Goal: Task Accomplishment & Management: Manage account settings

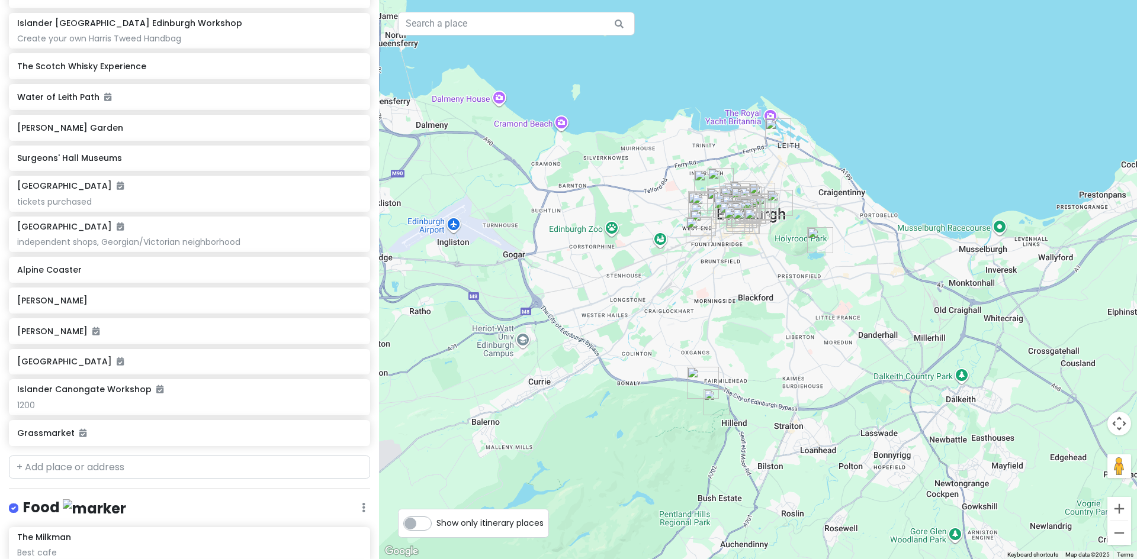
scroll to position [710, 0]
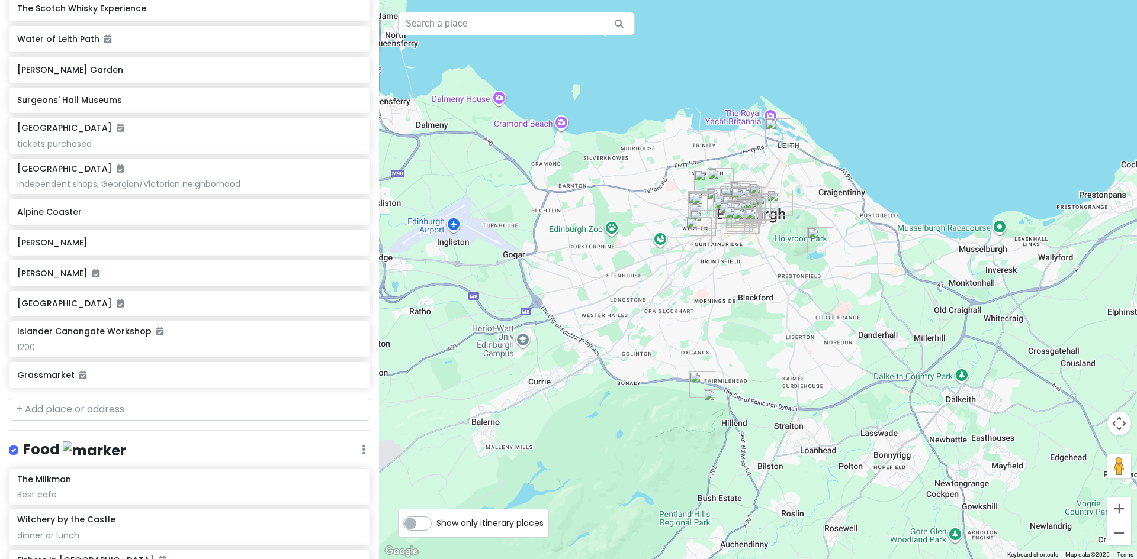
click at [436, 523] on label "Show only itinerary places" at bounding box center [489, 521] width 107 height 14
click at [436, 522] on input "Show only itinerary places" at bounding box center [440, 518] width 8 height 8
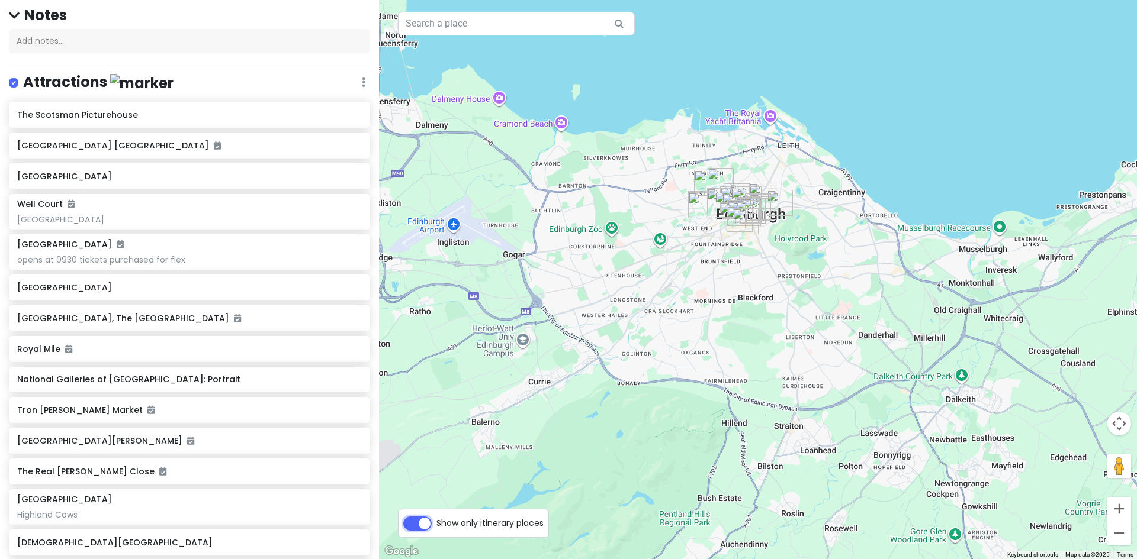
scroll to position [0, 0]
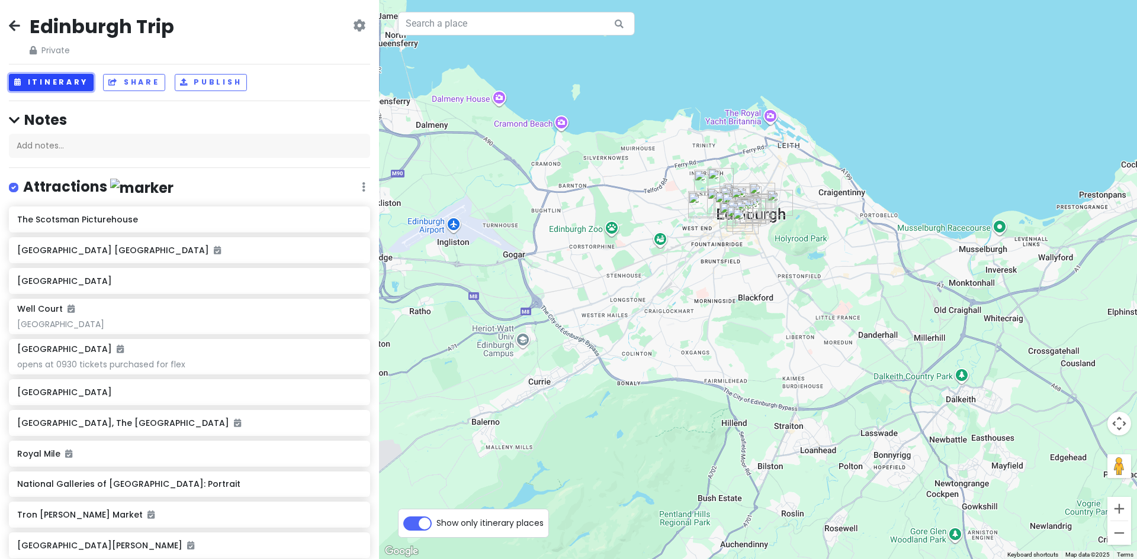
click at [53, 79] on button "Itinerary" at bounding box center [51, 82] width 85 height 17
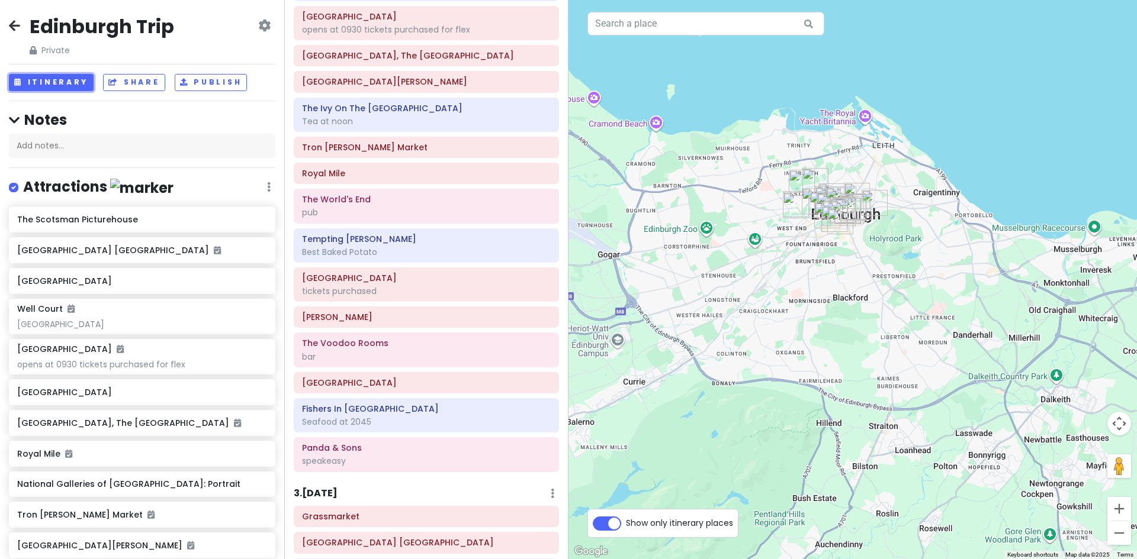
scroll to position [170, 0]
click at [547, 107] on icon at bounding box center [550, 106] width 7 height 9
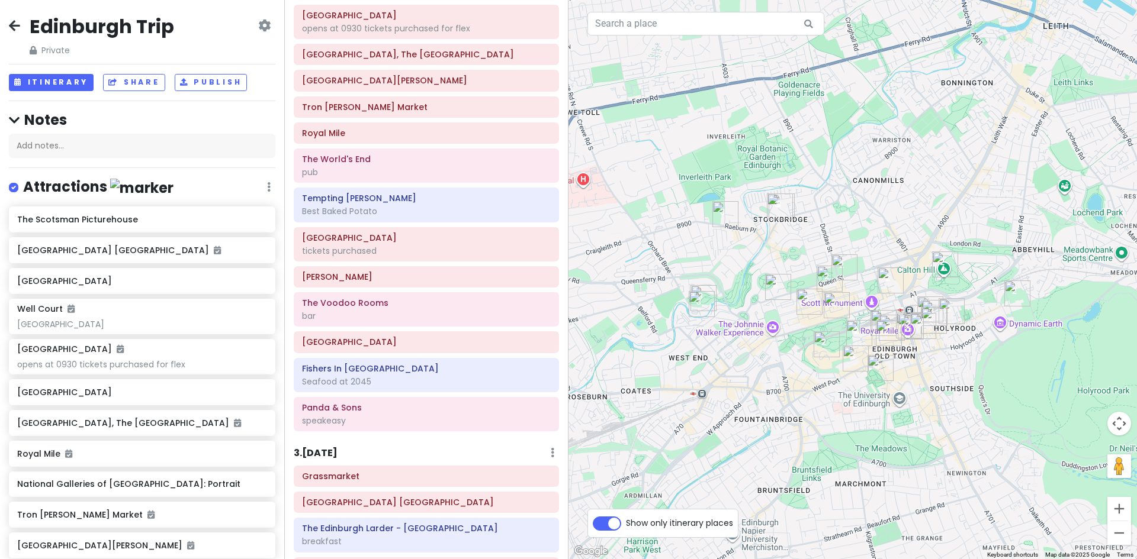
drag, startPoint x: 799, startPoint y: 77, endPoint x: 787, endPoint y: 455, distance: 377.9
click at [787, 455] on div at bounding box center [852, 279] width 568 height 559
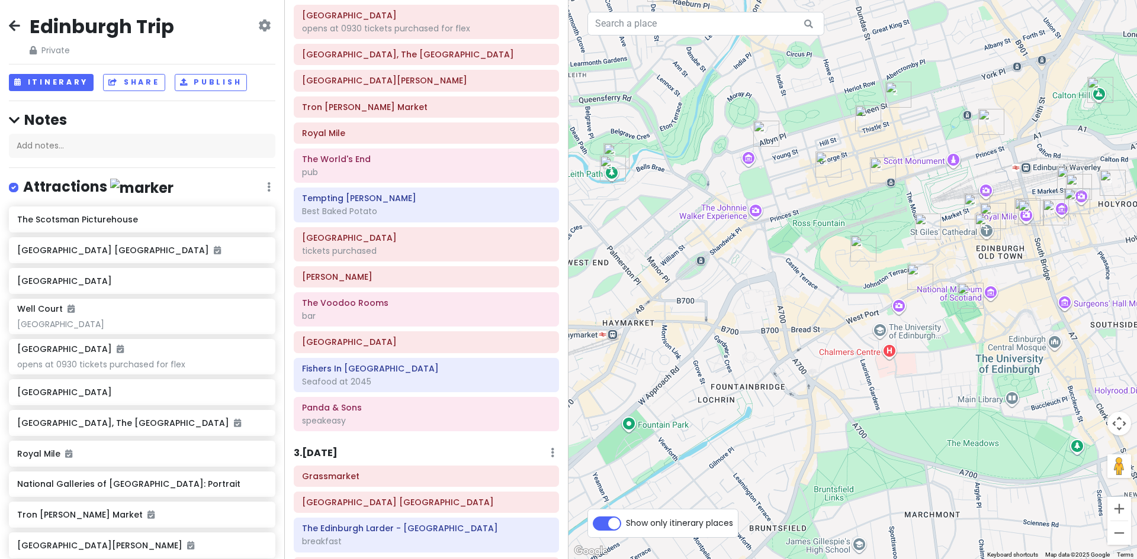
click at [626, 521] on label "Show only itinerary places" at bounding box center [679, 521] width 107 height 14
click at [626, 521] on input "Show only itinerary places" at bounding box center [630, 518] width 8 height 8
checkbox input "false"
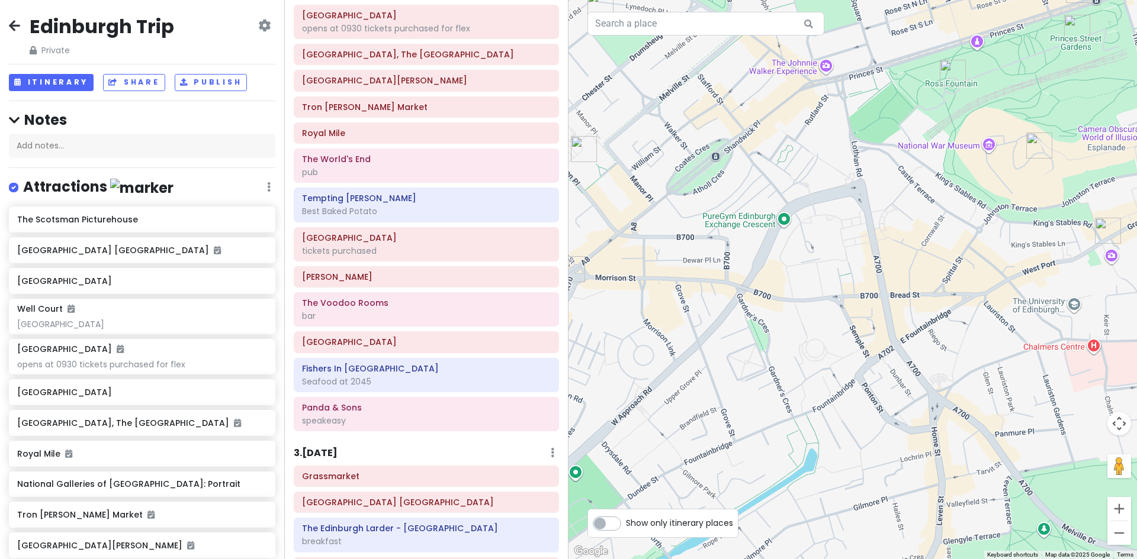
drag, startPoint x: 735, startPoint y: 373, endPoint x: 692, endPoint y: 343, distance: 52.4
click at [728, 394] on div at bounding box center [852, 279] width 568 height 559
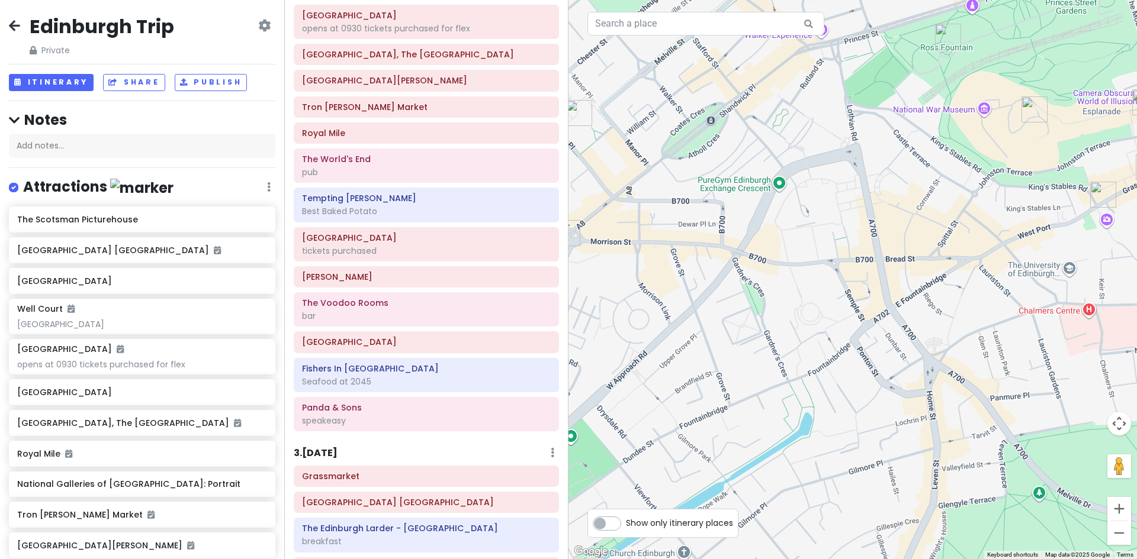
scroll to position [0, 0]
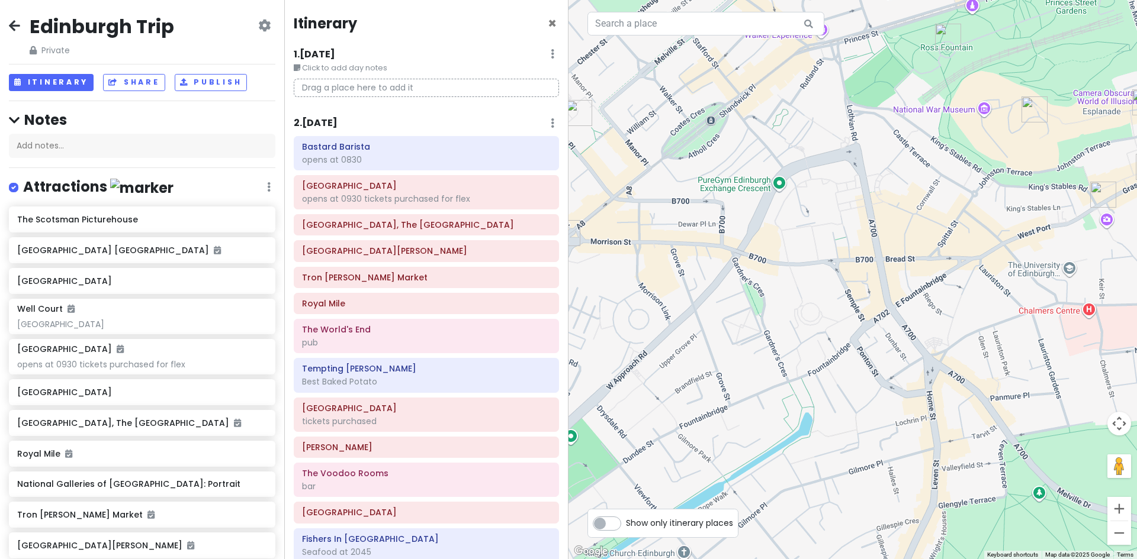
click at [375, 124] on div "2 . [DATE] Add Day Notes Delete Day" at bounding box center [426, 126] width 265 height 20
click at [539, 123] on div "2 . [DATE] Add Day Notes Delete Day" at bounding box center [426, 126] width 265 height 20
click at [547, 120] on div "2 . [DATE] Add Day Notes Delete Day" at bounding box center [426, 126] width 265 height 20
click at [551, 121] on icon at bounding box center [553, 122] width 4 height 9
click at [310, 121] on h6 "2 . [DATE]" at bounding box center [316, 123] width 44 height 12
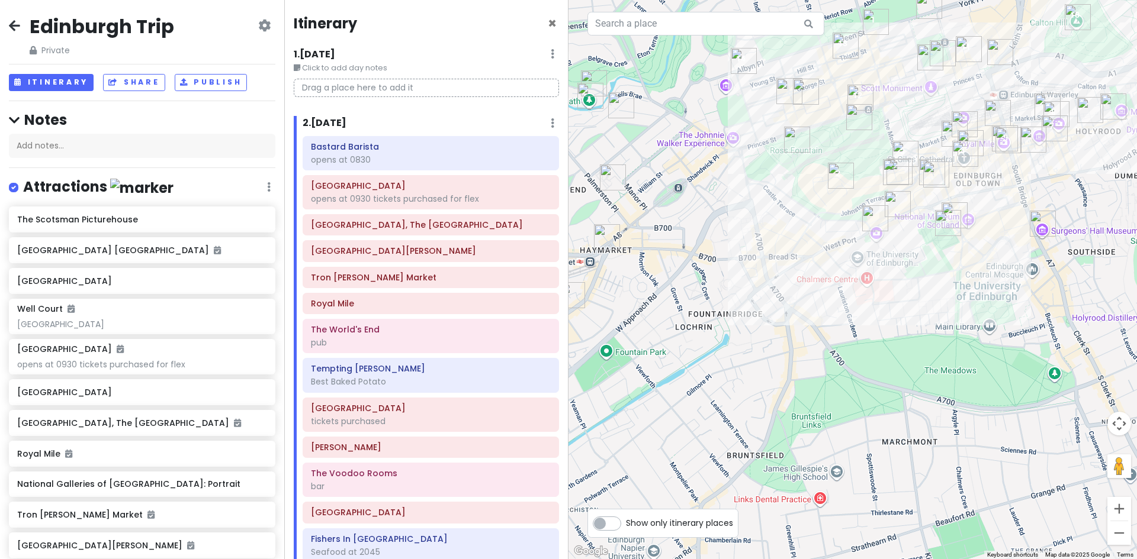
drag, startPoint x: 937, startPoint y: 245, endPoint x: 784, endPoint y: 254, distance: 153.6
click at [784, 254] on div at bounding box center [852, 279] width 568 height 559
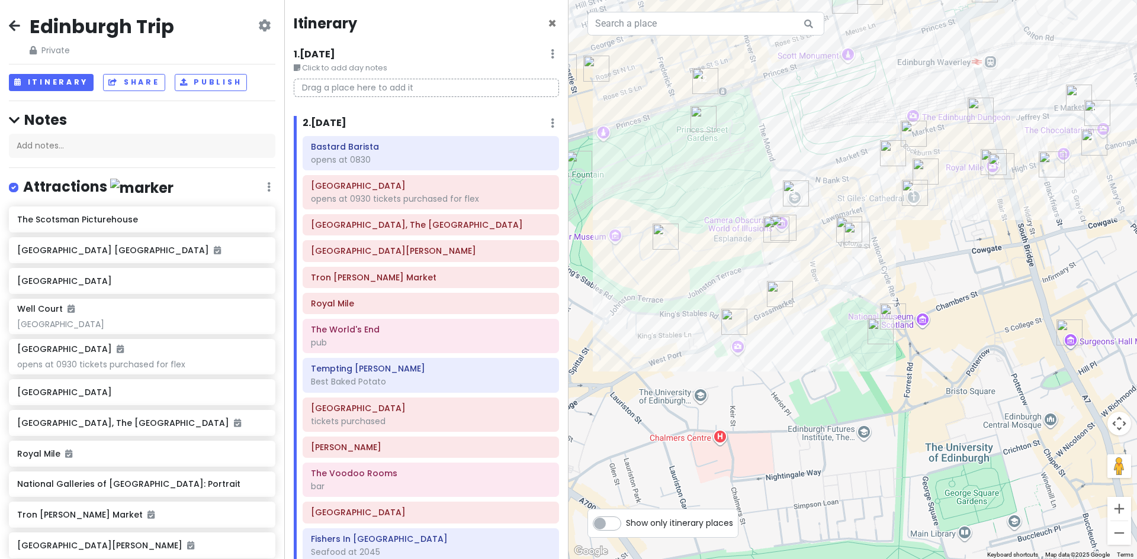
drag, startPoint x: 961, startPoint y: 115, endPoint x: 839, endPoint y: 236, distance: 171.2
click at [839, 236] on img "Commons Club Edinburgh" at bounding box center [857, 235] width 36 height 36
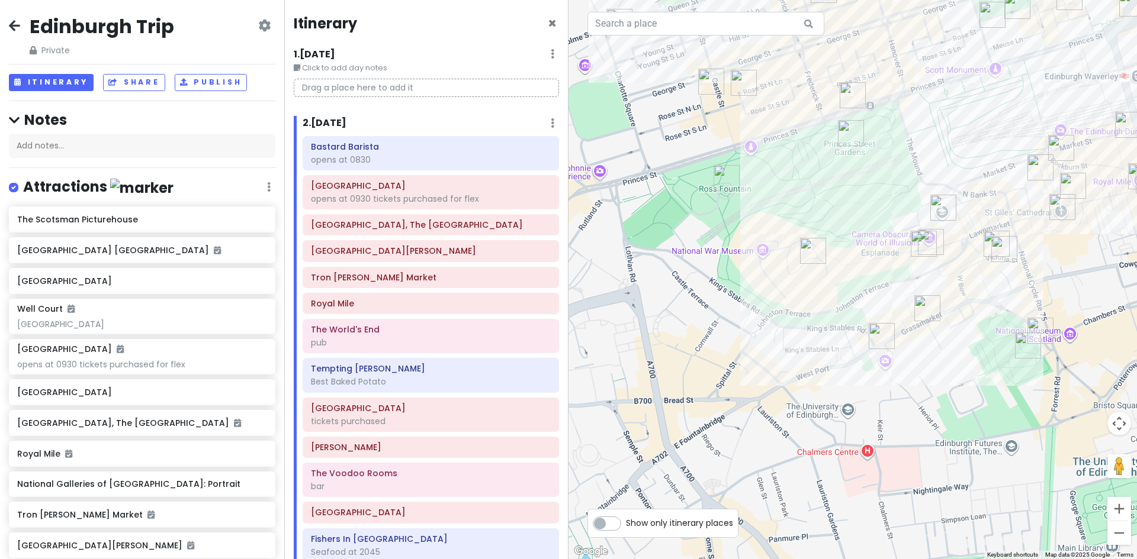
drag, startPoint x: 637, startPoint y: 339, endPoint x: 747, endPoint y: 344, distance: 110.2
click at [770, 352] on div at bounding box center [852, 279] width 568 height 559
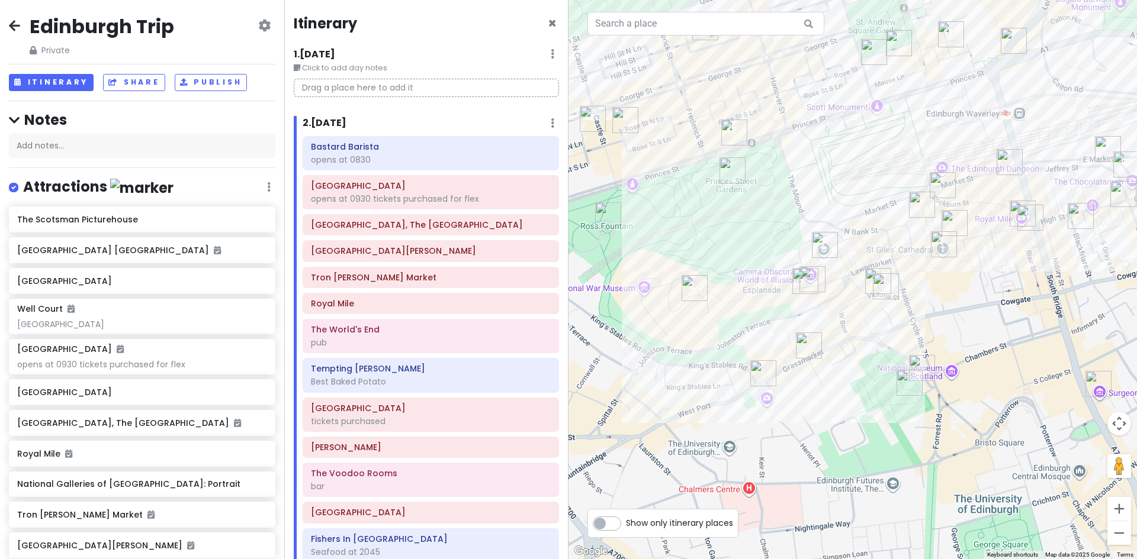
drag, startPoint x: 877, startPoint y: 308, endPoint x: 810, endPoint y: 330, distance: 70.0
click at [810, 330] on img "Grassmarket" at bounding box center [809, 346] width 36 height 36
click at [937, 178] on img "The Milkman" at bounding box center [941, 186] width 36 height 36
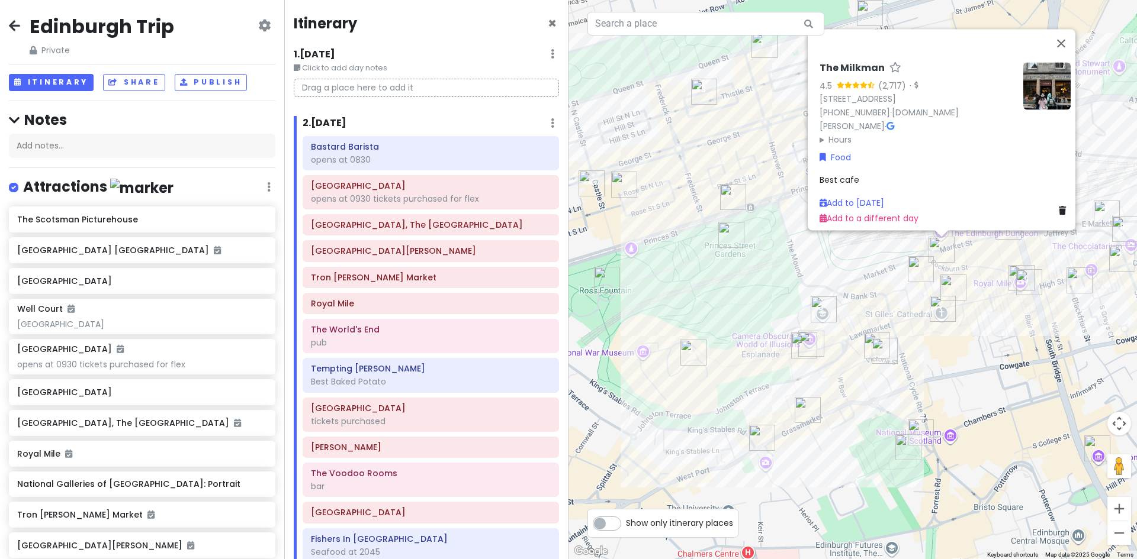
click at [894, 122] on icon at bounding box center [890, 126] width 8 height 8
click at [1064, 45] on button "Close" at bounding box center [1061, 43] width 28 height 28
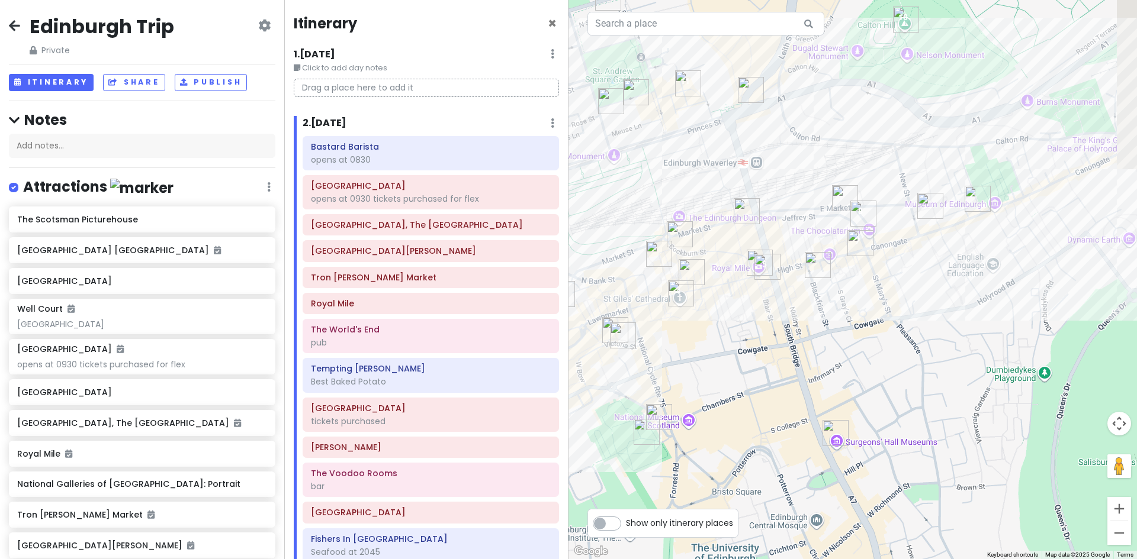
drag, startPoint x: 924, startPoint y: 347, endPoint x: 738, endPoint y: 311, distance: 190.1
click at [729, 331] on div at bounding box center [852, 279] width 568 height 559
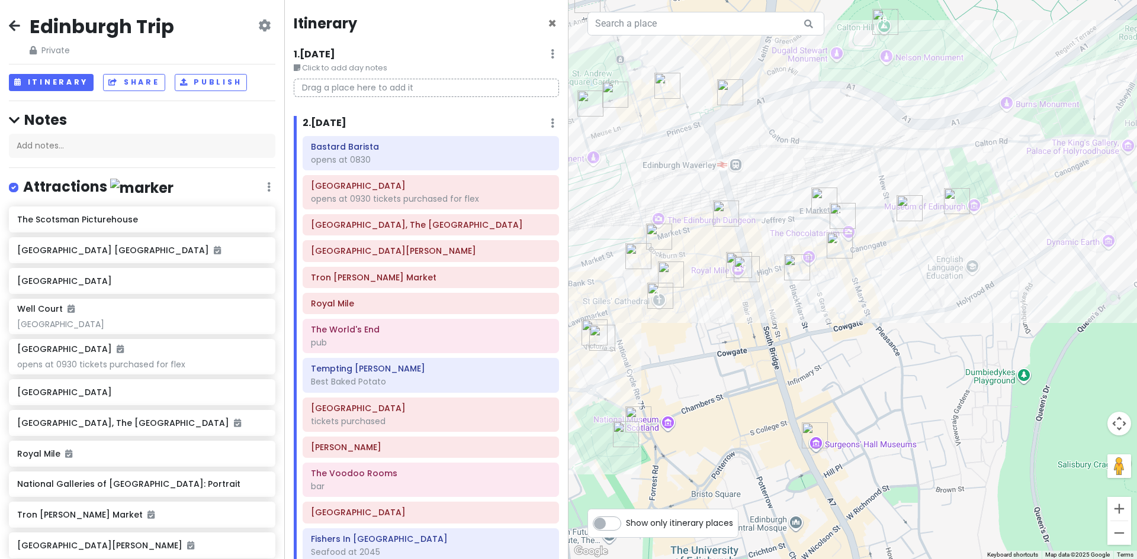
click at [836, 240] on img "The World's End" at bounding box center [840, 246] width 36 height 36
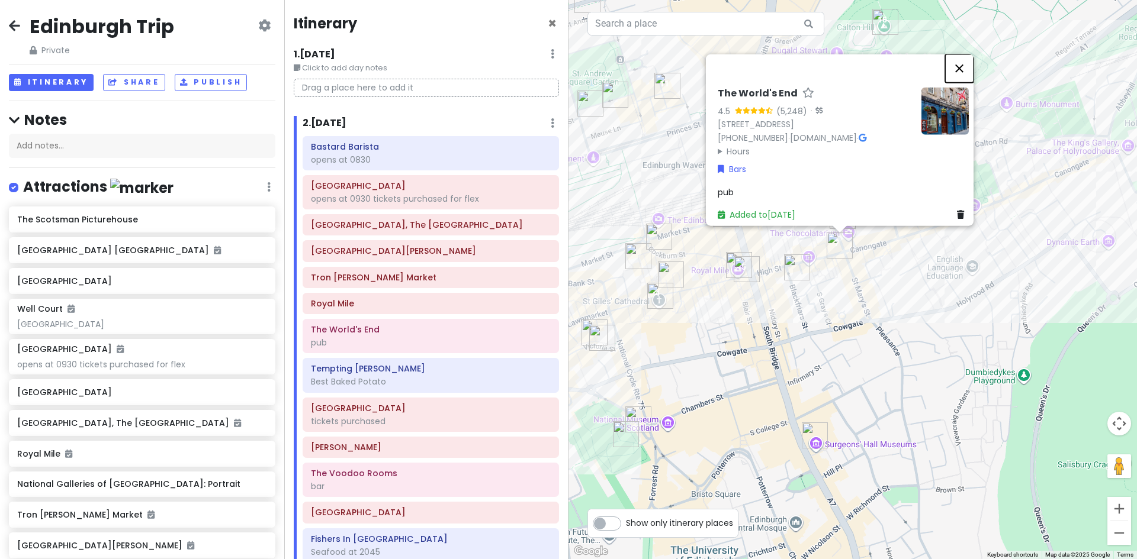
click at [963, 56] on button "Close" at bounding box center [959, 68] width 28 height 28
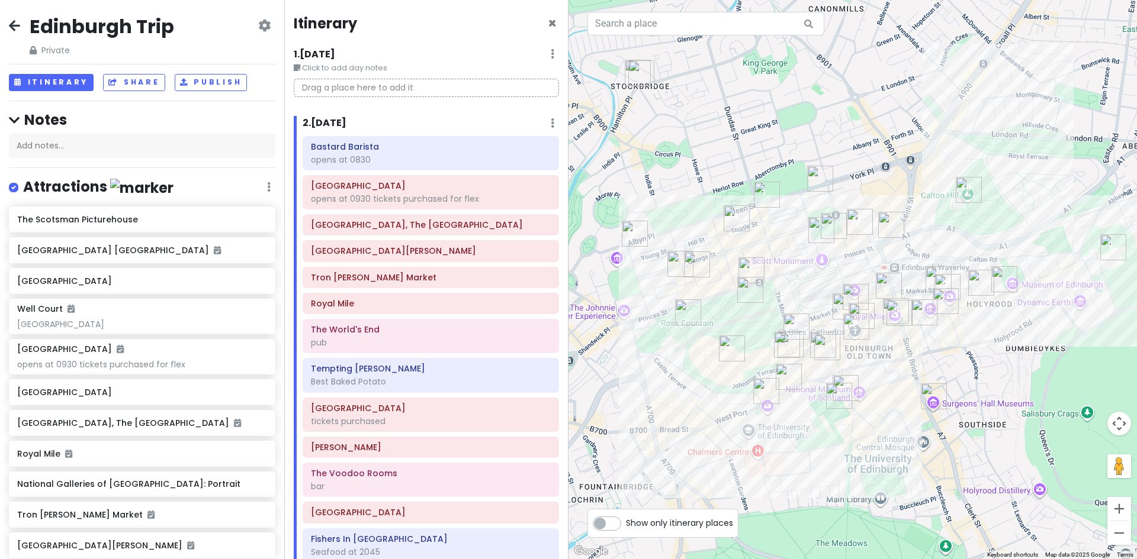
drag, startPoint x: 677, startPoint y: 294, endPoint x: 784, endPoint y: 281, distance: 107.3
click at [784, 281] on div at bounding box center [852, 279] width 568 height 559
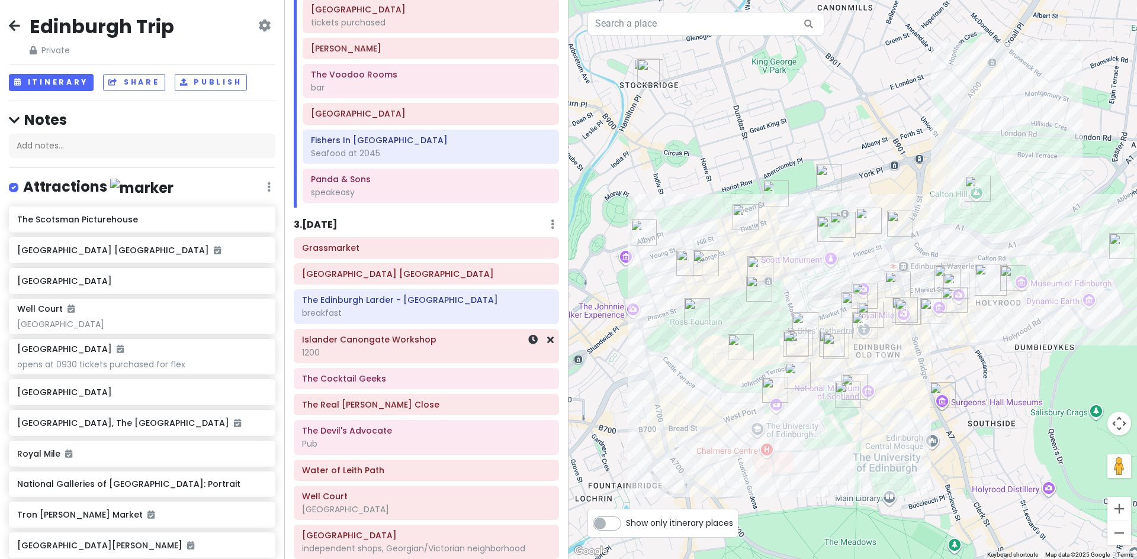
scroll to position [414, 0]
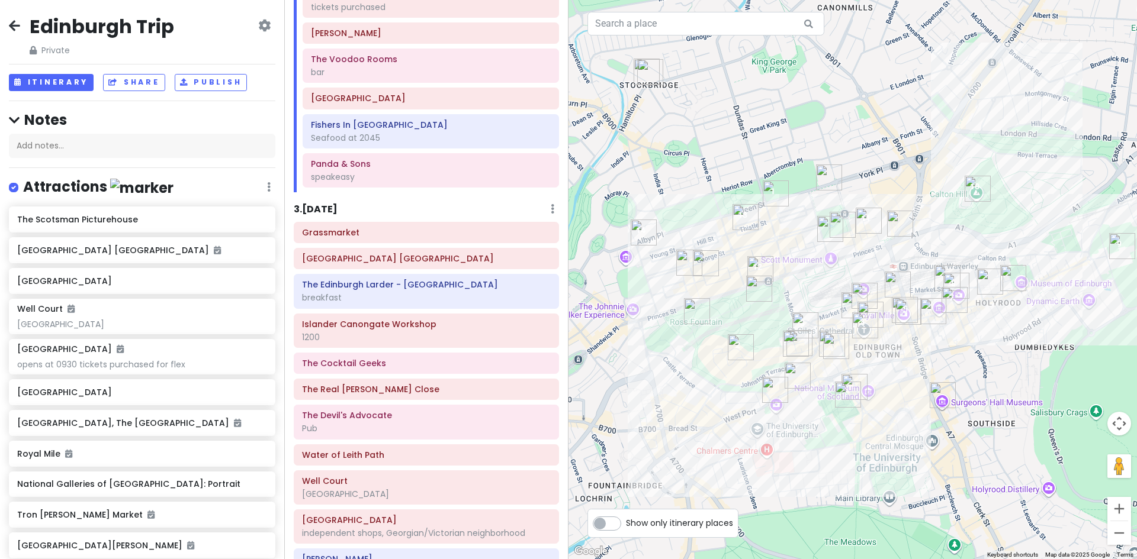
click at [379, 215] on div "3 . [DATE] Add Day Notes Delete Day" at bounding box center [426, 212] width 265 height 20
click at [321, 207] on h6 "3 . [DATE]" at bounding box center [316, 210] width 44 height 12
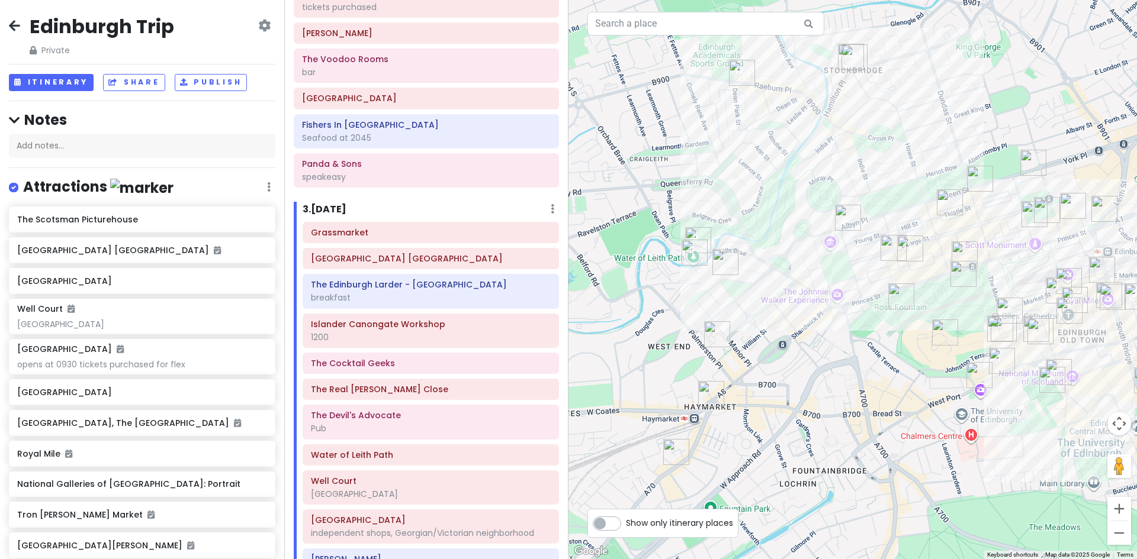
drag, startPoint x: 643, startPoint y: 319, endPoint x: 770, endPoint y: 301, distance: 127.4
click at [770, 301] on div at bounding box center [852, 279] width 568 height 559
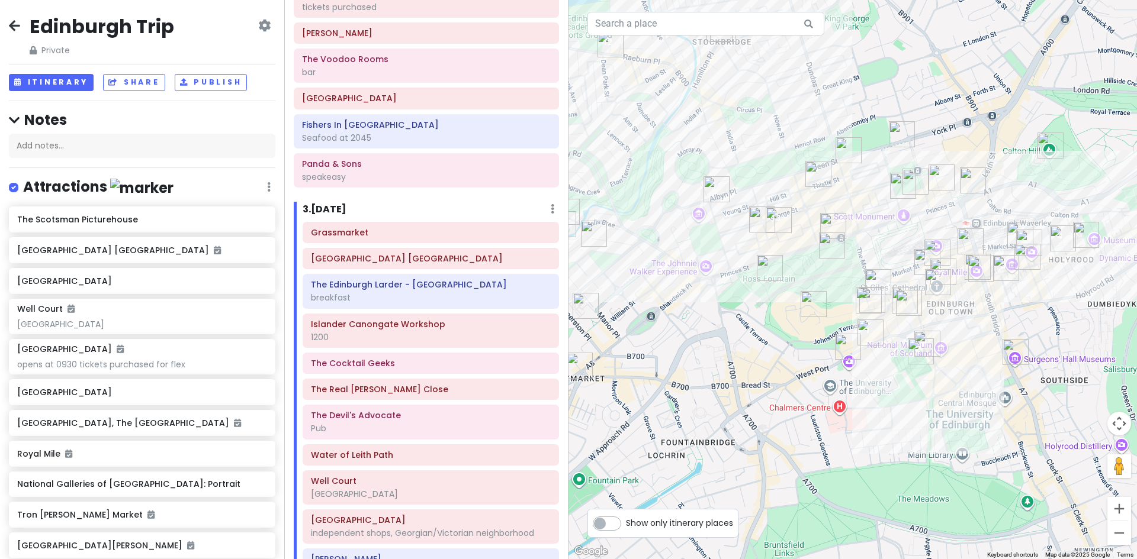
drag, startPoint x: 942, startPoint y: 365, endPoint x: 793, endPoint y: 355, distance: 149.0
click at [793, 355] on div at bounding box center [852, 279] width 568 height 559
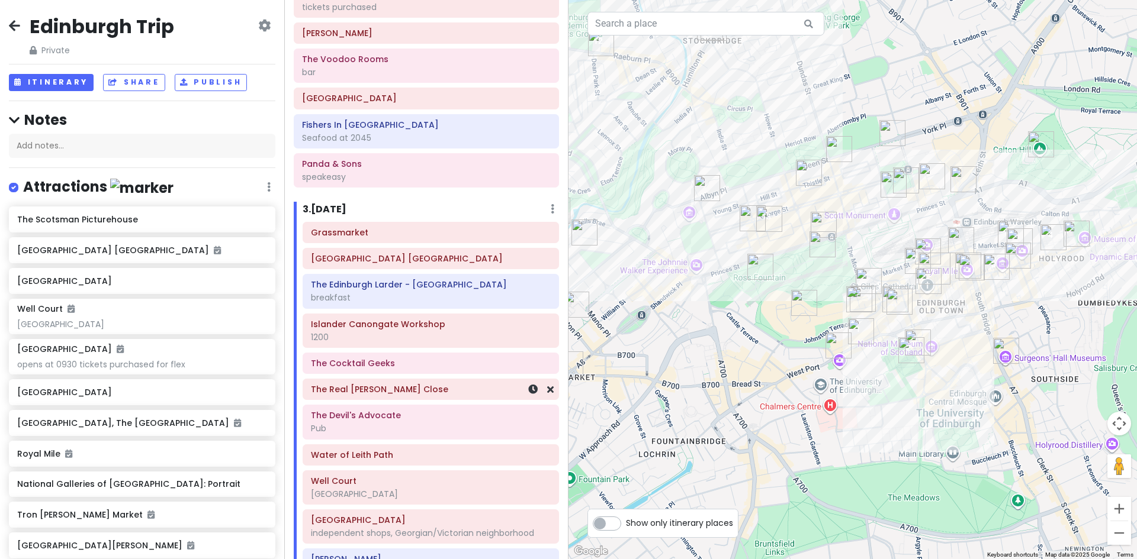
click at [446, 395] on div "The Real [PERSON_NAME] Close" at bounding box center [431, 389] width 240 height 17
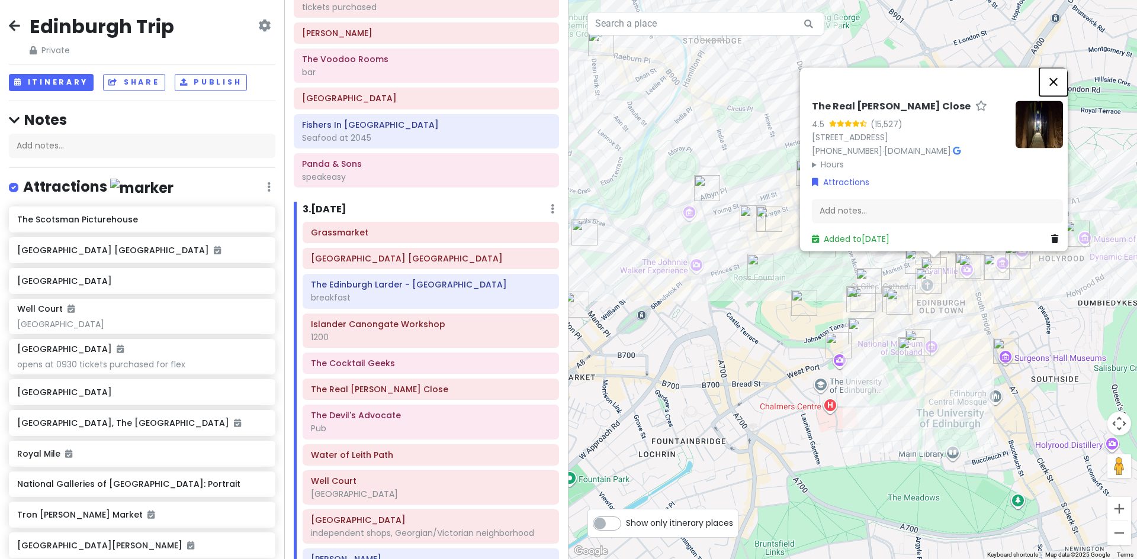
click at [1059, 69] on button "Close" at bounding box center [1053, 81] width 28 height 28
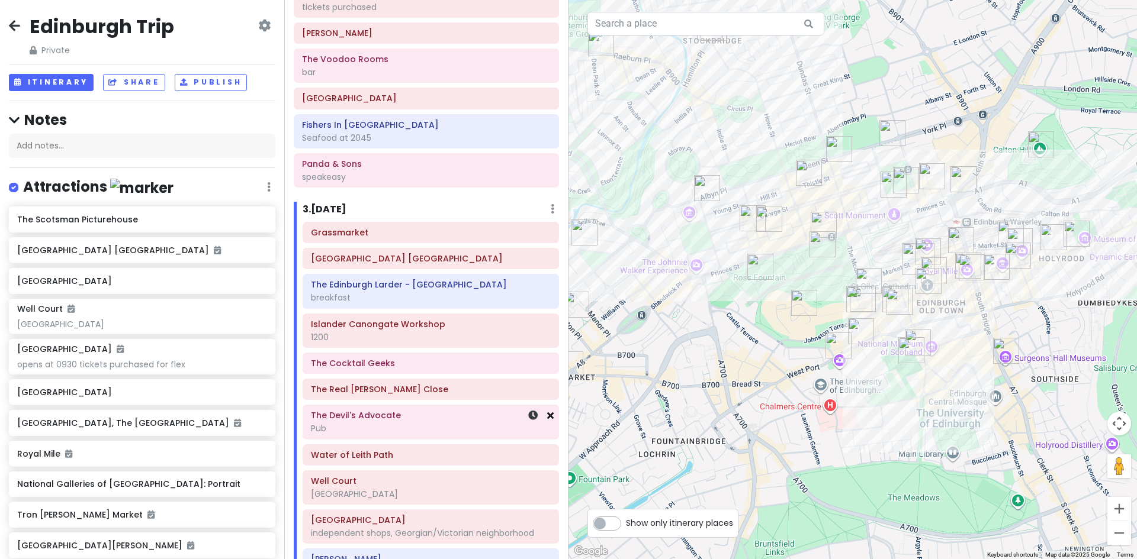
click at [547, 416] on icon at bounding box center [550, 415] width 7 height 9
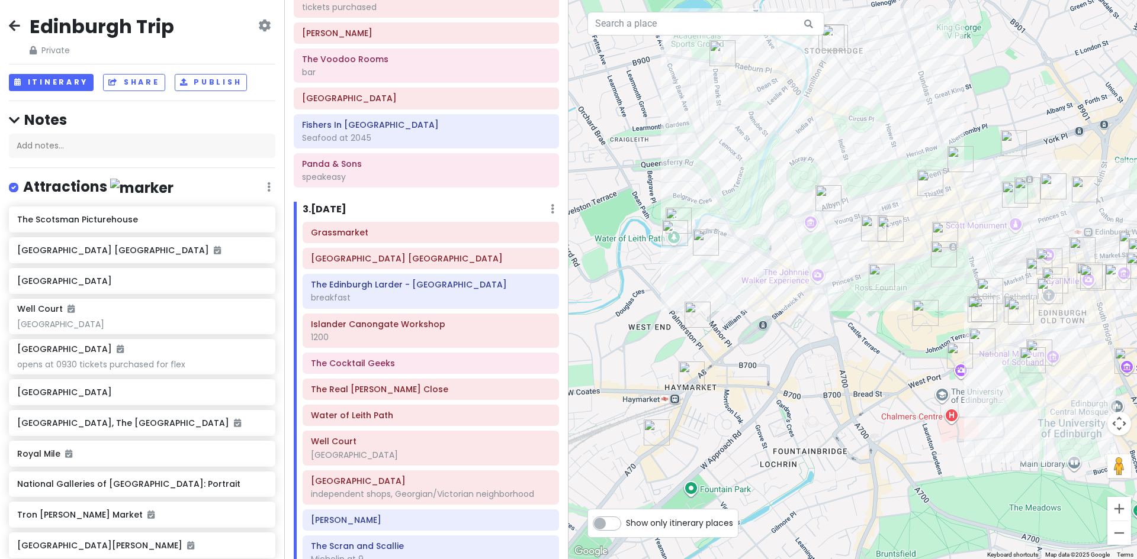
drag, startPoint x: 678, startPoint y: 344, endPoint x: 800, endPoint y: 354, distance: 123.0
click at [800, 354] on div at bounding box center [852, 279] width 568 height 559
click at [701, 237] on img "The Bonham Hotel" at bounding box center [706, 243] width 36 height 36
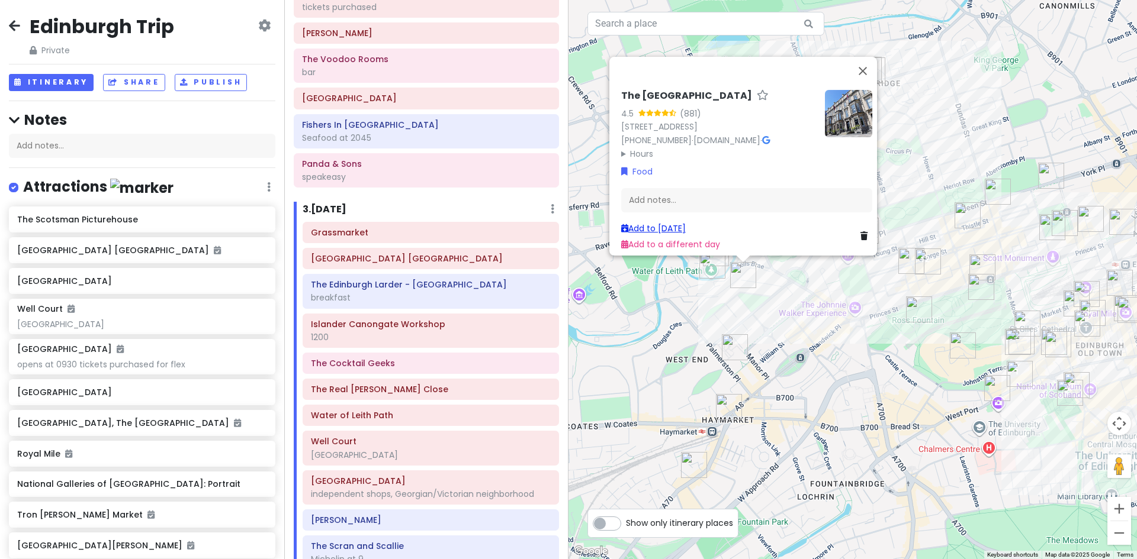
click at [654, 223] on link "Add to [DATE]" at bounding box center [653, 229] width 65 height 12
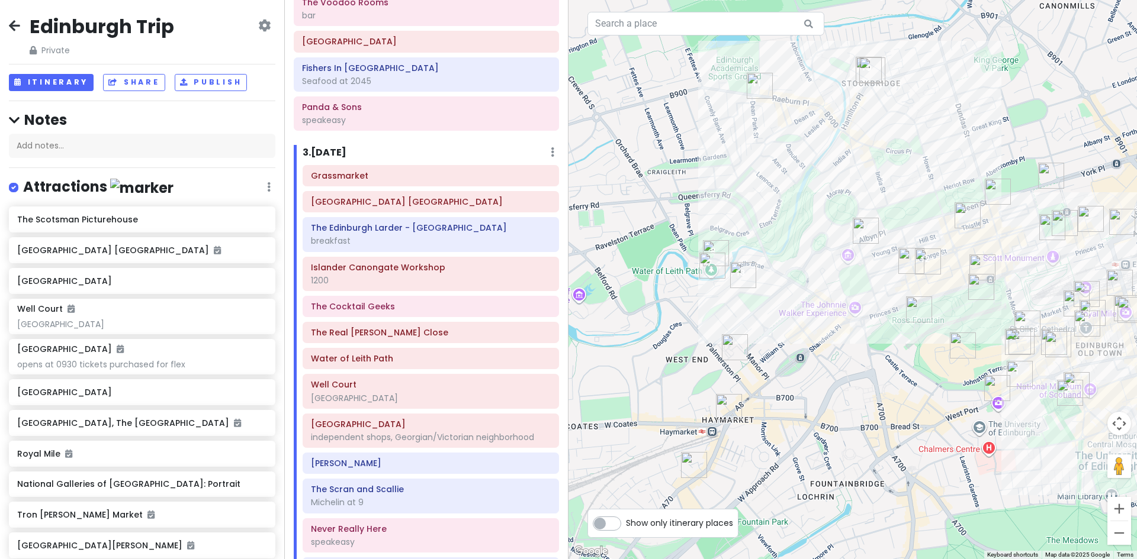
scroll to position [535, 0]
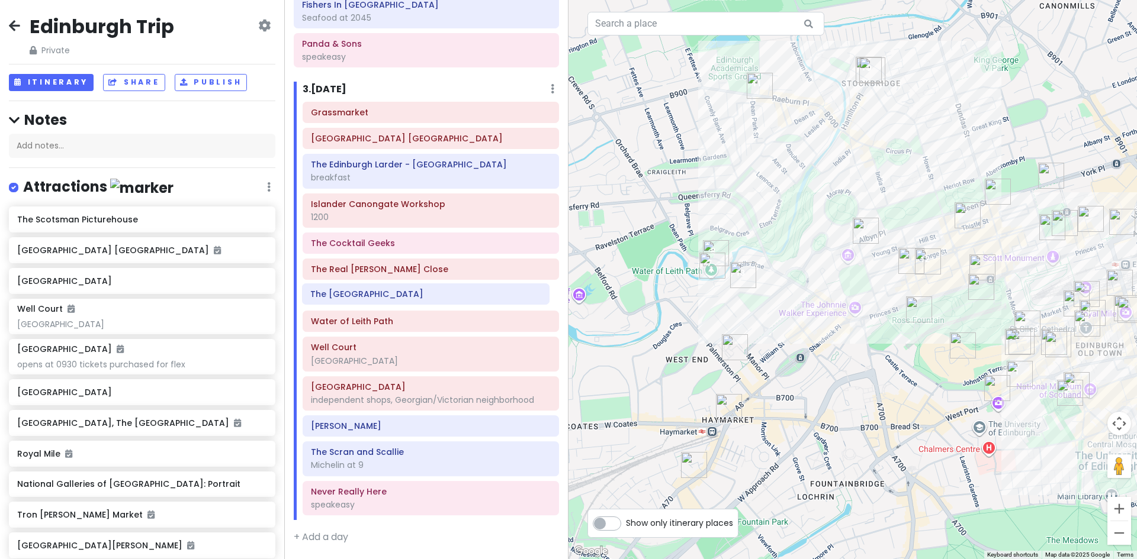
drag, startPoint x: 358, startPoint y: 510, endPoint x: 358, endPoint y: 300, distance: 210.7
click at [358, 300] on div "Grassmarket [GEOGRAPHIC_DATA] [GEOGRAPHIC_DATA] The Edinburgh Larder - [GEOGRAP…" at bounding box center [431, 311] width 274 height 419
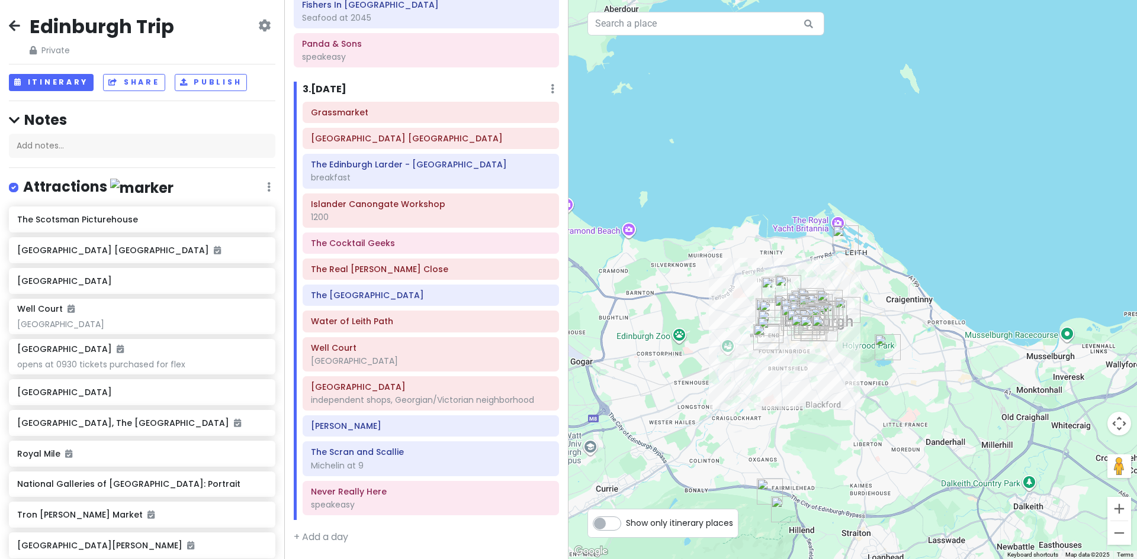
drag, startPoint x: 832, startPoint y: 414, endPoint x: 804, endPoint y: 419, distance: 28.7
click at [804, 419] on div at bounding box center [852, 279] width 568 height 559
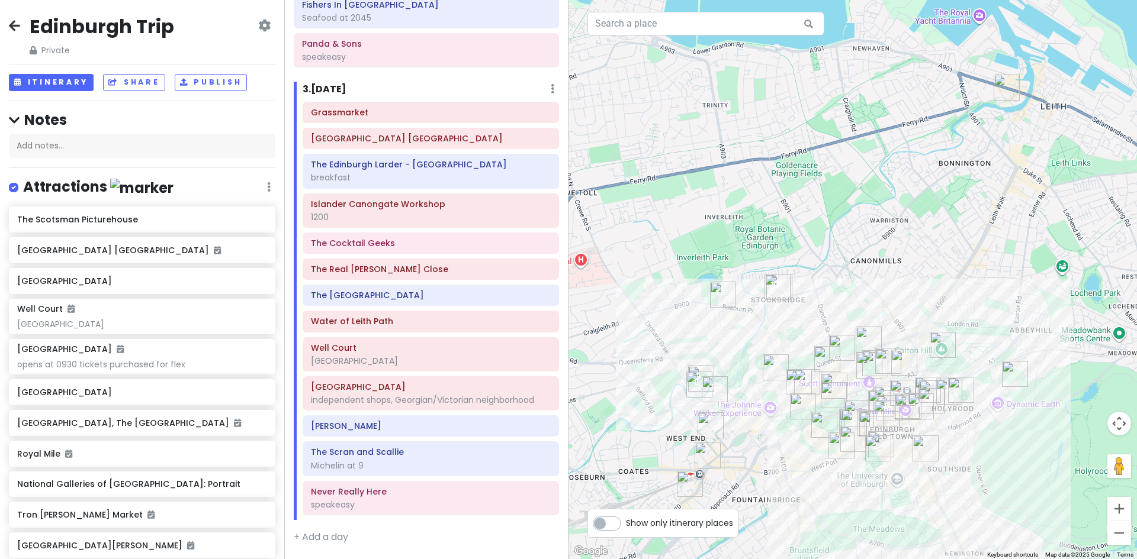
drag, startPoint x: 746, startPoint y: 247, endPoint x: 796, endPoint y: 569, distance: 325.3
click at [796, 559] on html "Edinburgh Trip Private Change Dates Make a Copy Delete Trip Give Feedback 💡 Sup…" at bounding box center [568, 279] width 1137 height 559
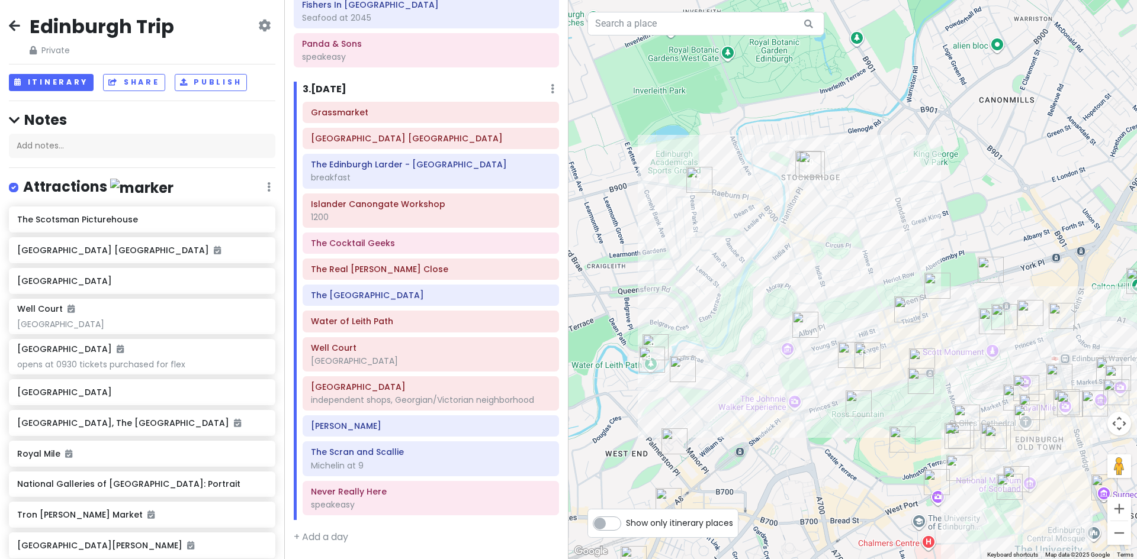
drag, startPoint x: 717, startPoint y: 427, endPoint x: 853, endPoint y: 587, distance: 210.0
click at [853, 559] on html "Edinburgh Trip Private Change Dates Make a Copy Delete Trip Give Feedback 💡 Sup…" at bounding box center [568, 279] width 1137 height 559
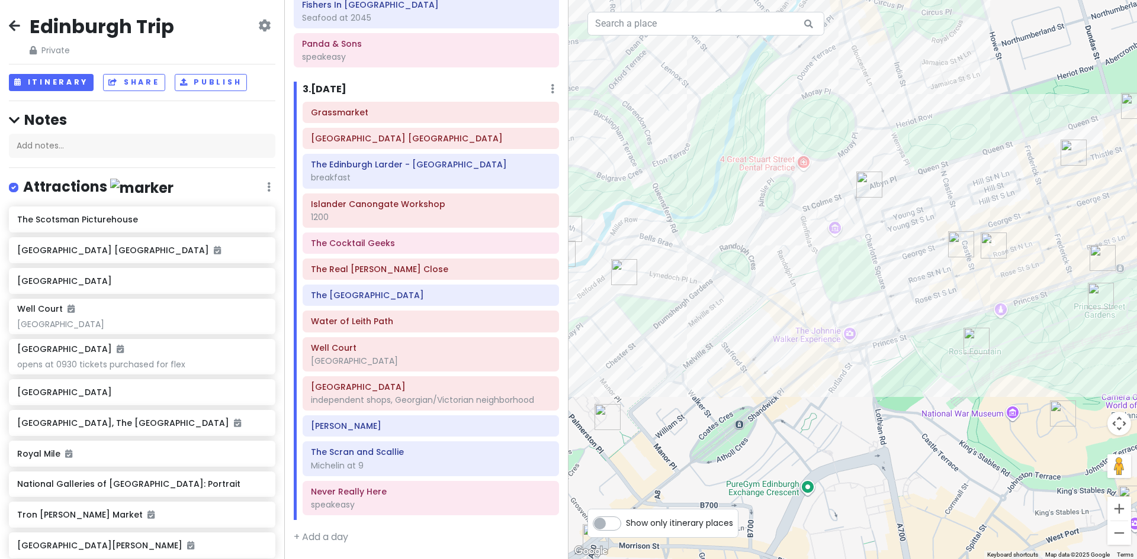
drag, startPoint x: 807, startPoint y: 491, endPoint x: 808, endPoint y: 464, distance: 27.8
click at [808, 460] on div at bounding box center [852, 279] width 568 height 559
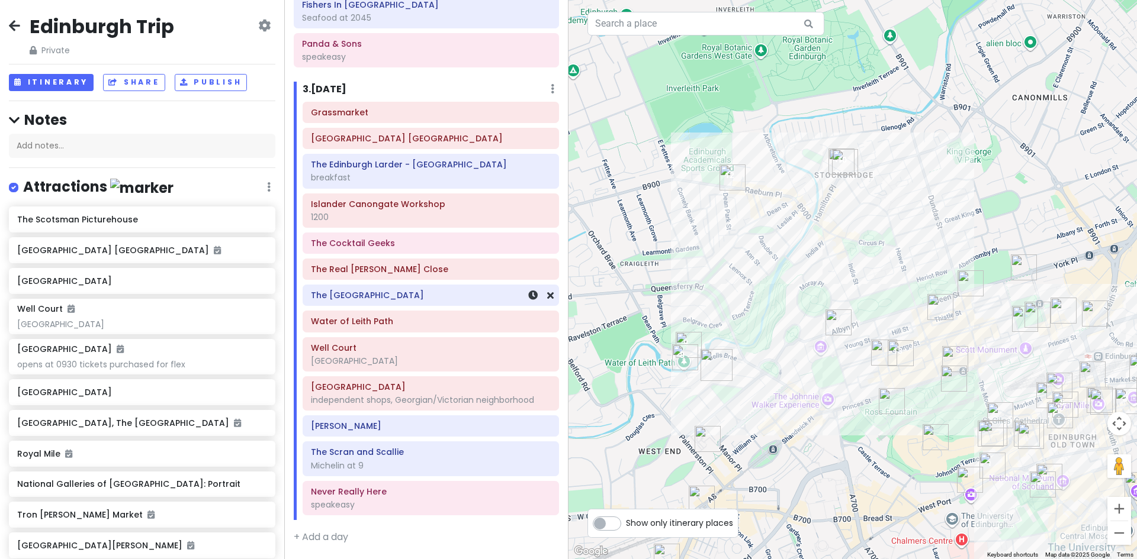
click at [440, 298] on h6 "The [GEOGRAPHIC_DATA]" at bounding box center [431, 295] width 240 height 11
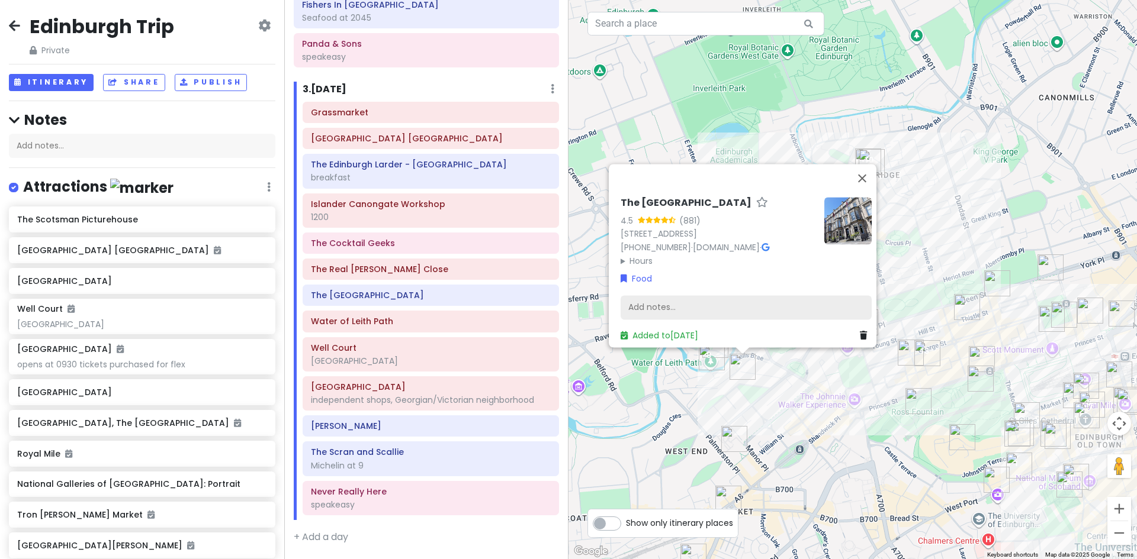
click at [661, 295] on div "Add notes..." at bounding box center [745, 307] width 251 height 25
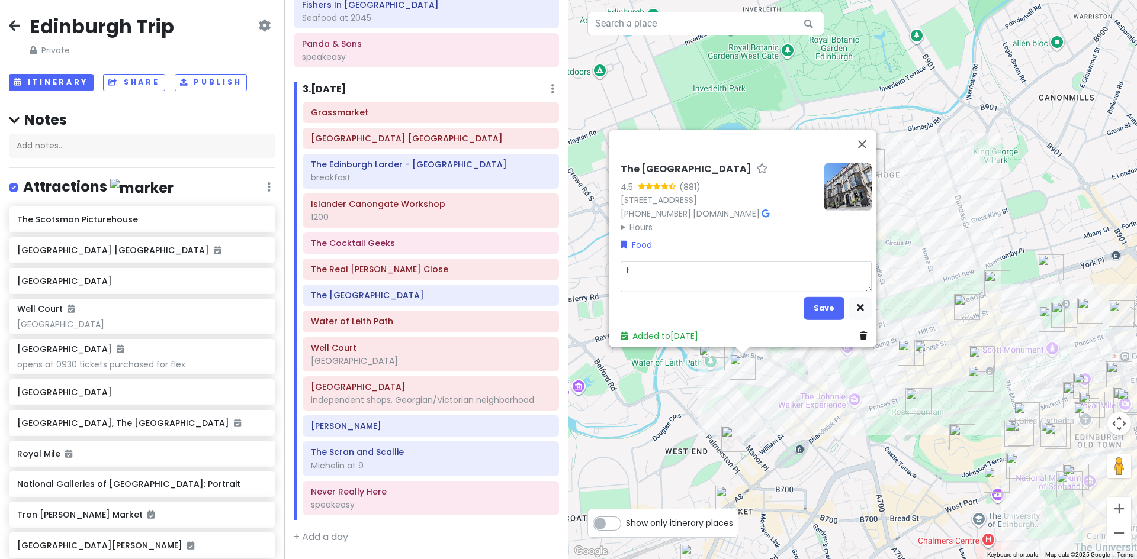
type textarea "x"
type textarea "t"
type textarea "x"
type textarea "te"
type textarea "x"
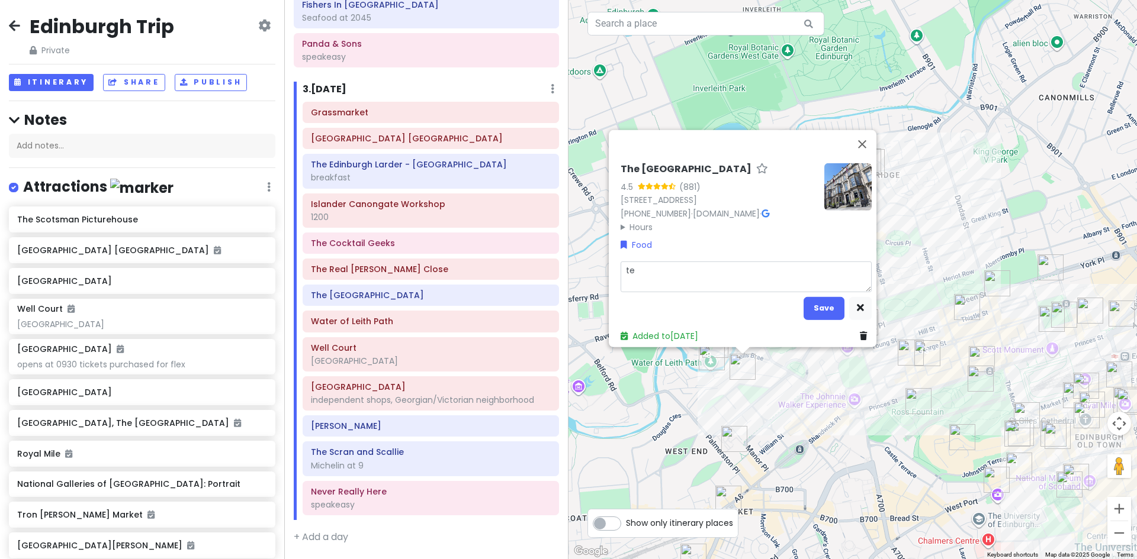
type textarea "tea"
type textarea "x"
type textarea "tea"
type textarea "x"
type textarea "tea a"
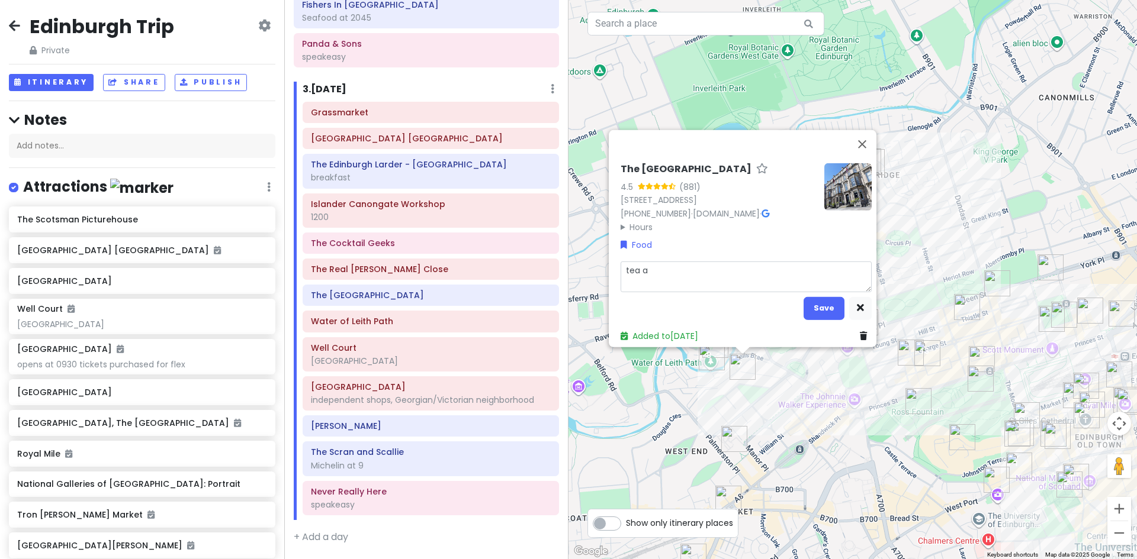
type textarea "x"
type textarea "tea at"
type textarea "x"
type textarea "tea at"
type textarea "x"
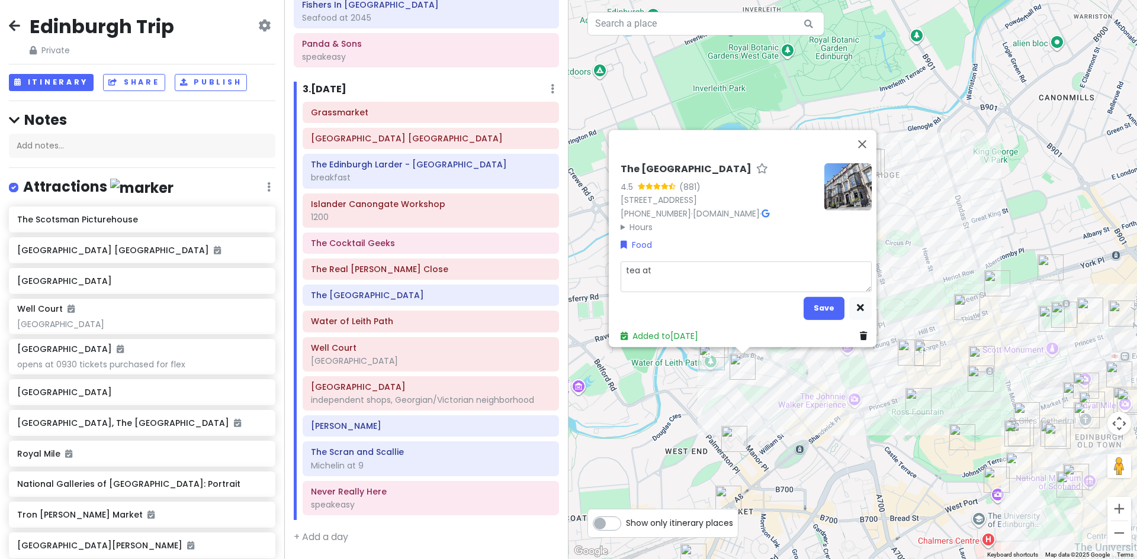
type textarea "tea at 3"
type textarea "x"
type textarea "tea at 33"
type textarea "x"
type textarea "tea at 3"
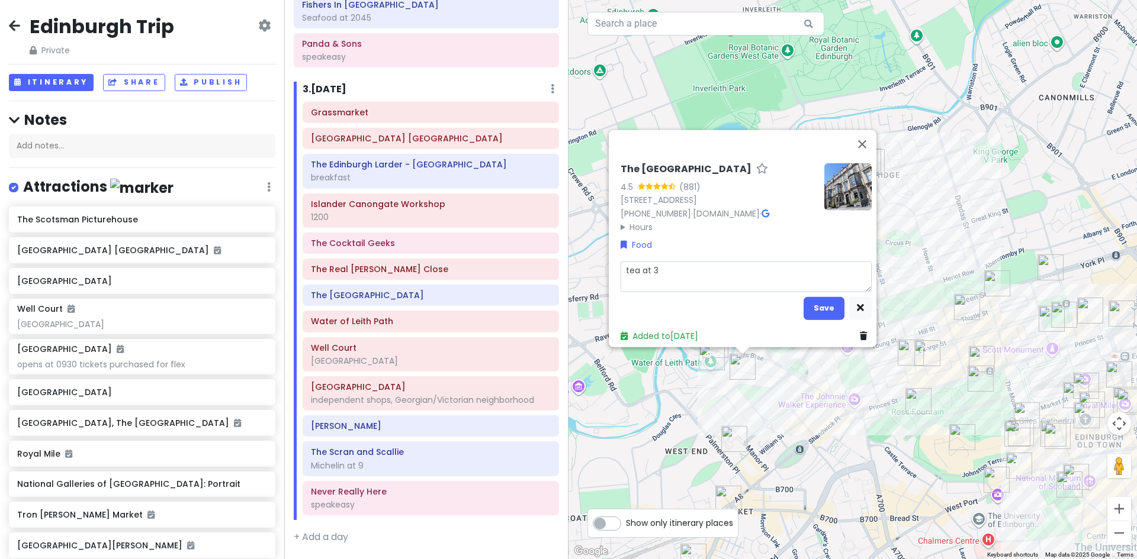
type textarea "x"
type textarea "tea at"
type textarea "x"
type textarea "tea at 1"
type textarea "x"
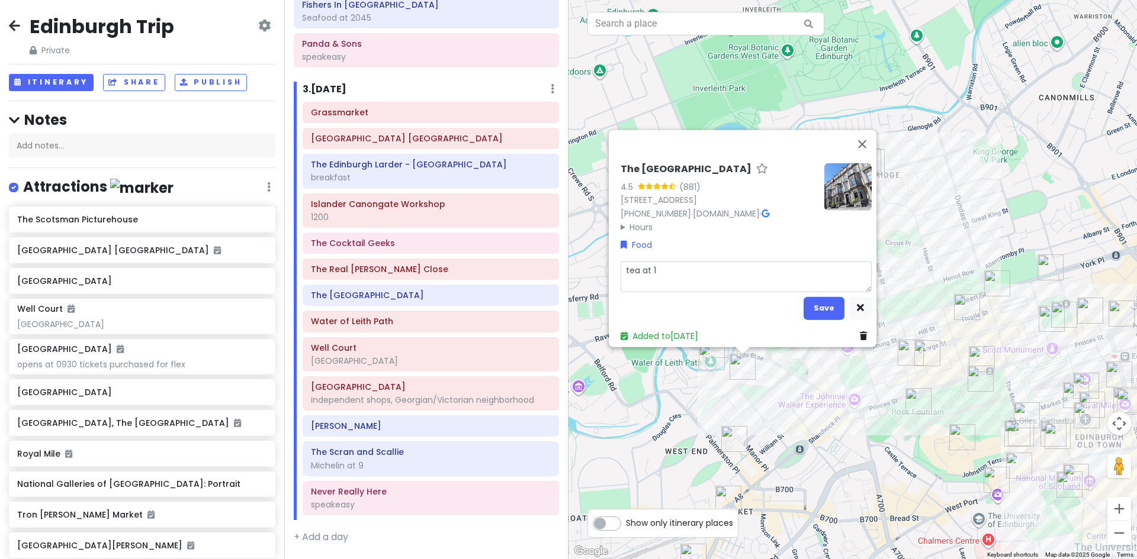
type textarea "tea at 15"
type textarea "x"
type textarea "tea at 153"
type textarea "x"
type textarea "tea at 1530"
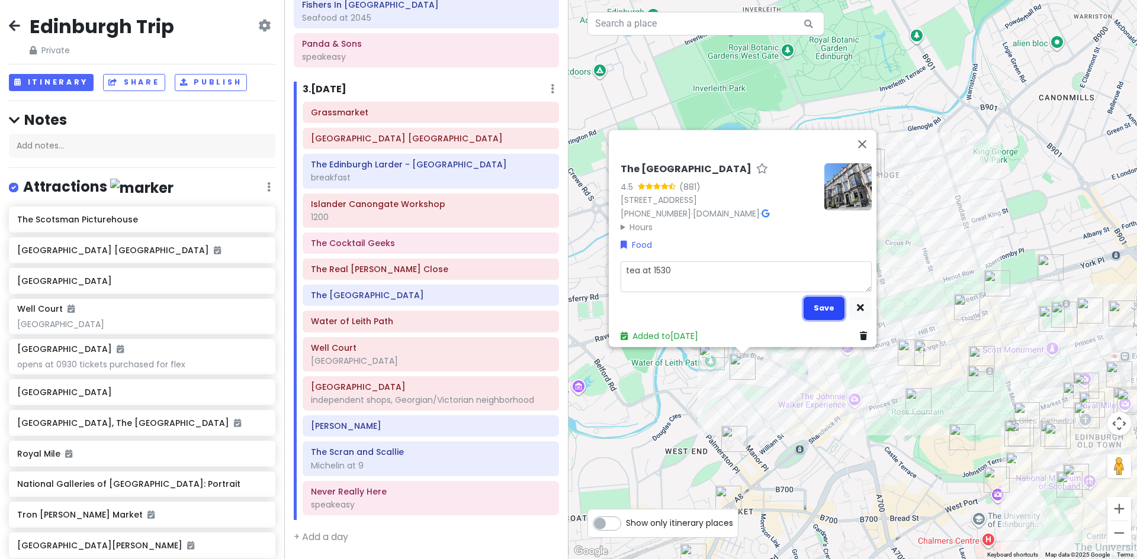
click at [813, 301] on button "Save" at bounding box center [823, 308] width 41 height 23
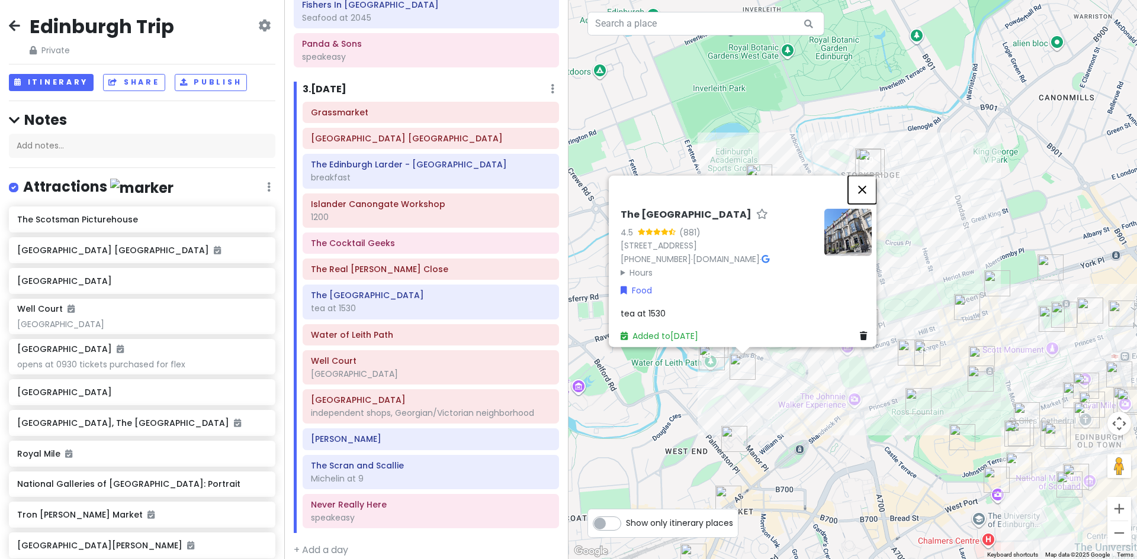
click at [864, 175] on button "Close" at bounding box center [862, 189] width 28 height 28
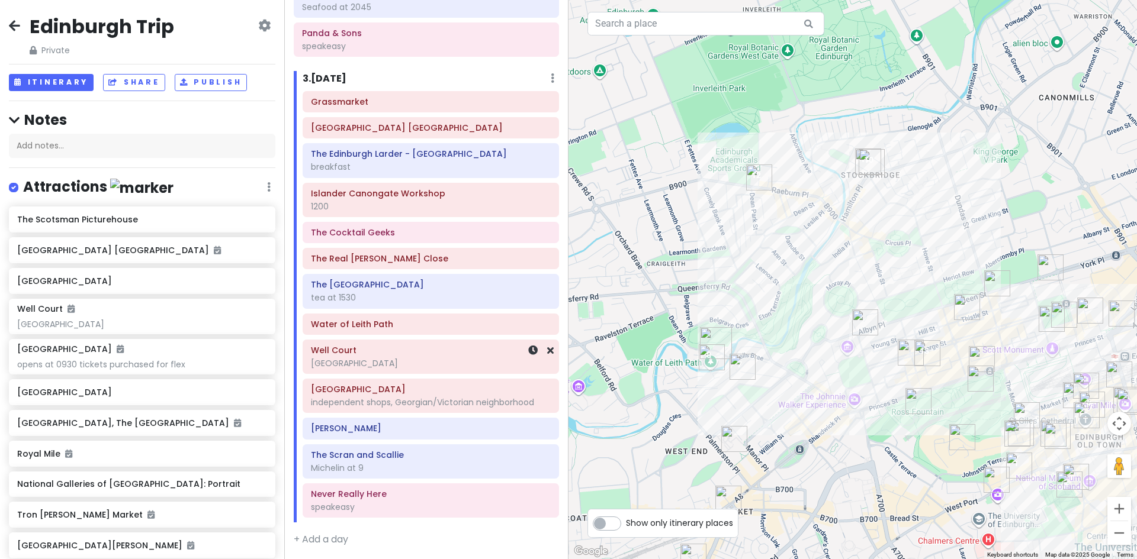
scroll to position [548, 0]
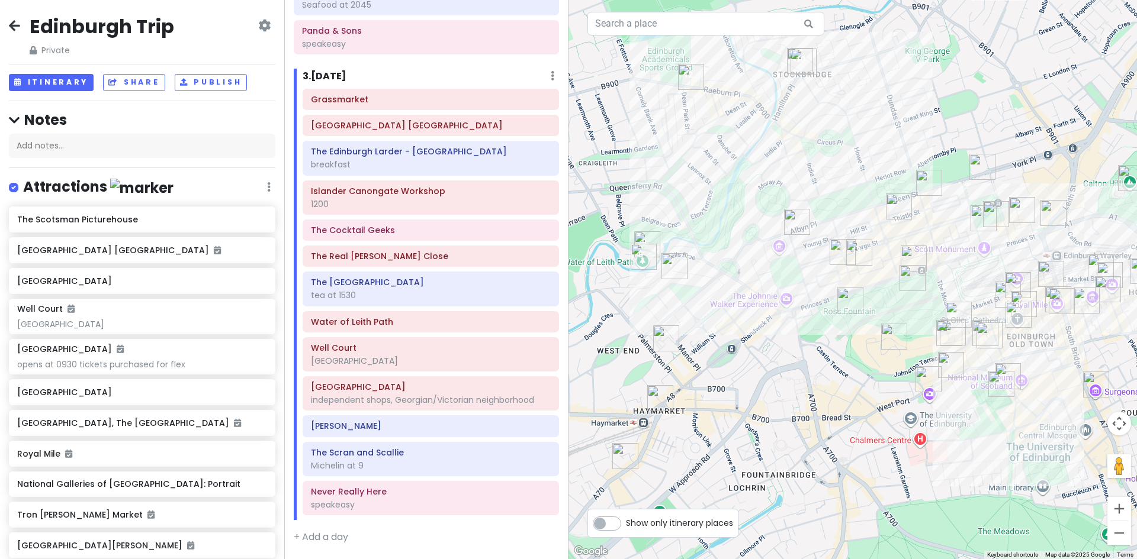
drag, startPoint x: 746, startPoint y: 430, endPoint x: 684, endPoint y: 345, distance: 105.5
click at [684, 345] on div at bounding box center [852, 279] width 568 height 559
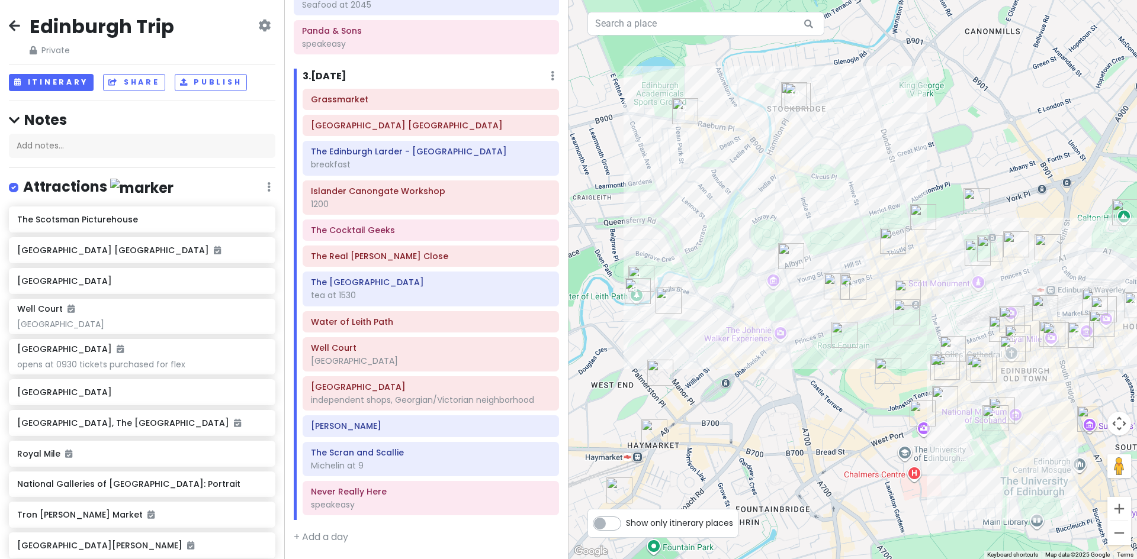
drag, startPoint x: 738, startPoint y: 347, endPoint x: 732, endPoint y: 367, distance: 20.2
click at [732, 367] on div at bounding box center [852, 279] width 568 height 559
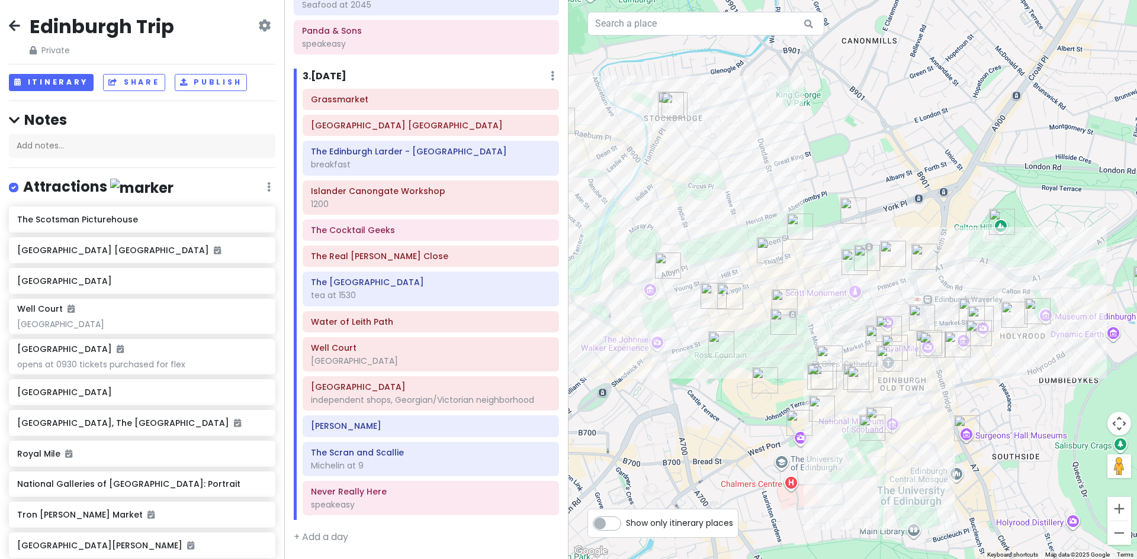
drag, startPoint x: 880, startPoint y: 385, endPoint x: 745, endPoint y: 395, distance: 134.7
click at [747, 395] on img "Edinburgh Castle" at bounding box center [765, 381] width 36 height 36
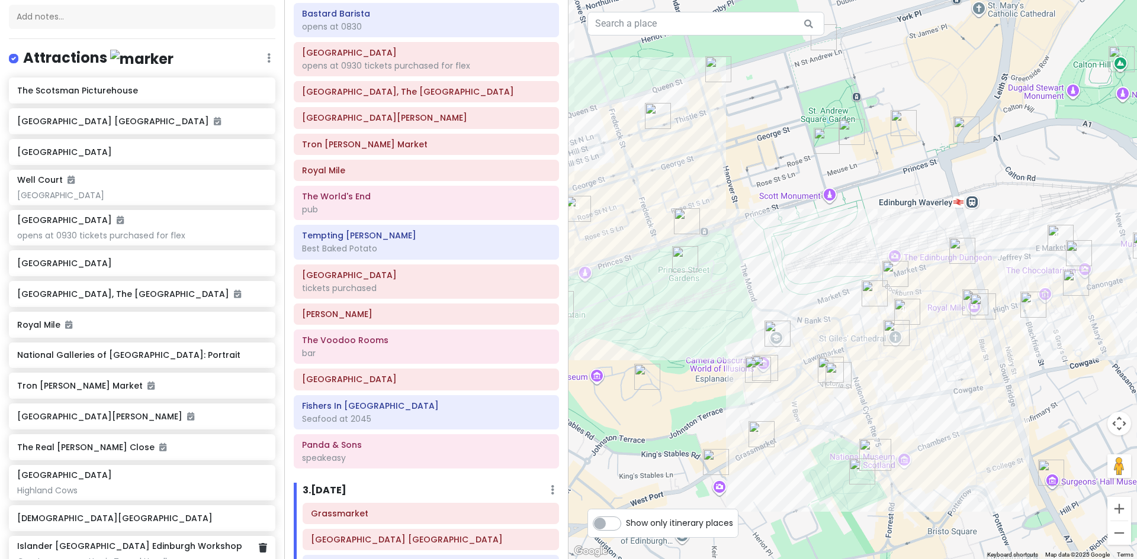
scroll to position [118, 0]
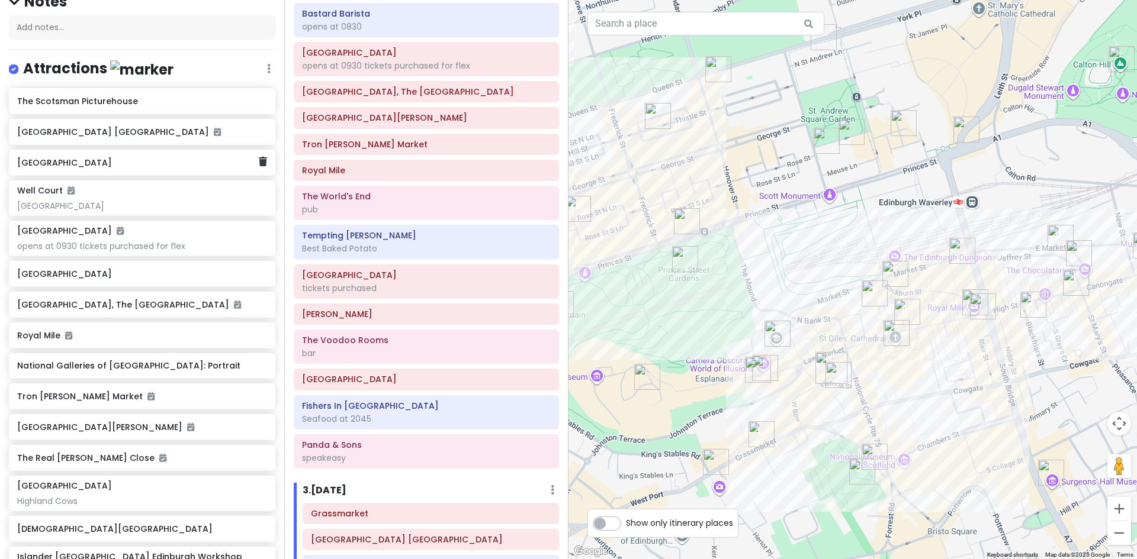
click at [96, 169] on div "[GEOGRAPHIC_DATA]" at bounding box center [137, 163] width 241 height 17
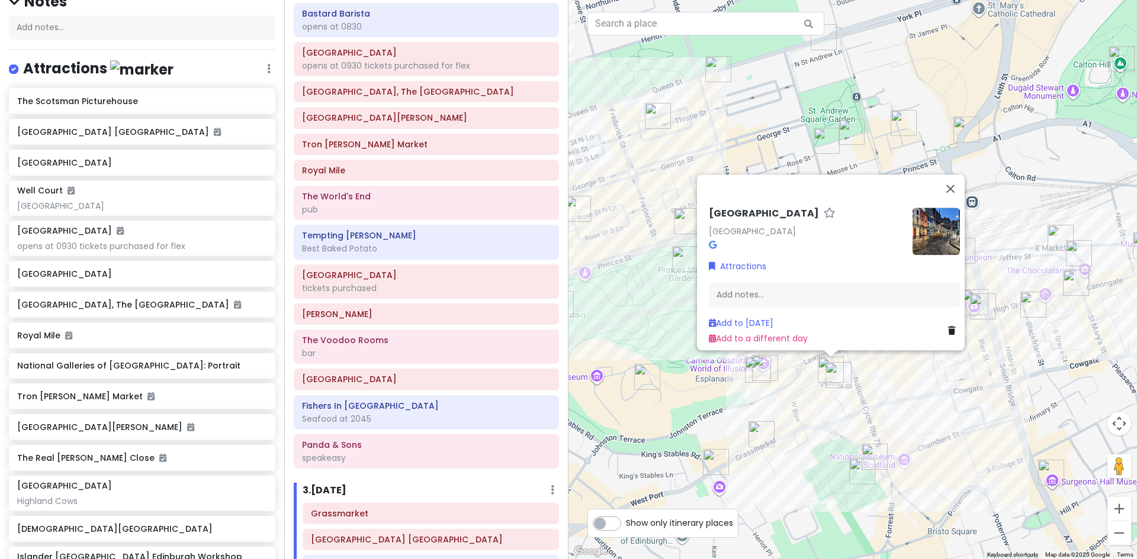
click at [824, 368] on img "Commons Club Edinburgh" at bounding box center [838, 376] width 36 height 36
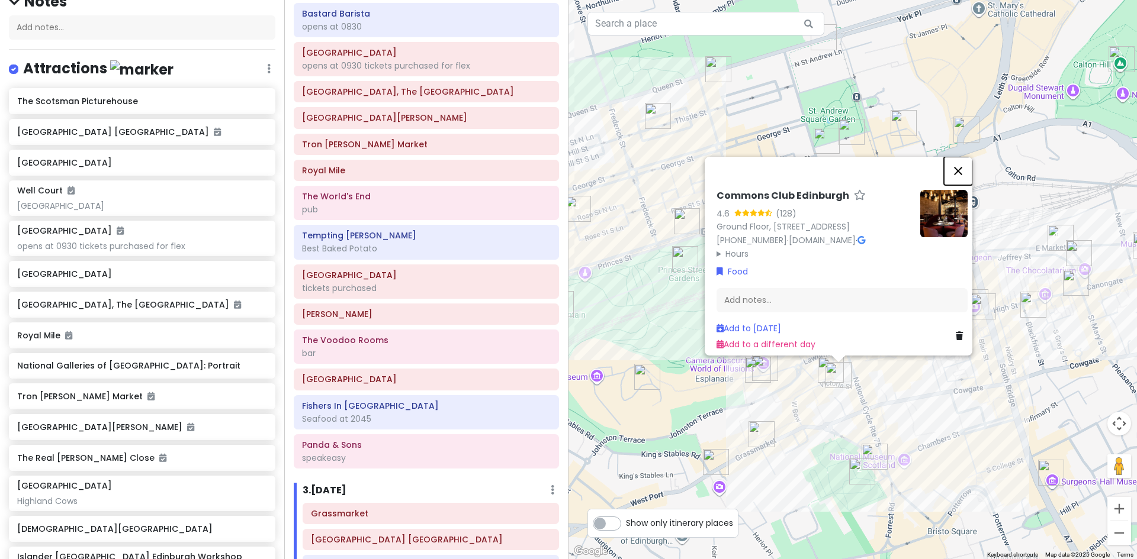
click at [967, 157] on button "Close" at bounding box center [958, 171] width 28 height 28
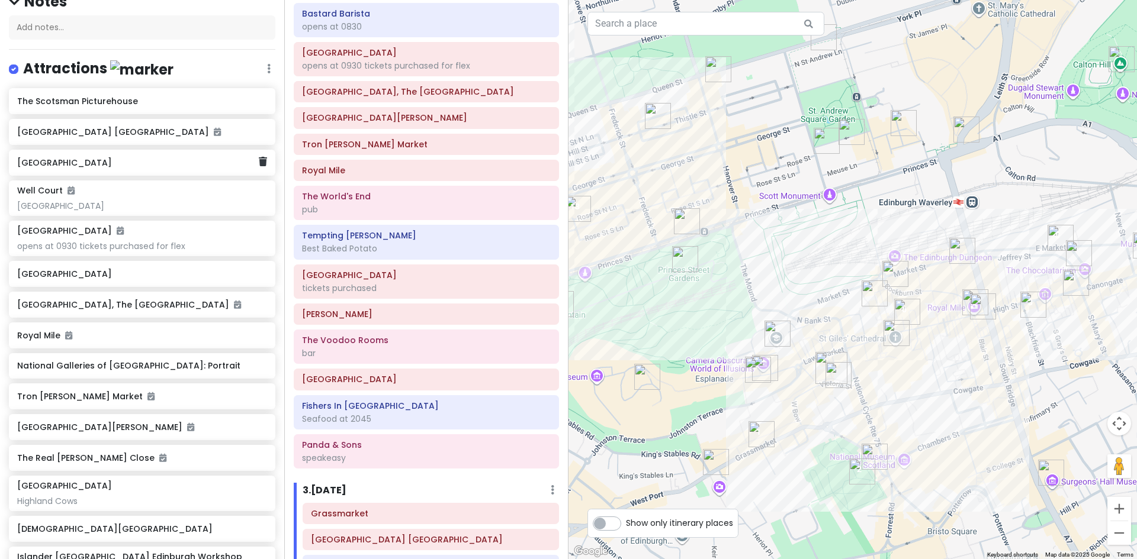
click at [92, 163] on h6 "[GEOGRAPHIC_DATA]" at bounding box center [137, 162] width 241 height 11
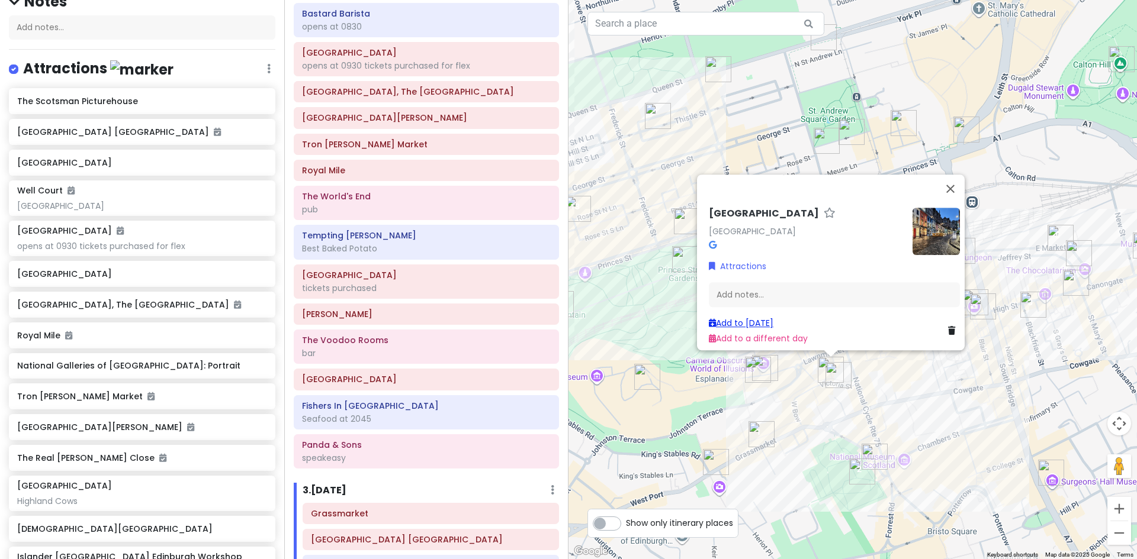
click at [733, 317] on link "Add to [DATE]" at bounding box center [741, 323] width 65 height 12
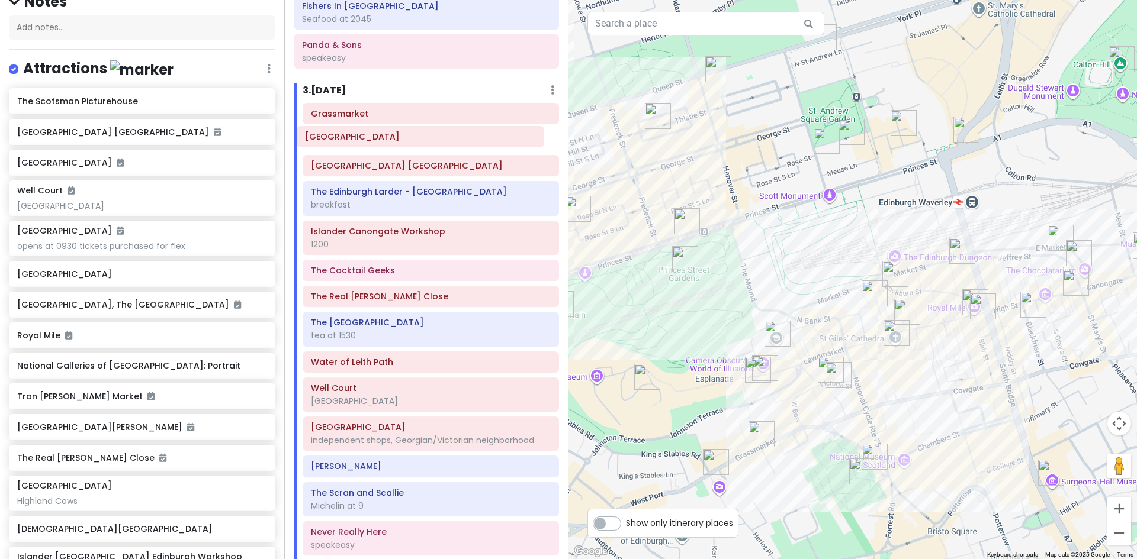
scroll to position [532, 0]
drag, startPoint x: 365, startPoint y: 508, endPoint x: 366, endPoint y: 144, distance: 364.1
click at [366, 144] on div "Grassmarket [GEOGRAPHIC_DATA] [GEOGRAPHIC_DATA] The [GEOGRAPHIC_DATA] - [GEOGRA…" at bounding box center [431, 333] width 274 height 458
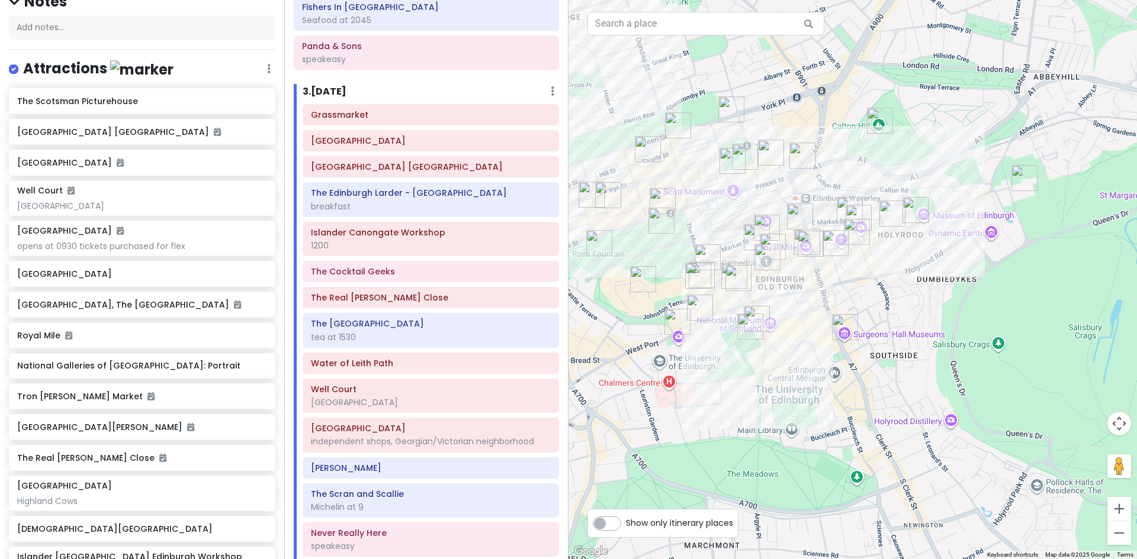
drag, startPoint x: 823, startPoint y: 376, endPoint x: 857, endPoint y: 285, distance: 96.7
click at [857, 285] on div at bounding box center [852, 279] width 568 height 559
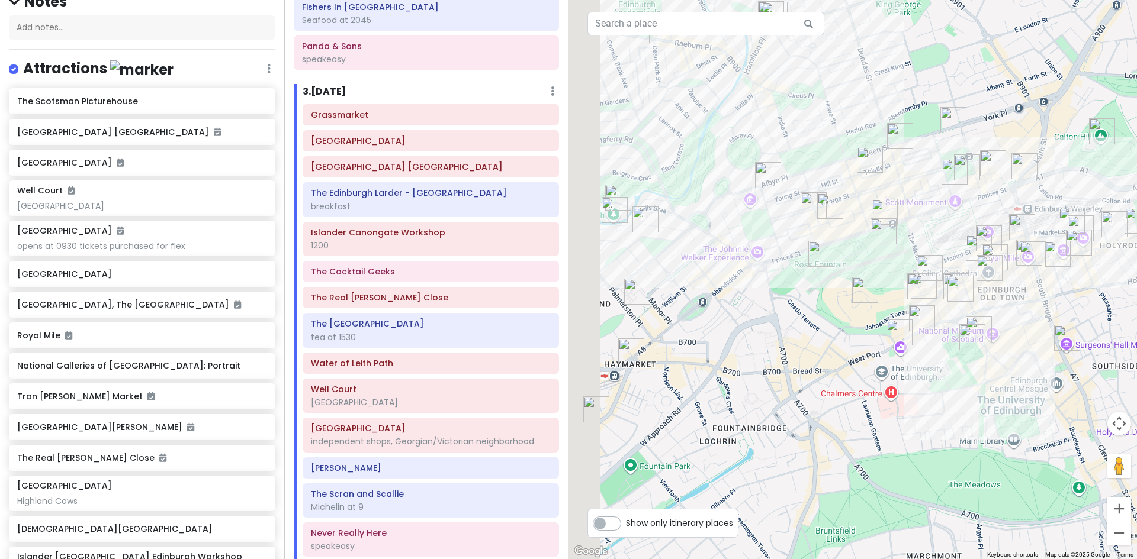
drag, startPoint x: 707, startPoint y: 386, endPoint x: 947, endPoint y: 398, distance: 240.1
click at [947, 398] on div at bounding box center [852, 279] width 568 height 559
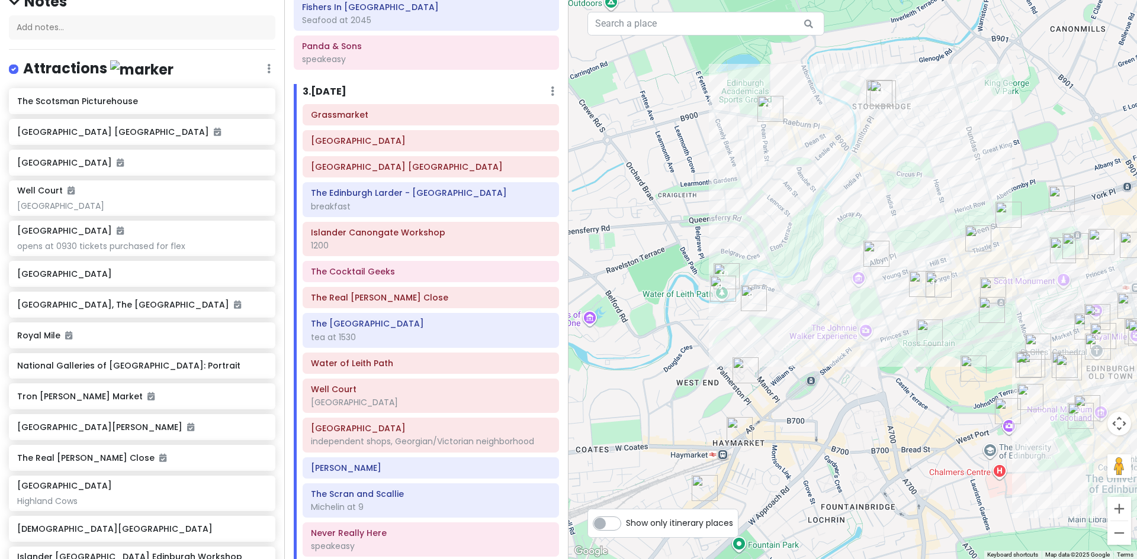
drag, startPoint x: 784, startPoint y: 310, endPoint x: 803, endPoint y: 381, distance: 73.7
click at [803, 381] on div at bounding box center [852, 279] width 568 height 559
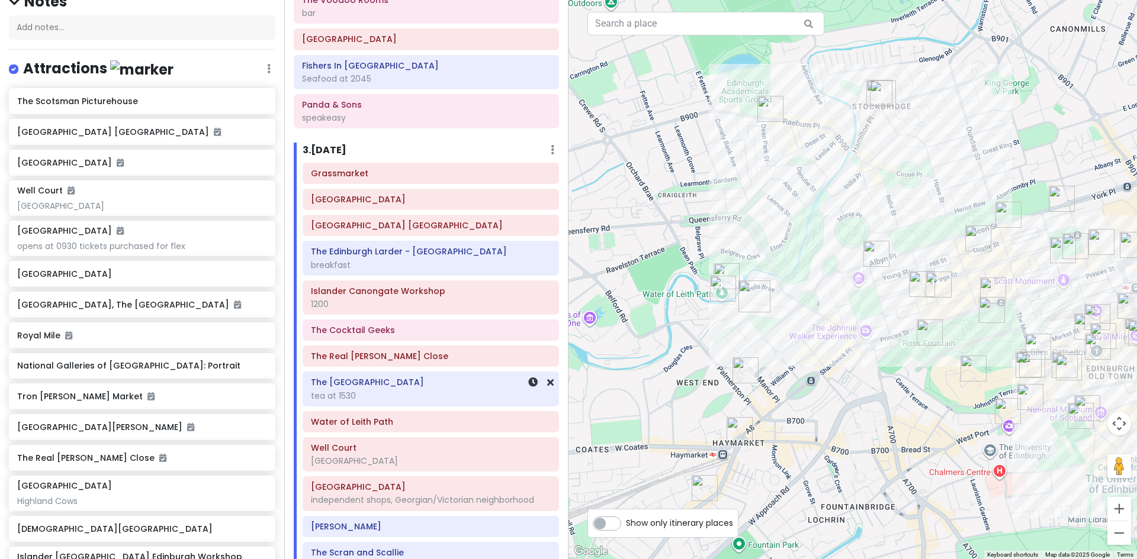
scroll to position [574, 0]
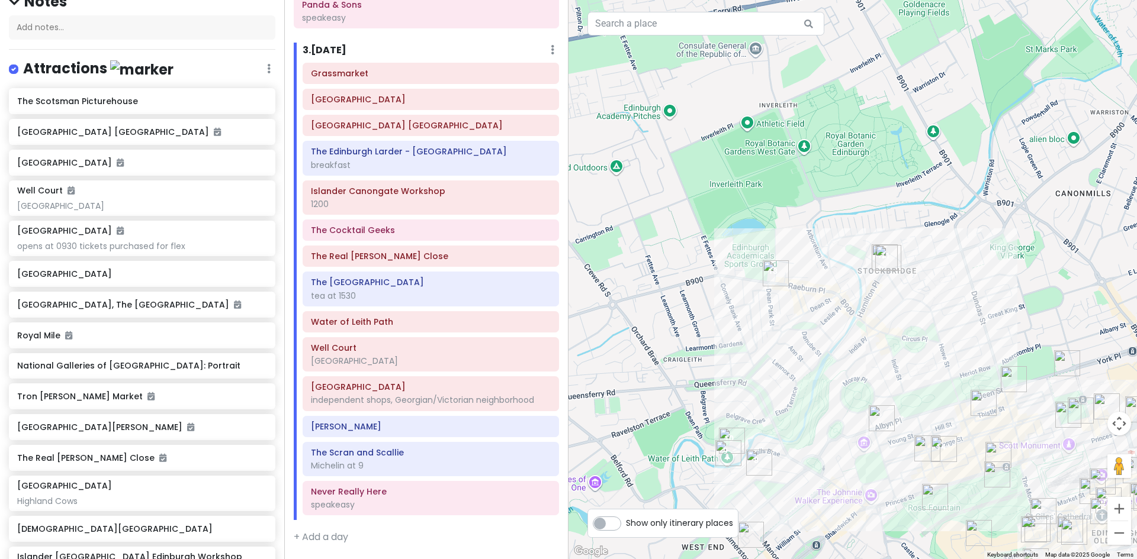
drag, startPoint x: 824, startPoint y: 105, endPoint x: 821, endPoint y: 255, distance: 149.2
click at [821, 255] on div at bounding box center [852, 279] width 568 height 559
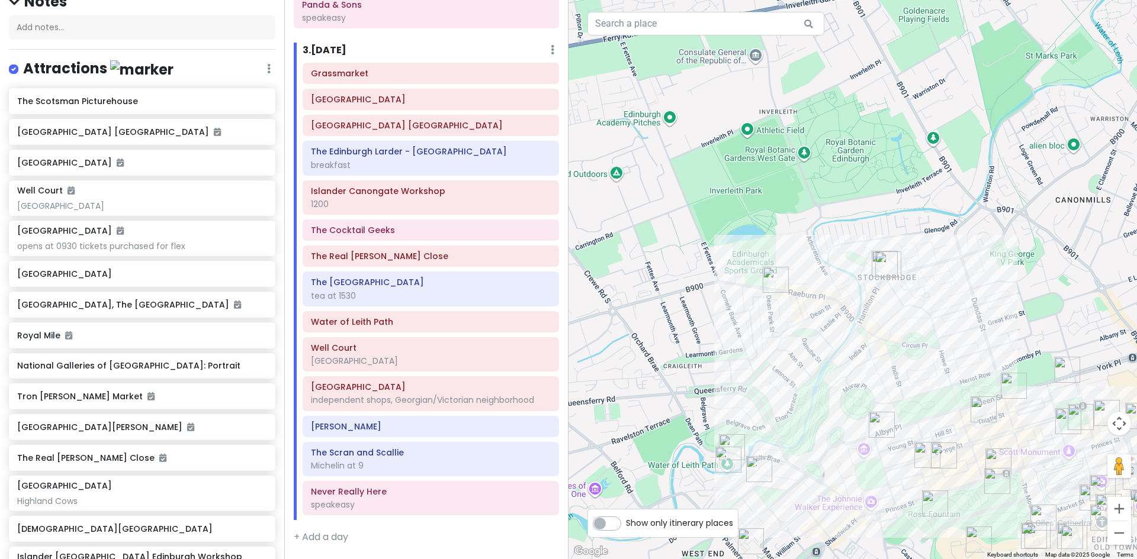
click at [848, 160] on div at bounding box center [852, 279] width 568 height 559
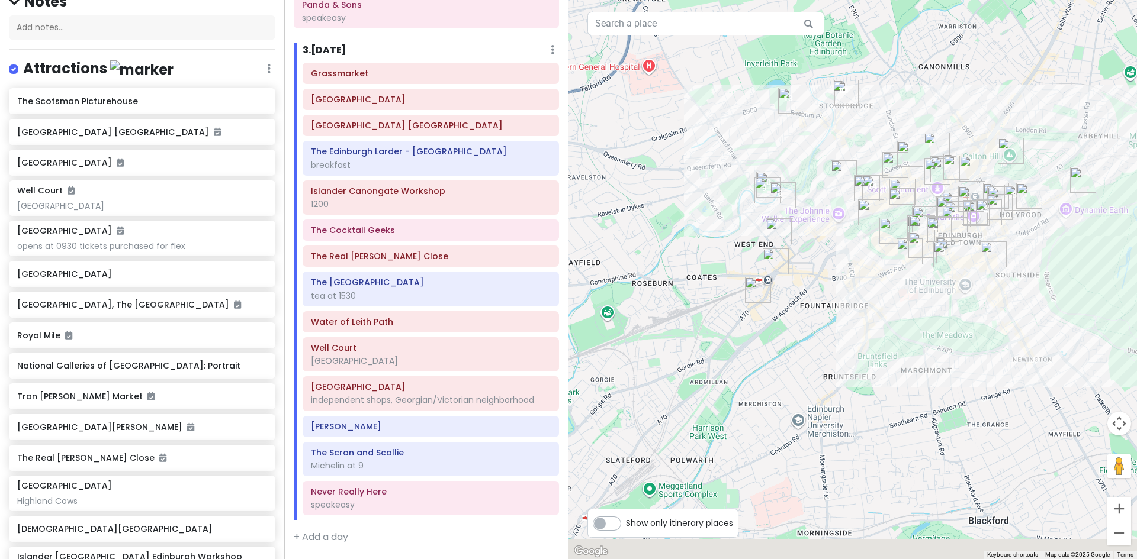
drag, startPoint x: 886, startPoint y: 529, endPoint x: 827, endPoint y: 191, distance: 343.2
click at [827, 191] on div at bounding box center [852, 279] width 568 height 559
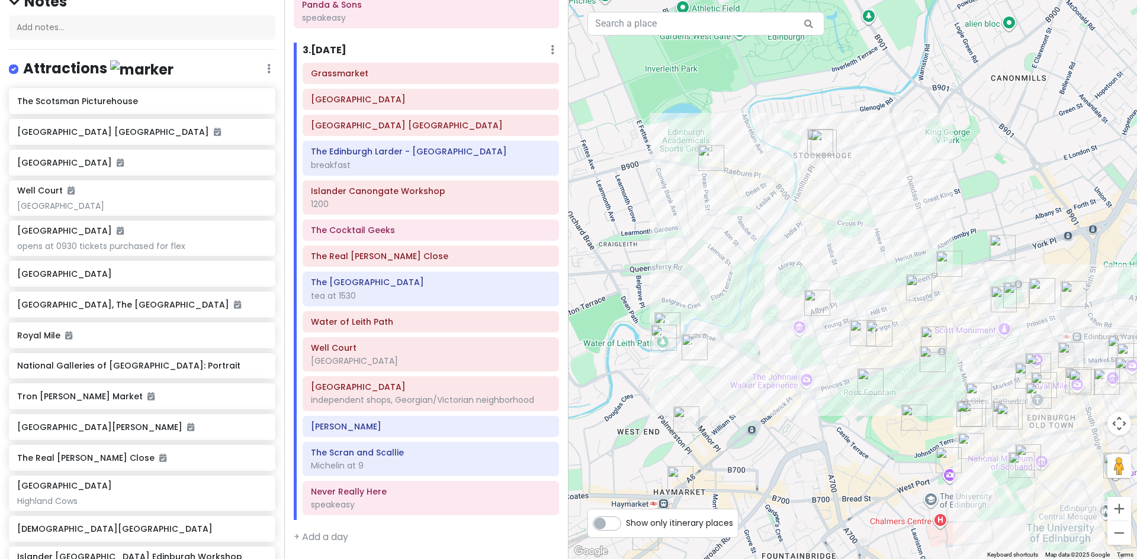
drag, startPoint x: 852, startPoint y: 168, endPoint x: 846, endPoint y: 467, distance: 299.0
click at [846, 467] on div at bounding box center [852, 279] width 568 height 559
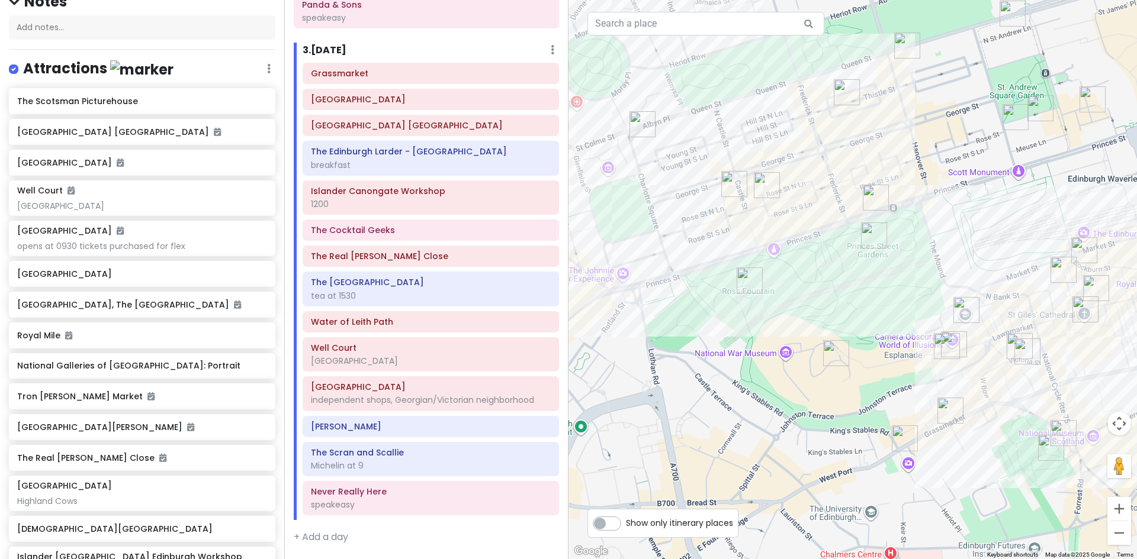
drag, startPoint x: 1071, startPoint y: 384, endPoint x: 826, endPoint y: 387, distance: 245.7
click at [826, 388] on div at bounding box center [852, 279] width 568 height 559
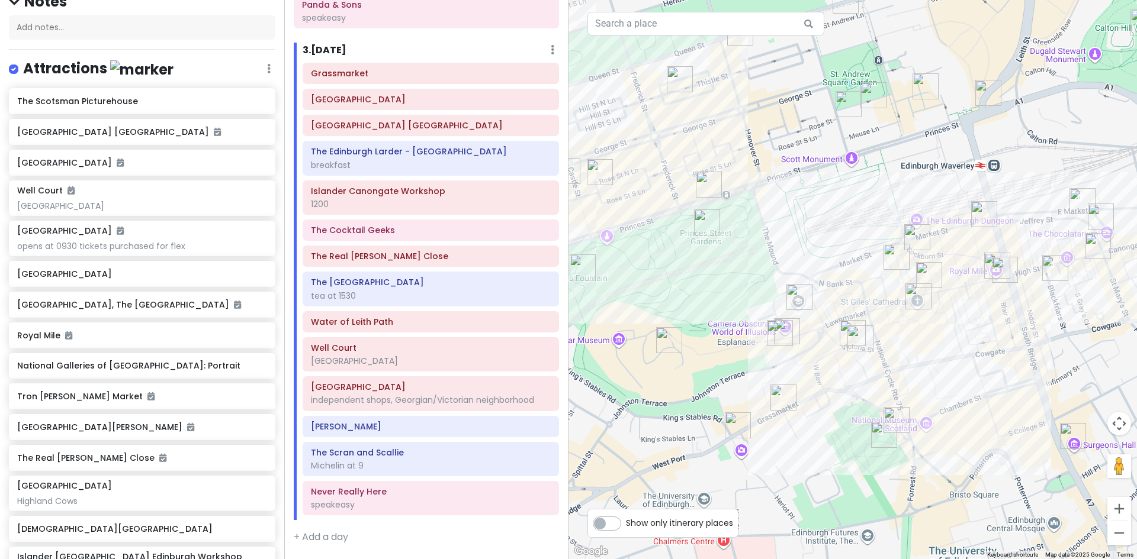
click at [912, 236] on img "The Milkman" at bounding box center [917, 238] width 36 height 36
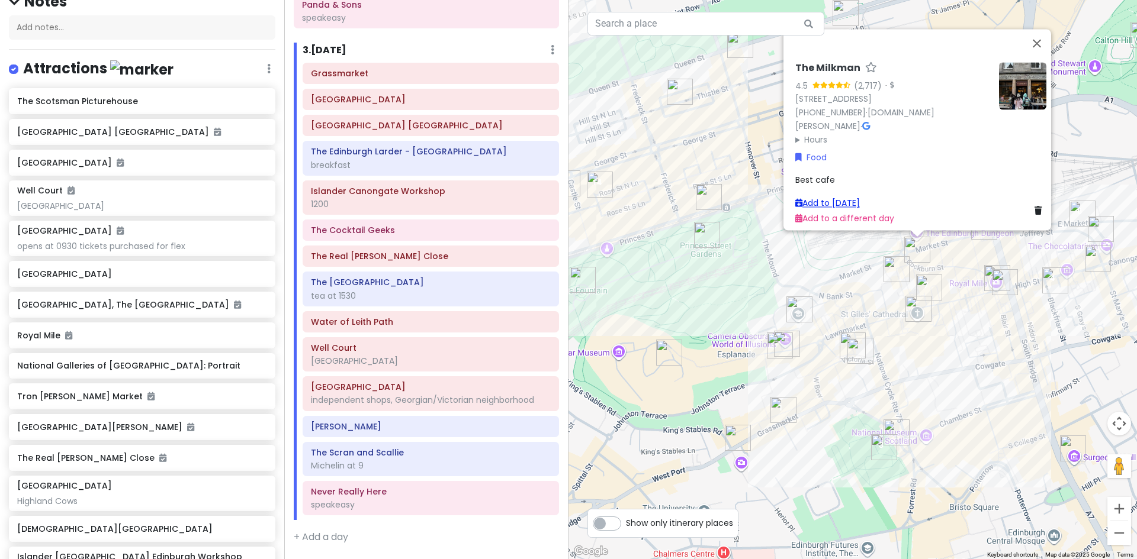
click at [825, 197] on link "Add to [DATE]" at bounding box center [827, 203] width 65 height 12
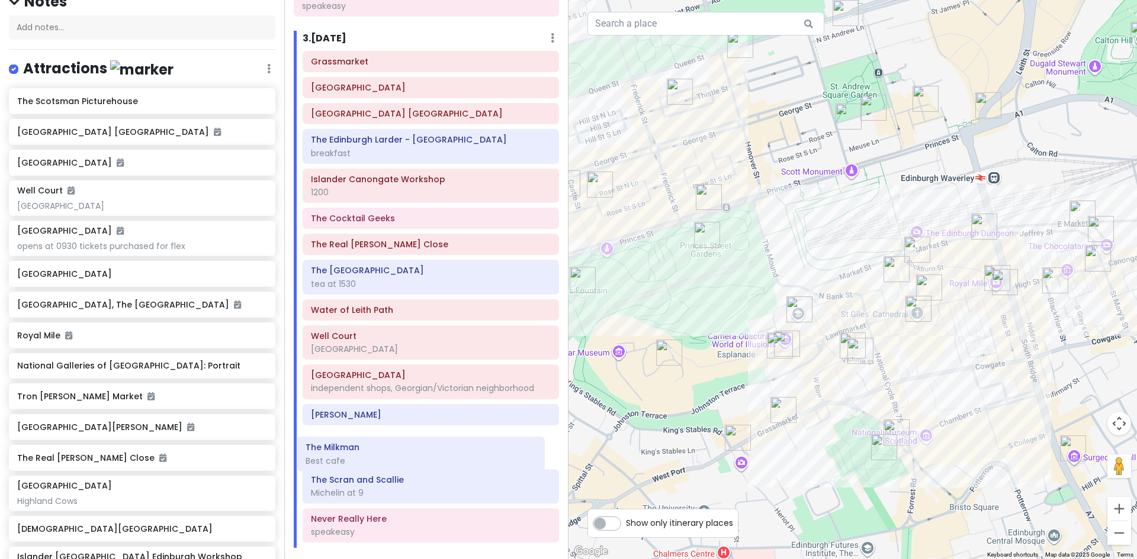
scroll to position [589, 0]
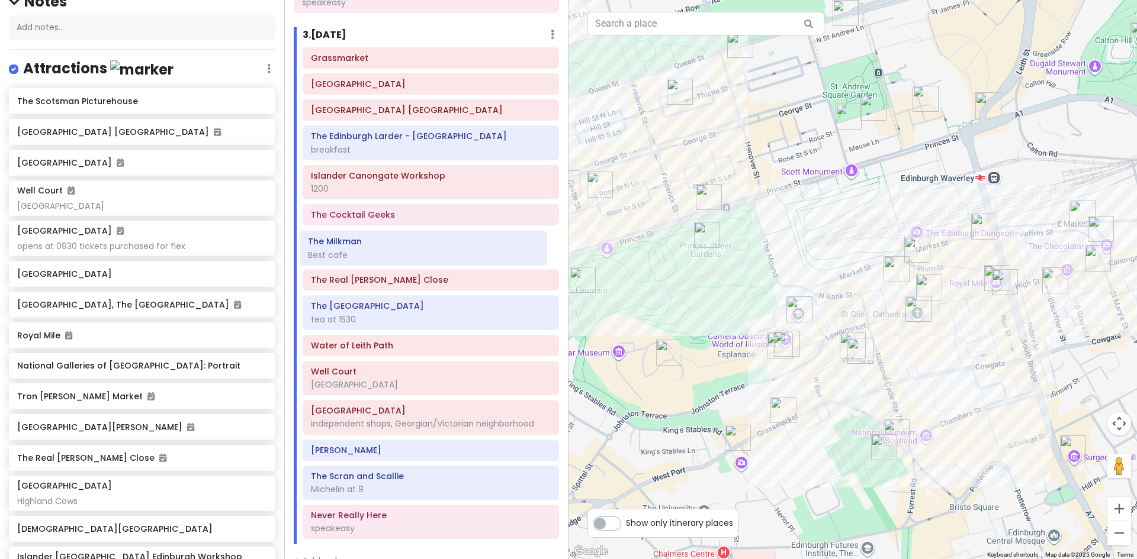
drag, startPoint x: 361, startPoint y: 544, endPoint x: 358, endPoint y: 255, distance: 289.5
click at [358, 255] on div "Grassmarket [GEOGRAPHIC_DATA] [GEOGRAPHIC_DATA] [GEOGRAPHIC_DATA] [GEOGRAPHIC_D…" at bounding box center [431, 295] width 274 height 497
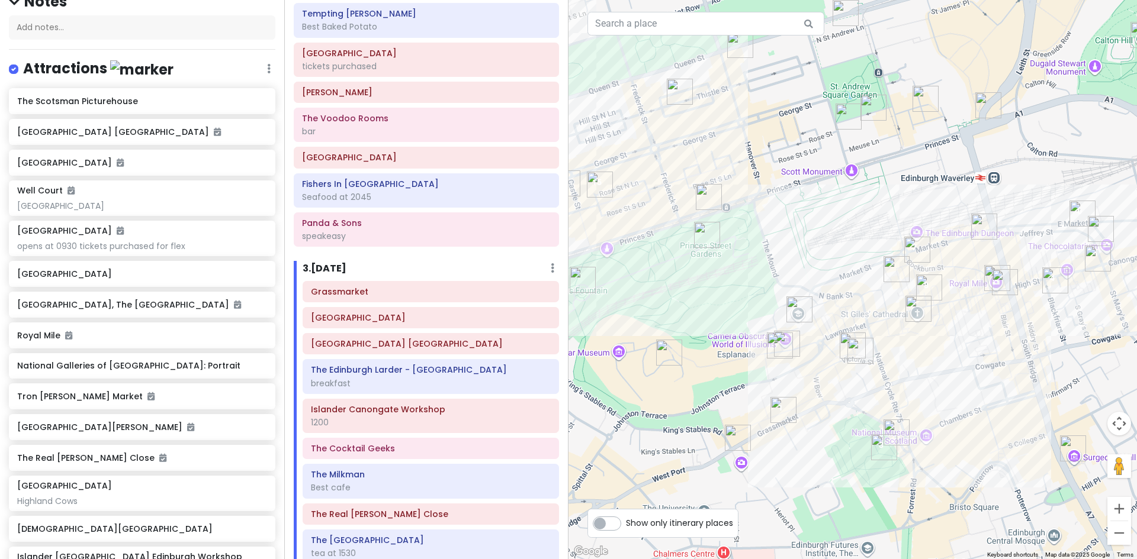
scroll to position [613, 0]
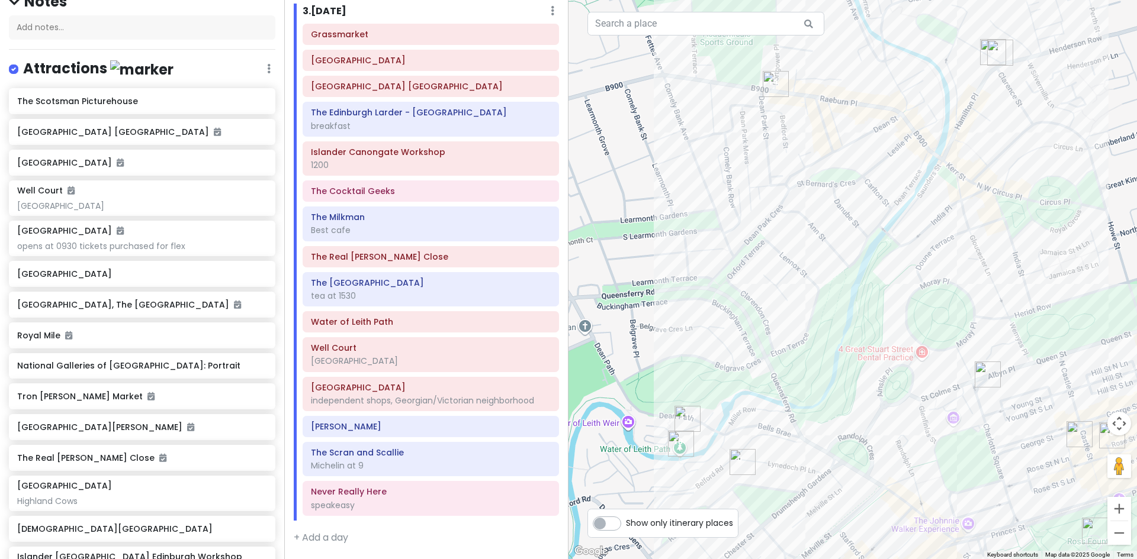
drag, startPoint x: 678, startPoint y: 180, endPoint x: 1193, endPoint y: 431, distance: 572.9
click at [1136, 431] on html "Edinburgh Trip Private Change Dates Make a Copy Delete Trip Give Feedback 💡 Sup…" at bounding box center [568, 279] width 1137 height 559
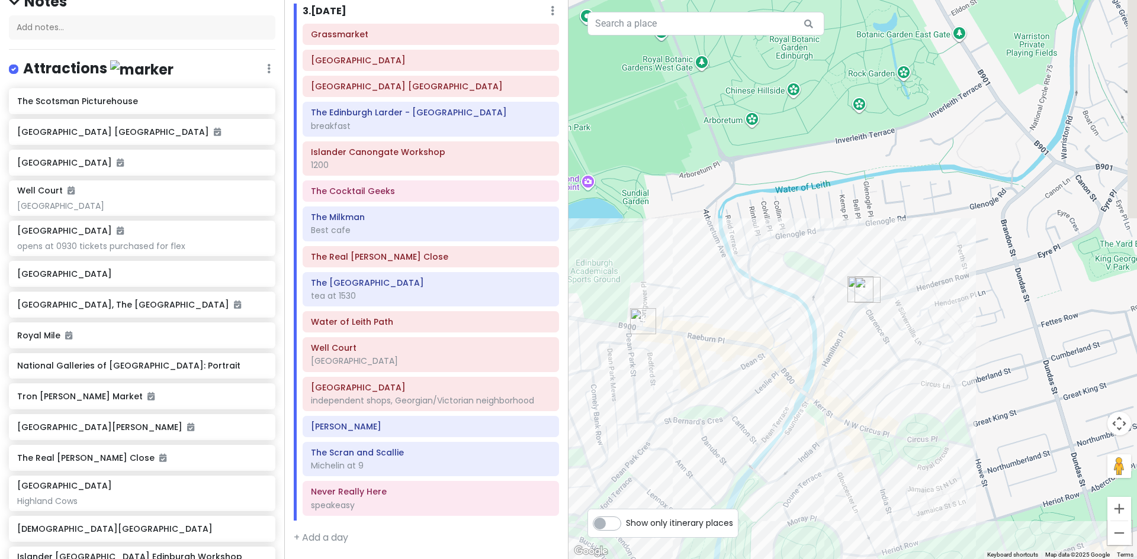
drag, startPoint x: 864, startPoint y: 350, endPoint x: 719, endPoint y: 520, distance: 223.4
click at [719, 520] on div "To navigate the map with touch gestures double-tap and hold your finger on the …" at bounding box center [852, 279] width 568 height 559
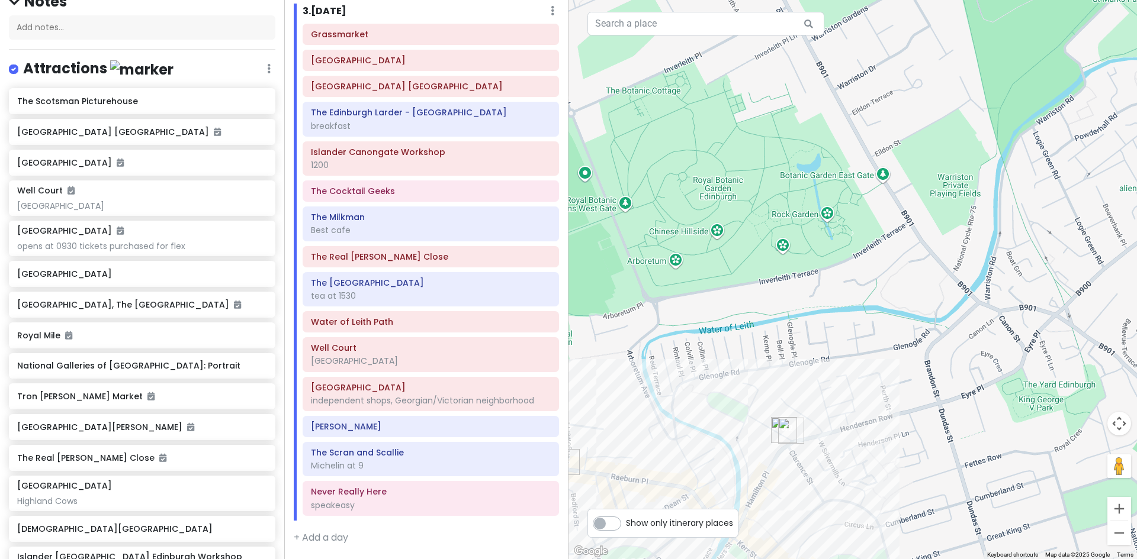
drag, startPoint x: 742, startPoint y: 375, endPoint x: 711, endPoint y: 515, distance: 143.8
click at [711, 515] on div "To navigate the map with touch gestures double-tap and hold your finger on the …" at bounding box center [852, 279] width 568 height 559
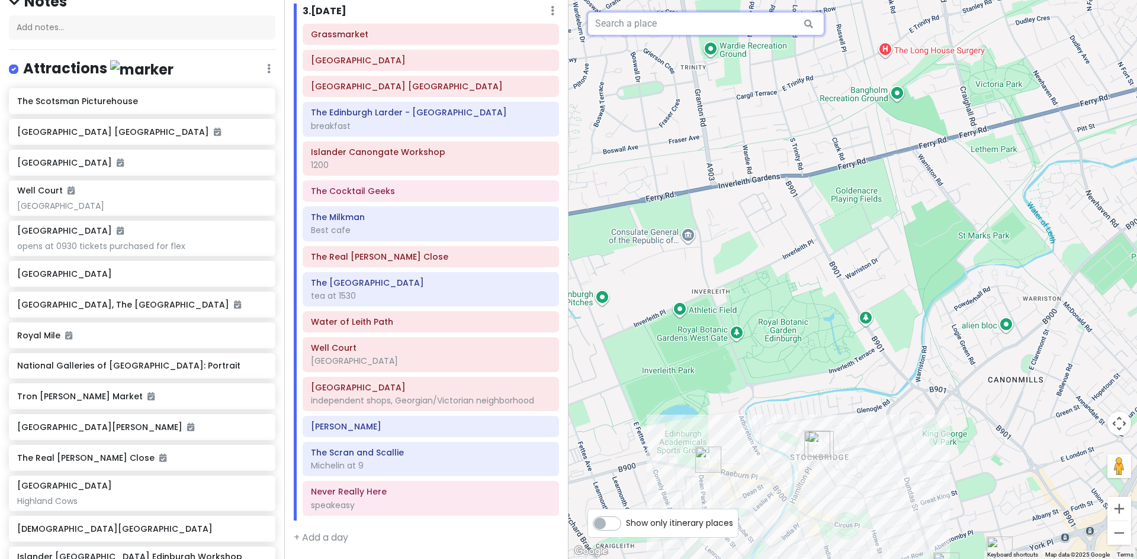
click at [629, 26] on input "text" at bounding box center [705, 24] width 237 height 24
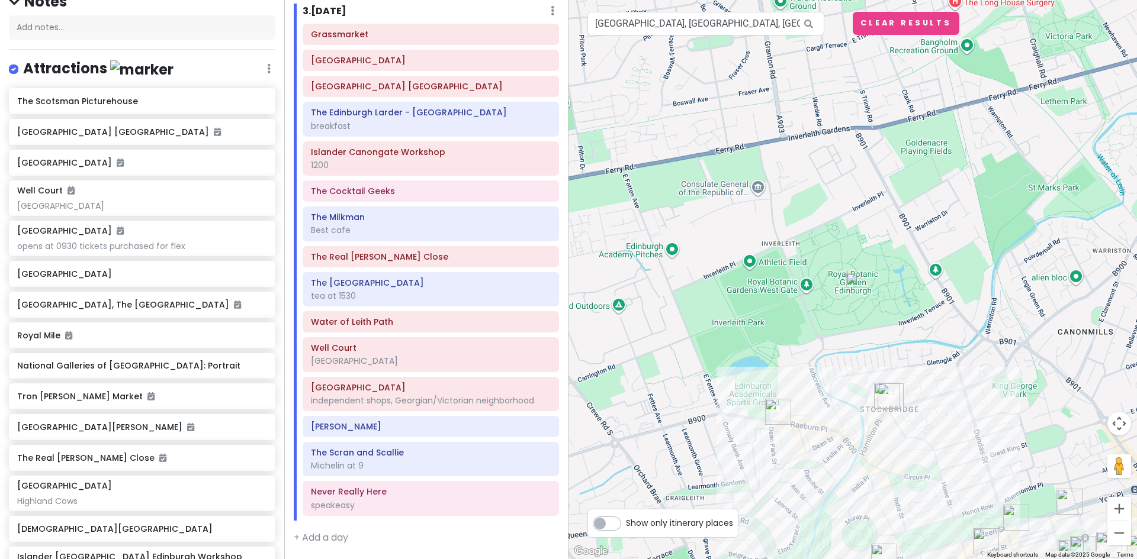
click at [854, 277] on img at bounding box center [853, 281] width 24 height 24
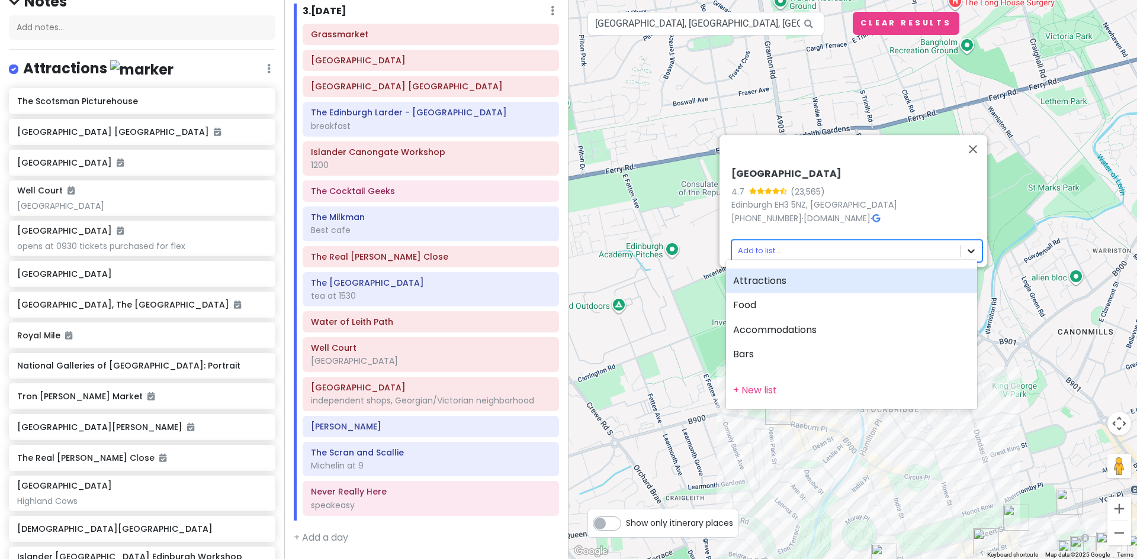
click at [961, 241] on body "Edinburgh Trip Private Change Dates Make a Copy Delete Trip Give Feedback 💡 Sup…" at bounding box center [568, 279] width 1137 height 559
click at [770, 284] on div "Attractions" at bounding box center [851, 281] width 251 height 25
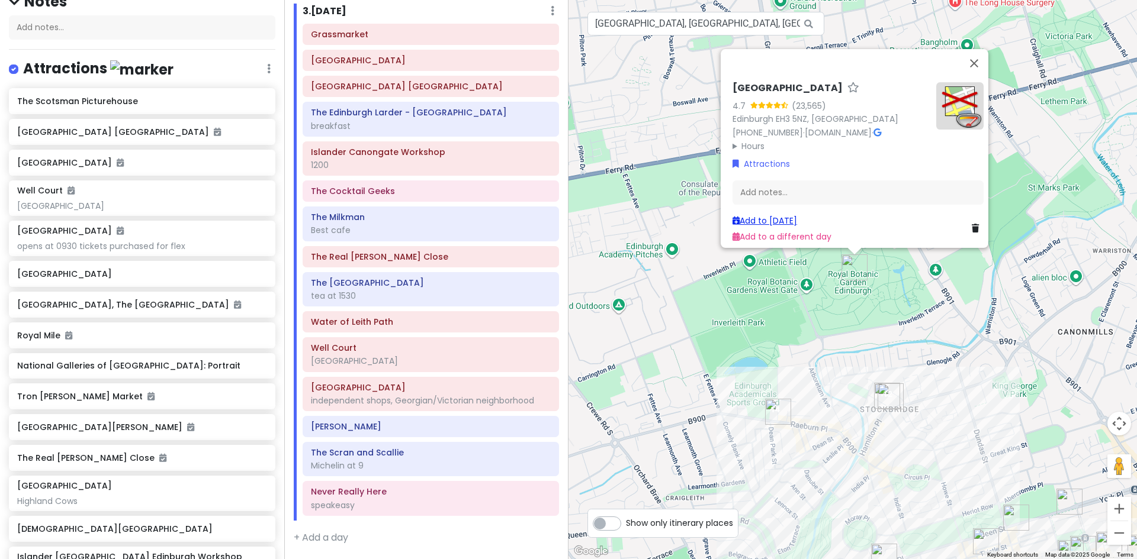
click at [773, 215] on link "Add to [DATE]" at bounding box center [764, 221] width 65 height 12
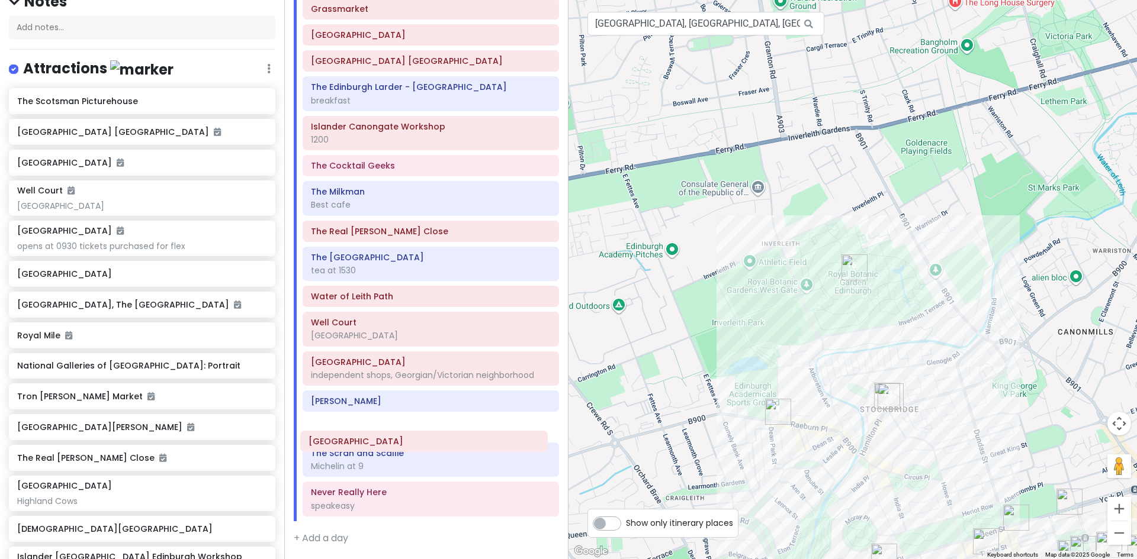
scroll to position [639, 0]
drag, startPoint x: 361, startPoint y: 537, endPoint x: 357, endPoint y: 433, distance: 104.2
click at [357, 433] on div "Grassmarket [GEOGRAPHIC_DATA] [GEOGRAPHIC_DATA] The [GEOGRAPHIC_DATA] breakfast…" at bounding box center [431, 259] width 274 height 523
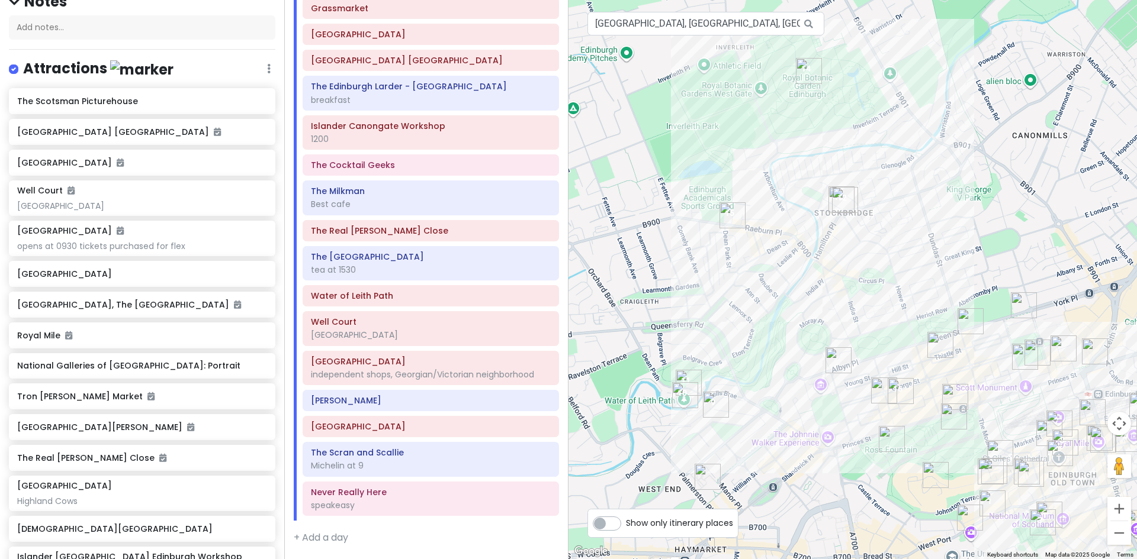
drag, startPoint x: 964, startPoint y: 369, endPoint x: 909, endPoint y: 144, distance: 231.6
click at [910, 149] on div at bounding box center [852, 279] width 568 height 559
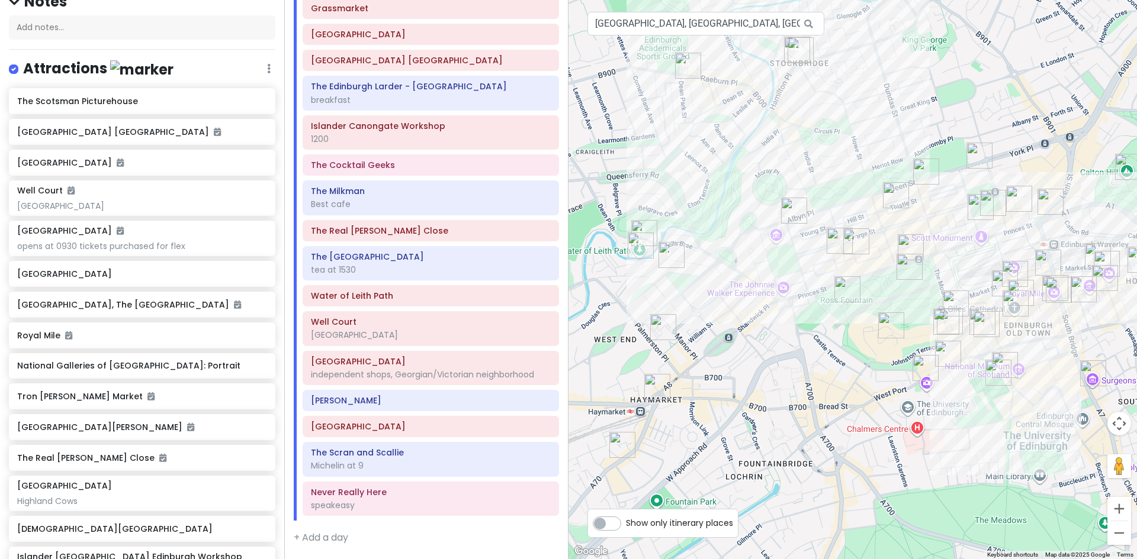
drag, startPoint x: 885, startPoint y: 178, endPoint x: 871, endPoint y: 25, distance: 153.4
click at [871, 25] on div at bounding box center [852, 279] width 568 height 559
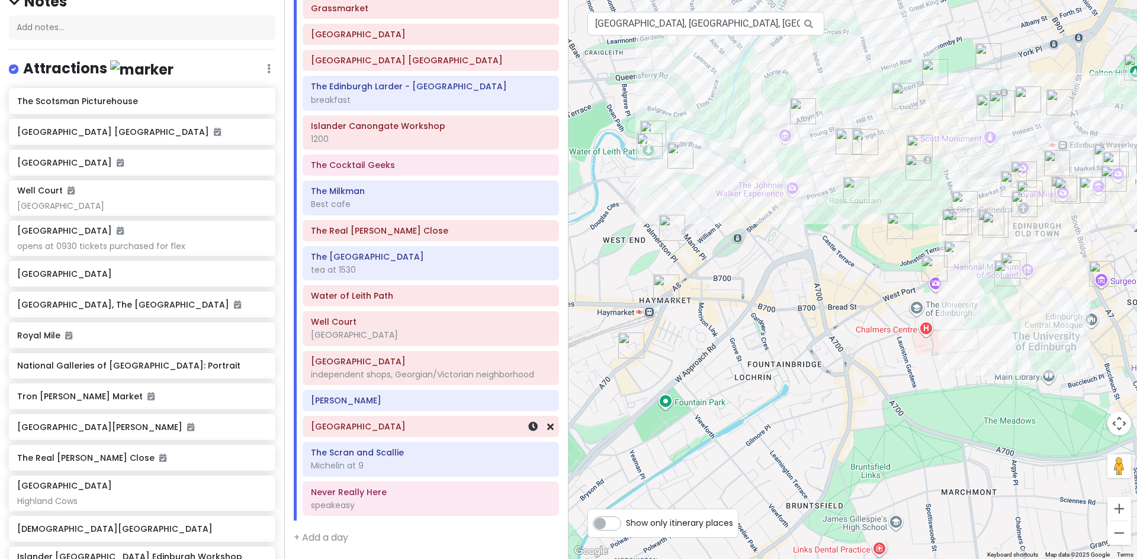
scroll to position [520, 0]
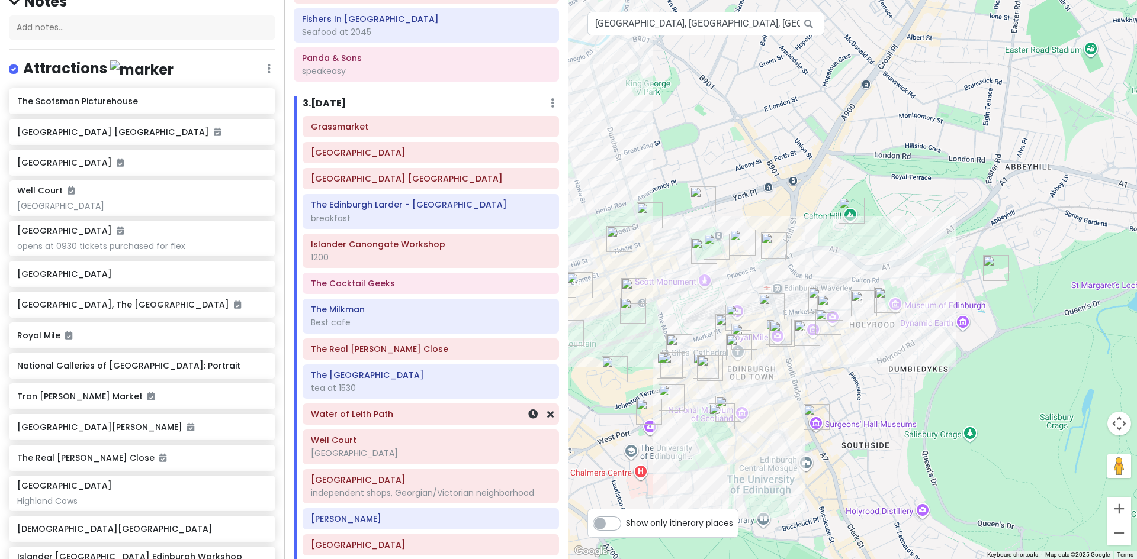
drag, startPoint x: 835, startPoint y: 269, endPoint x: 548, endPoint y: 413, distance: 320.3
click at [548, 413] on div "Edinburgh Trip Private Change Dates Make a Copy Delete Trip Give Feedback 💡 Sup…" at bounding box center [568, 279] width 1137 height 559
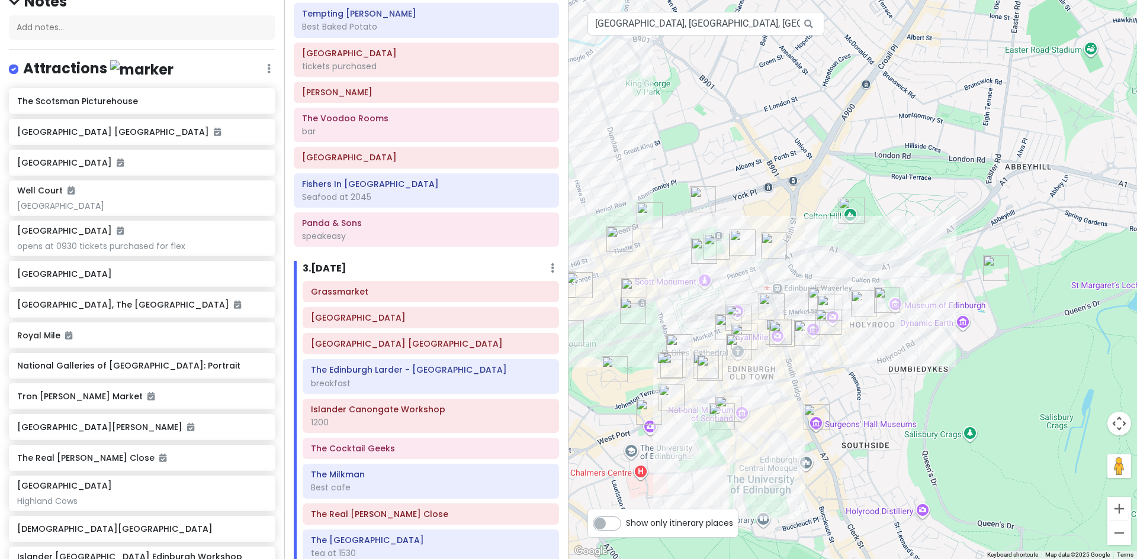
scroll to position [639, 0]
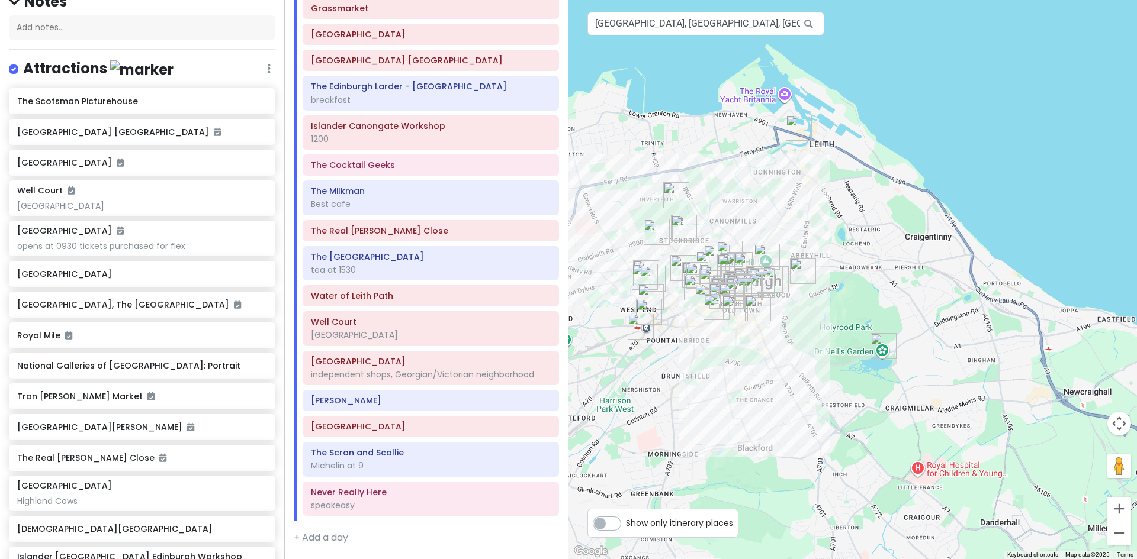
click at [758, 94] on div at bounding box center [852, 279] width 568 height 559
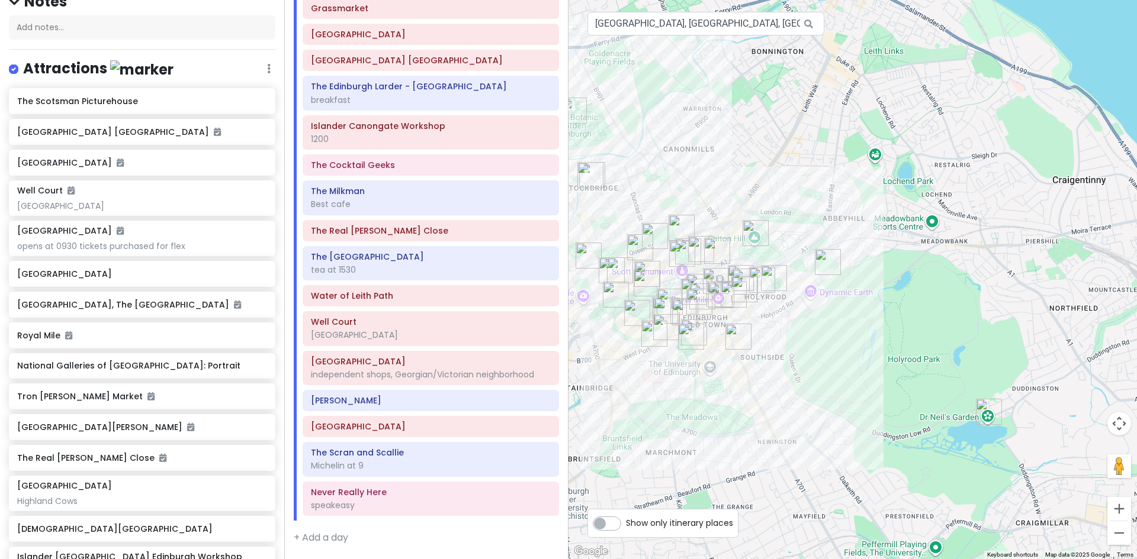
click at [752, 204] on div at bounding box center [852, 279] width 568 height 559
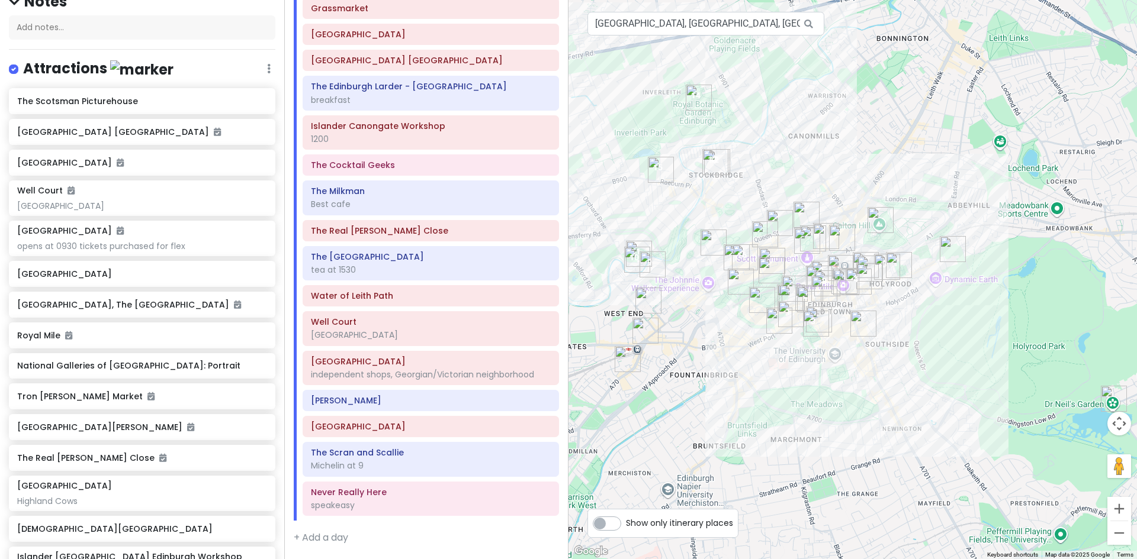
drag, startPoint x: 735, startPoint y: 343, endPoint x: 952, endPoint y: 333, distance: 216.9
click at [881, 333] on img "Surgeons' Hall Museums" at bounding box center [863, 324] width 36 height 36
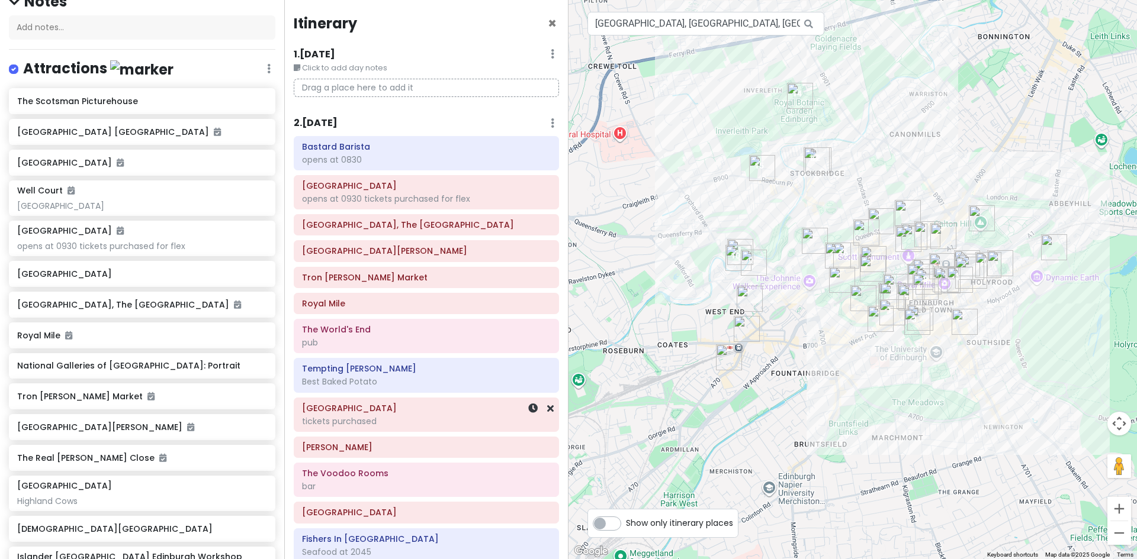
scroll to position [414, 0]
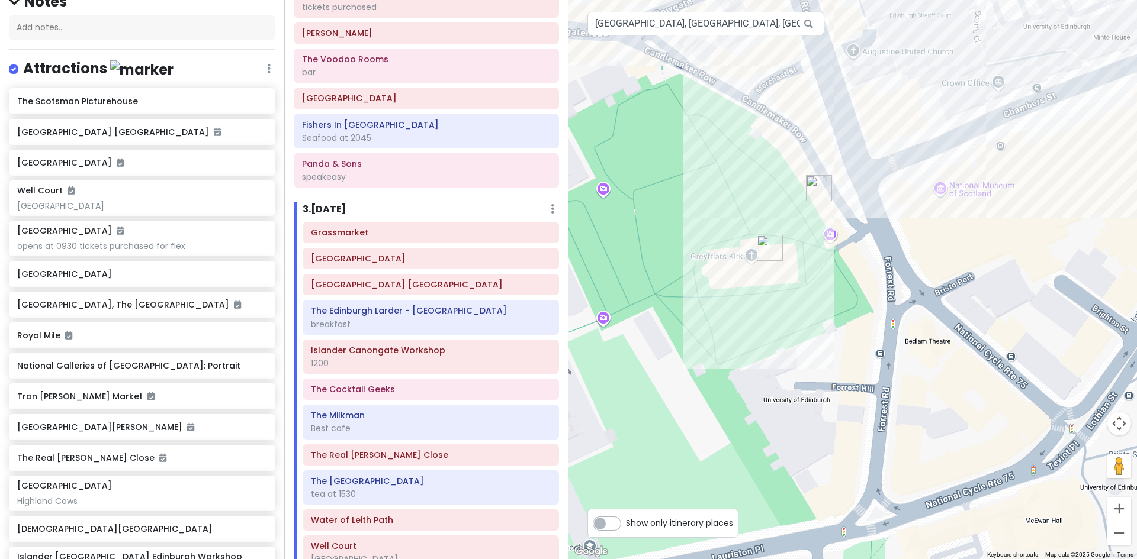
drag, startPoint x: 1028, startPoint y: 376, endPoint x: 773, endPoint y: 124, distance: 358.7
click at [747, 84] on div at bounding box center [852, 279] width 568 height 559
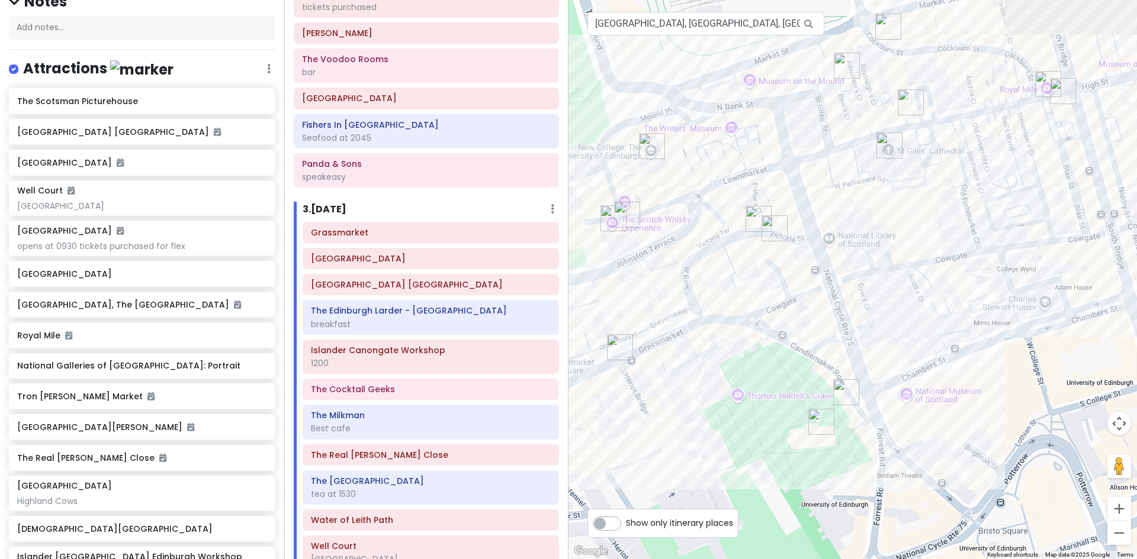
drag, startPoint x: 695, startPoint y: 86, endPoint x: 742, endPoint y: 298, distance: 217.6
click at [733, 299] on div at bounding box center [852, 279] width 568 height 559
click at [772, 230] on img "Commons Club Edinburgh" at bounding box center [776, 233] width 36 height 36
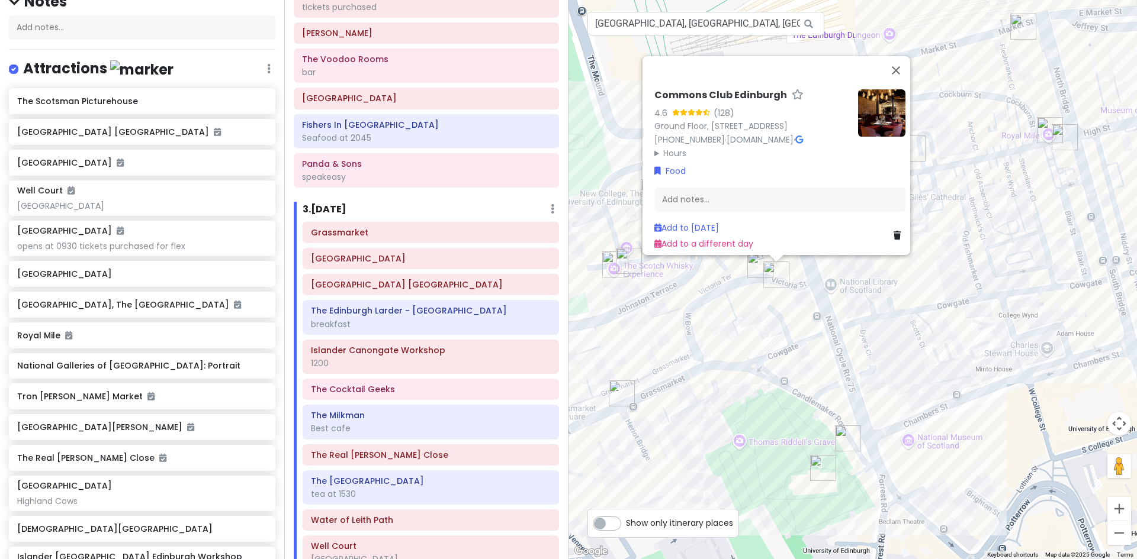
click at [802, 136] on icon at bounding box center [799, 140] width 8 height 8
click at [901, 56] on button "Close" at bounding box center [895, 70] width 28 height 28
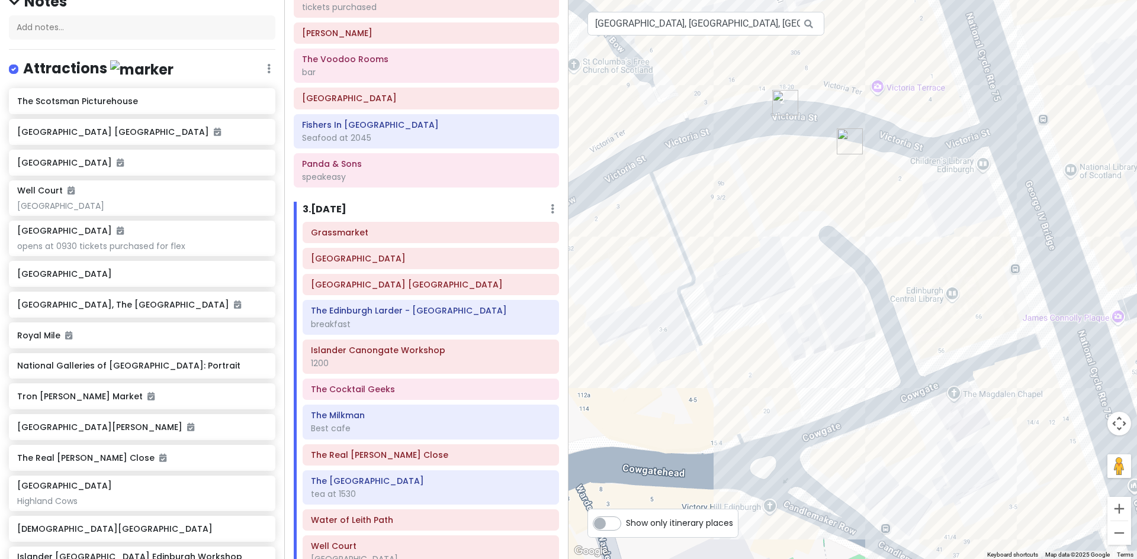
drag, startPoint x: 687, startPoint y: 213, endPoint x: 786, endPoint y: 446, distance: 252.8
click at [786, 446] on div at bounding box center [852, 279] width 568 height 559
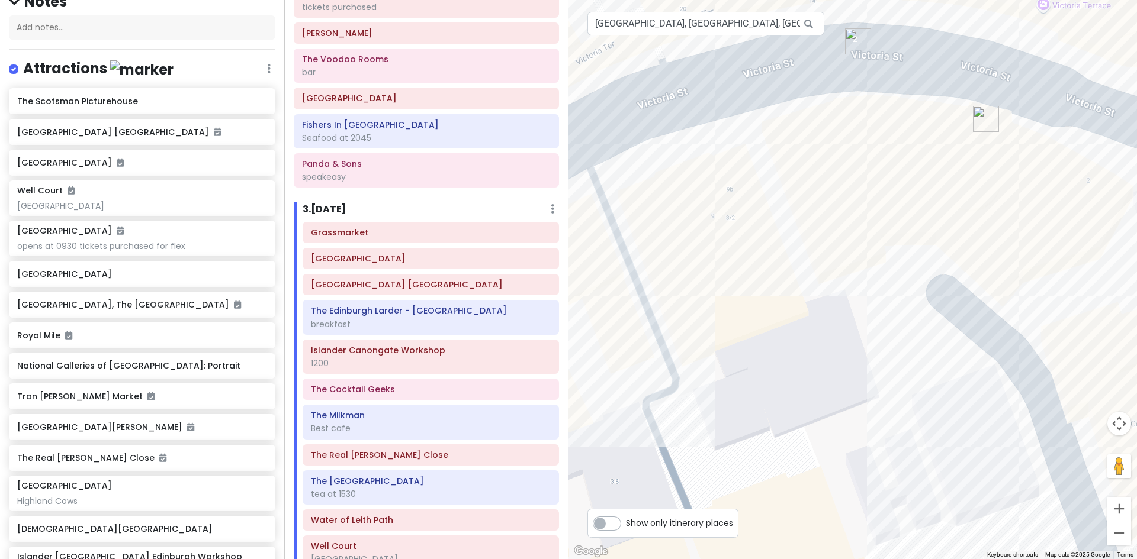
drag, startPoint x: 811, startPoint y: 295, endPoint x: 854, endPoint y: 539, distance: 248.2
click at [886, 553] on div at bounding box center [852, 279] width 568 height 559
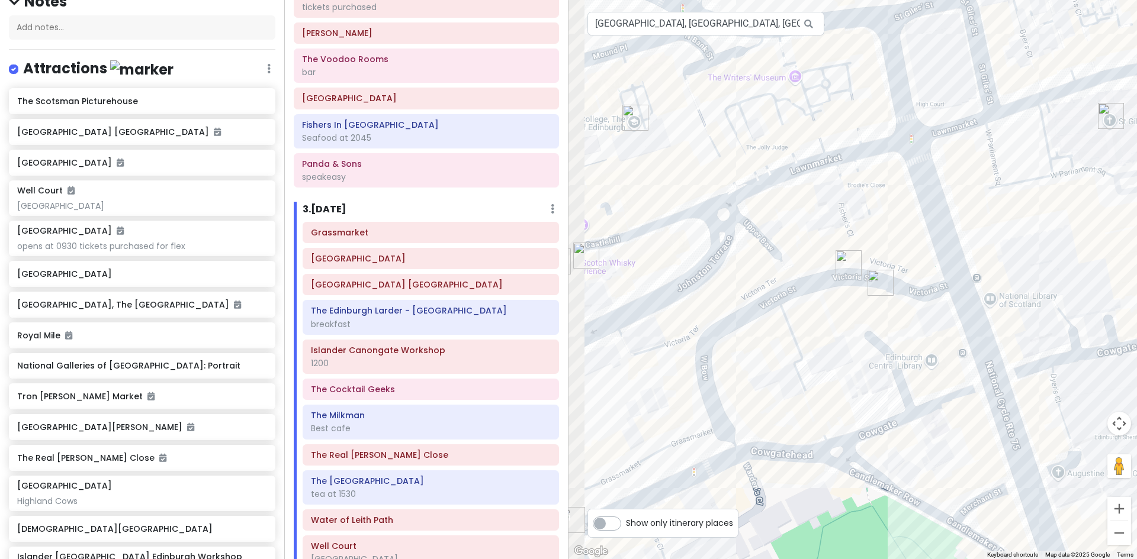
drag, startPoint x: 698, startPoint y: 418, endPoint x: 800, endPoint y: 240, distance: 204.7
click at [800, 240] on div at bounding box center [852, 279] width 568 height 559
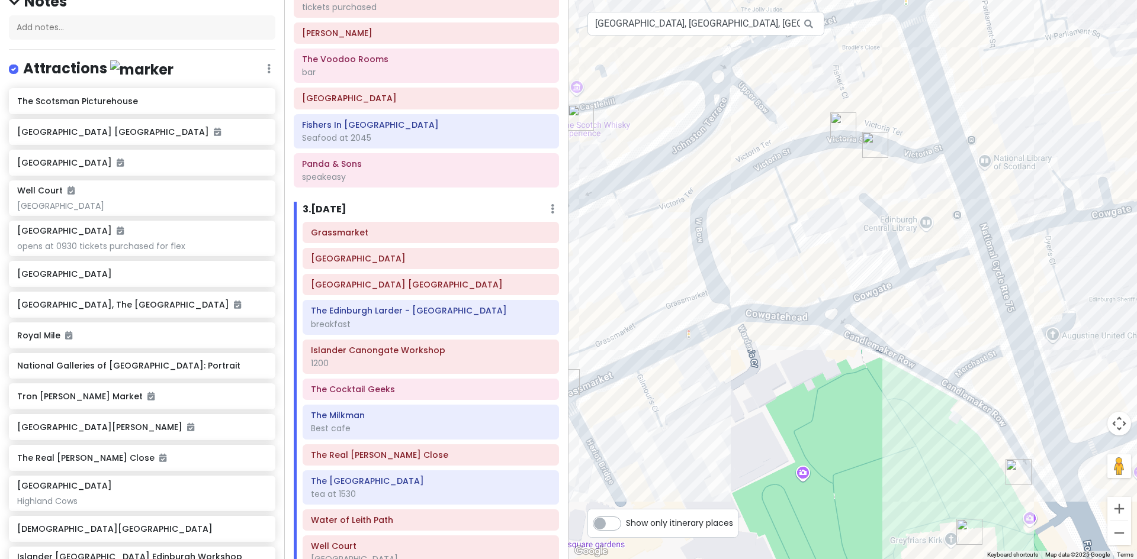
drag, startPoint x: 987, startPoint y: 430, endPoint x: 868, endPoint y: 305, distance: 172.5
click at [868, 305] on div at bounding box center [852, 279] width 568 height 559
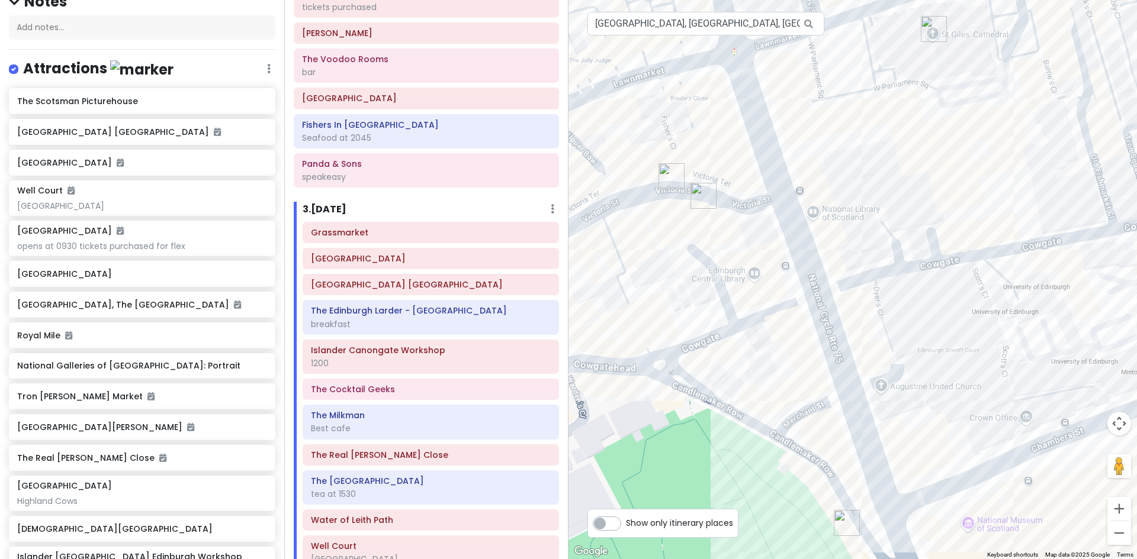
drag, startPoint x: 922, startPoint y: 266, endPoint x: 812, endPoint y: 376, distance: 154.9
click at [812, 376] on div at bounding box center [852, 279] width 568 height 559
click at [701, 194] on img "Commons Club Edinburgh" at bounding box center [704, 196] width 36 height 36
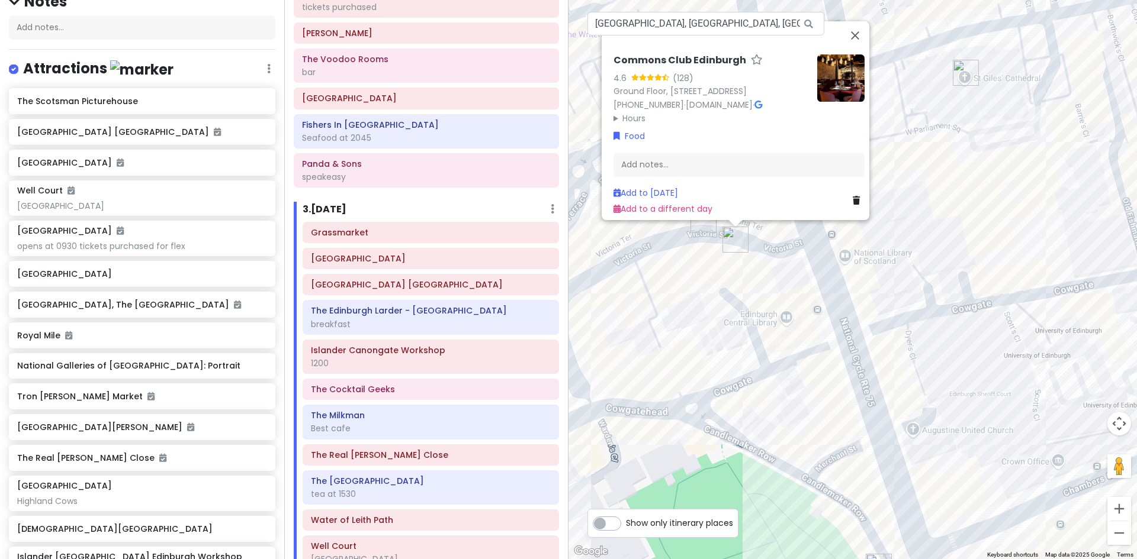
drag, startPoint x: 868, startPoint y: 440, endPoint x: 861, endPoint y: 403, distance: 38.0
click at [861, 403] on div "Commons Club Edinburgh 4.6 (128) [GEOGRAPHIC_DATA][STREET_ADDRESS] [PHONE_NUMBE…" at bounding box center [852, 279] width 568 height 559
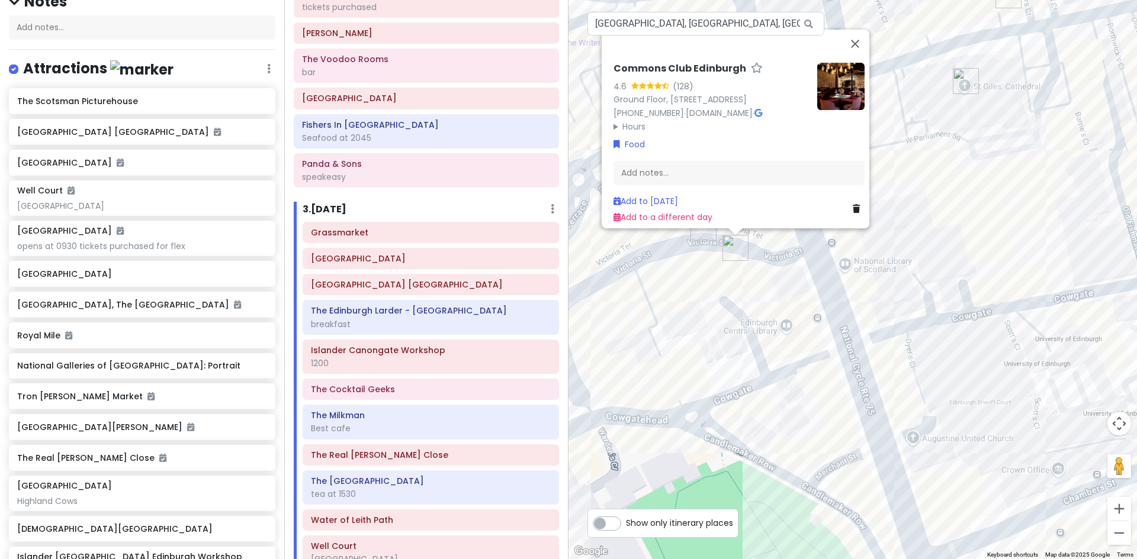
drag, startPoint x: 861, startPoint y: 404, endPoint x: 861, endPoint y: 423, distance: 18.4
click at [861, 423] on div "Commons Club Edinburgh 4.6 (128) [GEOGRAPHIC_DATA][STREET_ADDRESS] [PHONE_NUMBE…" at bounding box center [852, 279] width 568 height 559
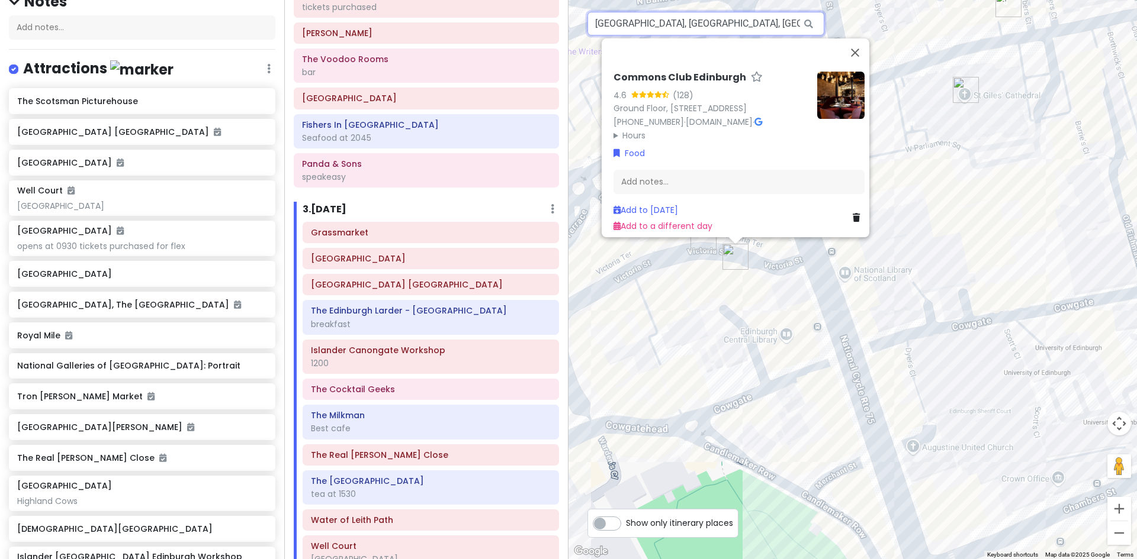
click at [728, 23] on input "[GEOGRAPHIC_DATA], [GEOGRAPHIC_DATA], [GEOGRAPHIC_DATA]" at bounding box center [705, 24] width 237 height 24
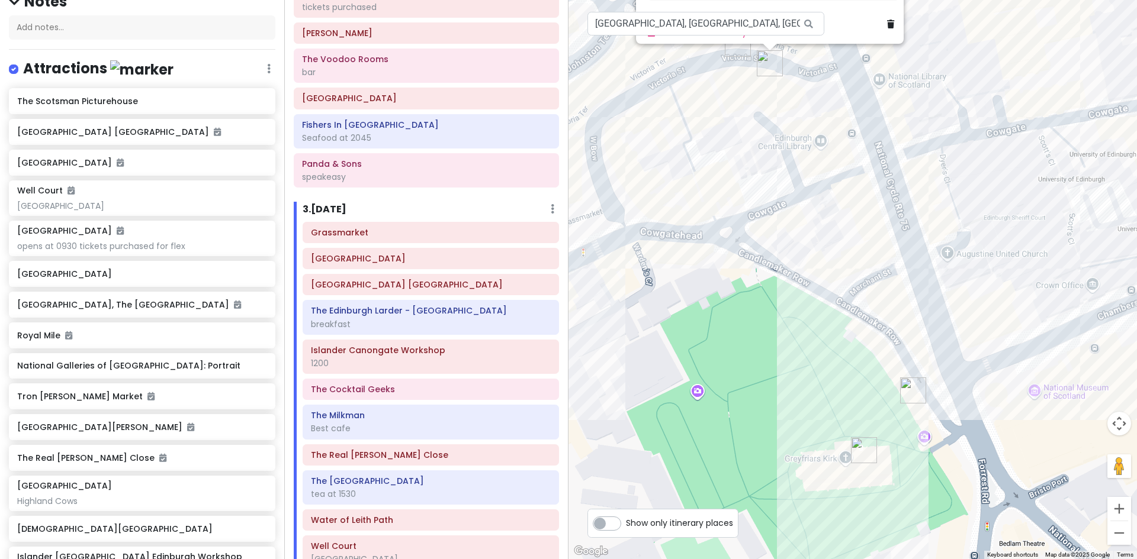
drag, startPoint x: 636, startPoint y: 329, endPoint x: 674, endPoint y: 133, distance: 199.7
click at [674, 133] on div "Commons Club Edinburgh 4.6 (128) [GEOGRAPHIC_DATA][STREET_ADDRESS] [PHONE_NUMBE…" at bounding box center [852, 279] width 568 height 559
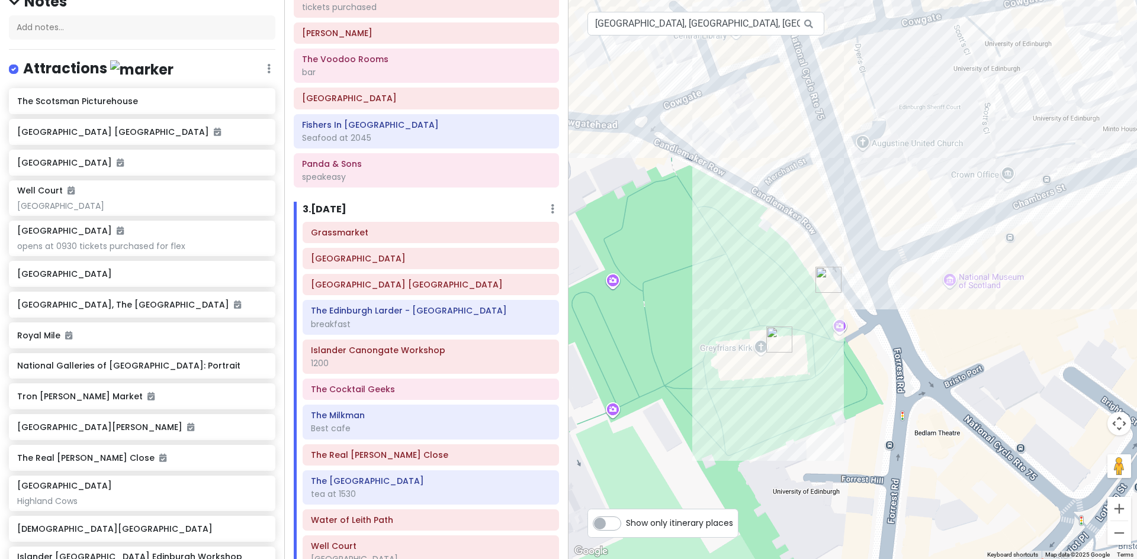
drag, startPoint x: 725, startPoint y: 375, endPoint x: 596, endPoint y: 253, distance: 177.6
click at [596, 253] on div "Commons Club Edinburgh 4.6 (128) [GEOGRAPHIC_DATA][STREET_ADDRESS] [PHONE_NUMBE…" at bounding box center [852, 279] width 568 height 559
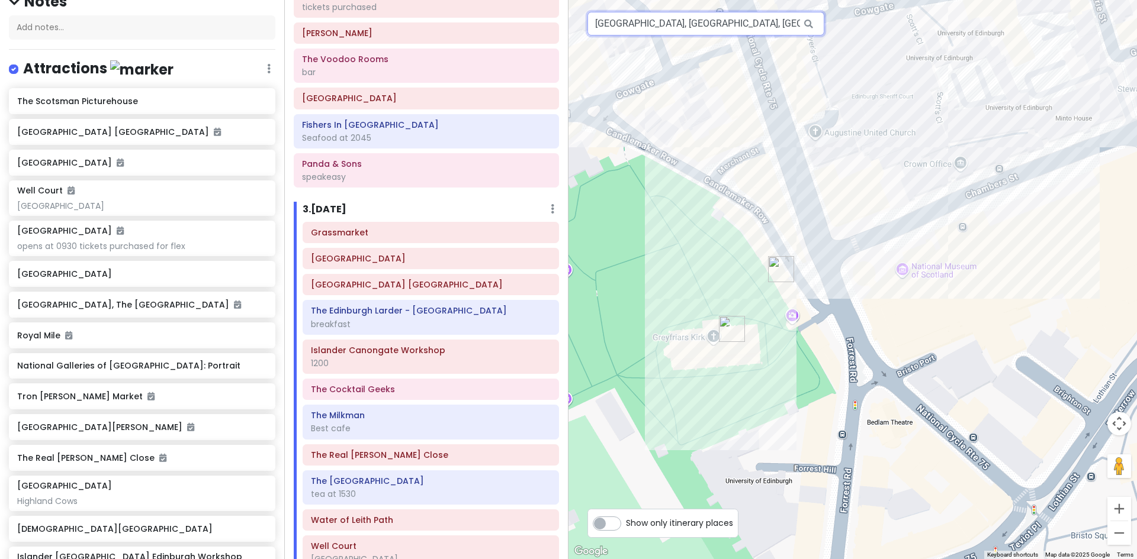
click at [791, 24] on input "[GEOGRAPHIC_DATA], [GEOGRAPHIC_DATA], [GEOGRAPHIC_DATA]" at bounding box center [705, 24] width 237 height 24
drag, startPoint x: 791, startPoint y: 23, endPoint x: 552, endPoint y: 26, distance: 239.8
click at [552, 26] on div "Edinburgh Trip Private Change Dates Make a Copy Delete Trip Give Feedback 💡 Sup…" at bounding box center [568, 279] width 1137 height 559
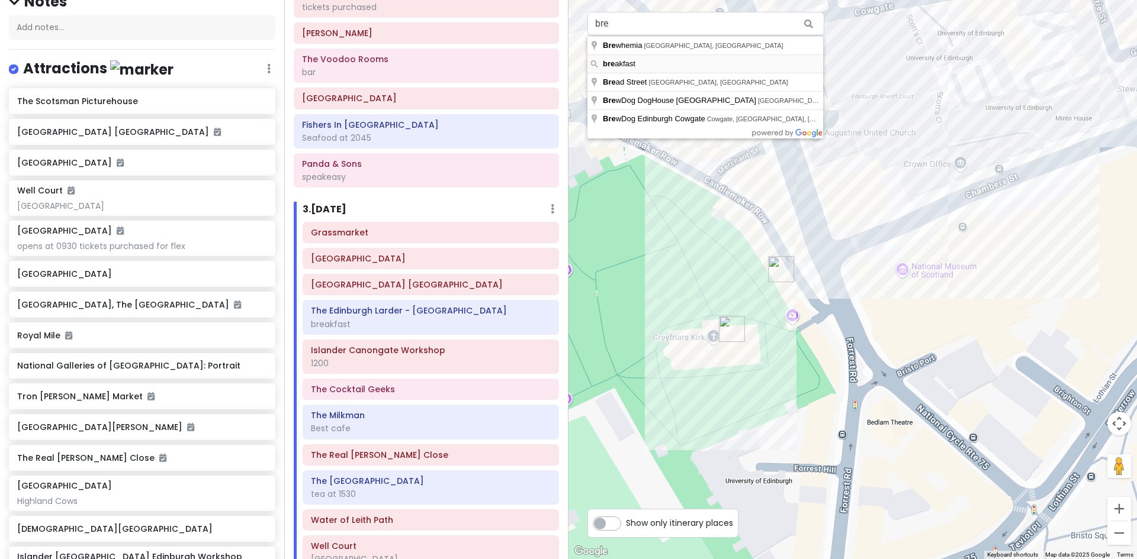
type input "breakfast"
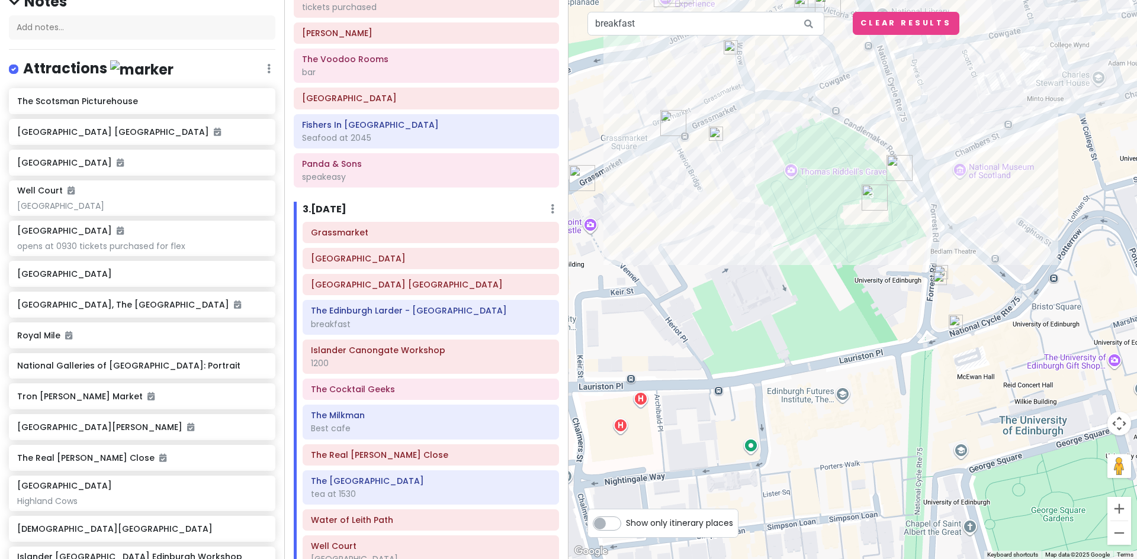
click at [715, 133] on img at bounding box center [716, 134] width 24 height 24
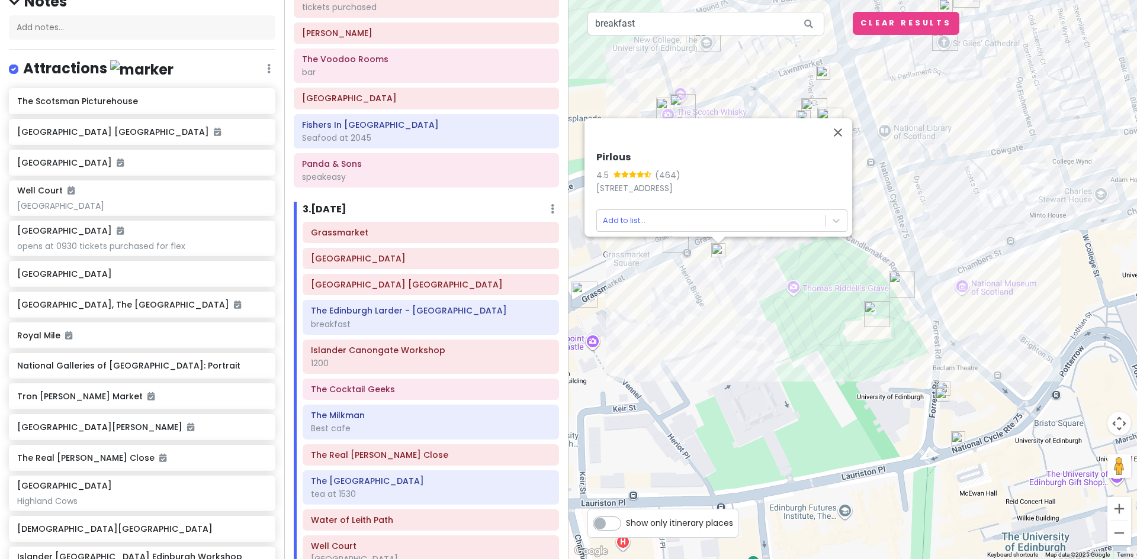
drag, startPoint x: 804, startPoint y: 261, endPoint x: 780, endPoint y: 339, distance: 82.0
click at [780, 339] on div "Pirlous 4.5 (464) [STREET_ADDRESS] Add to list..." at bounding box center [852, 279] width 568 height 559
click at [842, 128] on button "Close" at bounding box center [837, 133] width 28 height 28
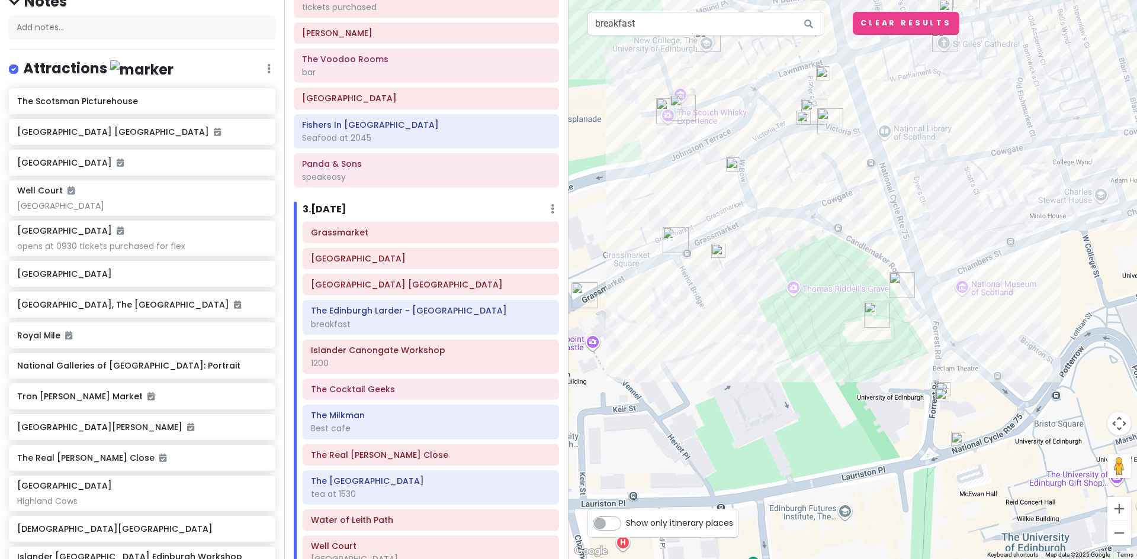
click at [733, 164] on img at bounding box center [733, 165] width 24 height 24
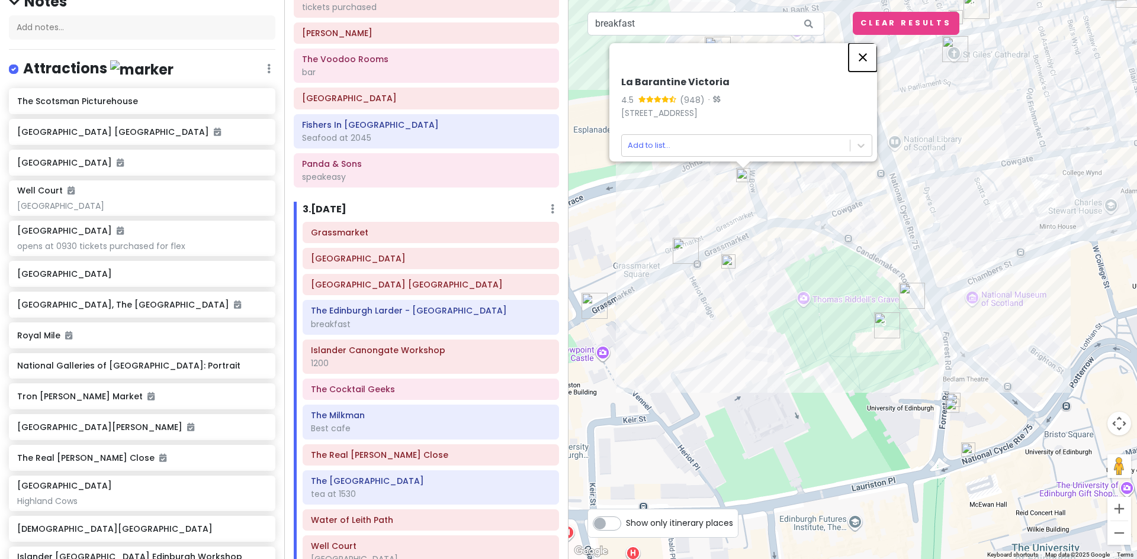
click at [867, 47] on button "Close" at bounding box center [862, 57] width 28 height 28
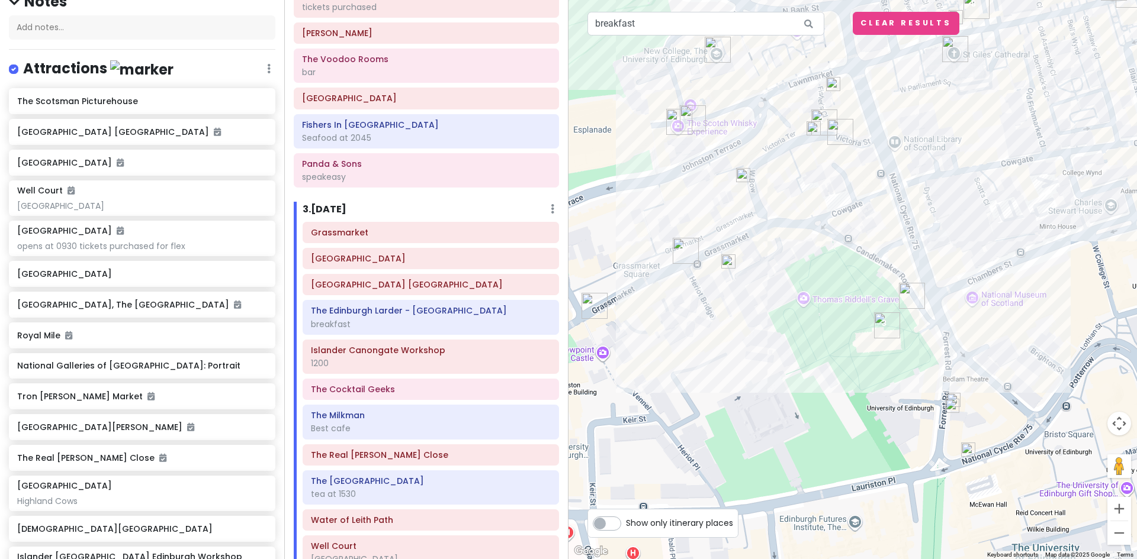
click at [812, 125] on img at bounding box center [814, 129] width 24 height 24
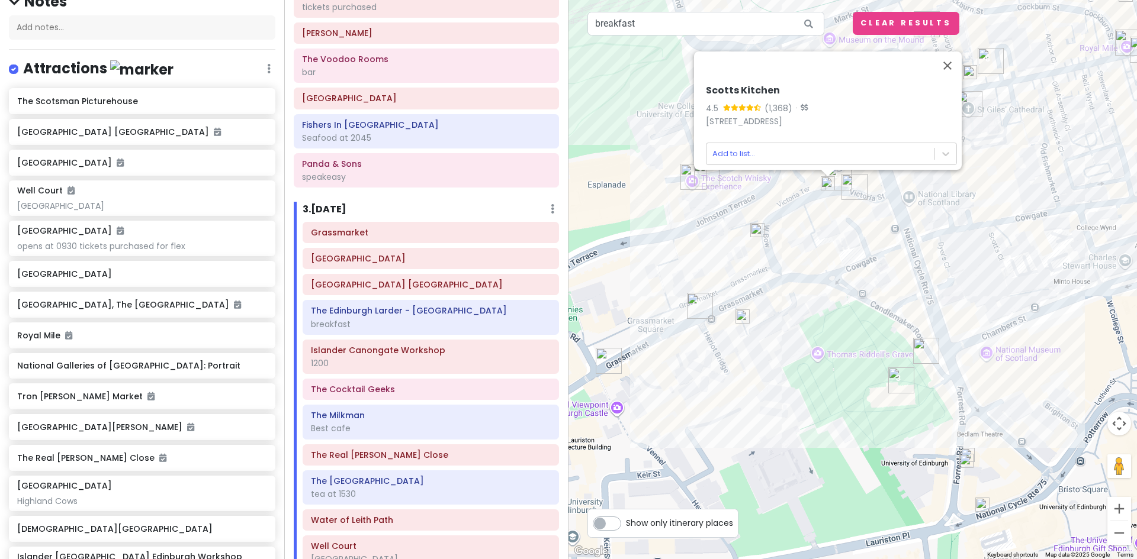
drag, startPoint x: 881, startPoint y: 413, endPoint x: 893, endPoint y: 421, distance: 14.5
click at [893, 421] on div "Scotts Kitchen 4.5 (1,368) · [STREET_ADDRESS] Add to list..." at bounding box center [852, 279] width 568 height 559
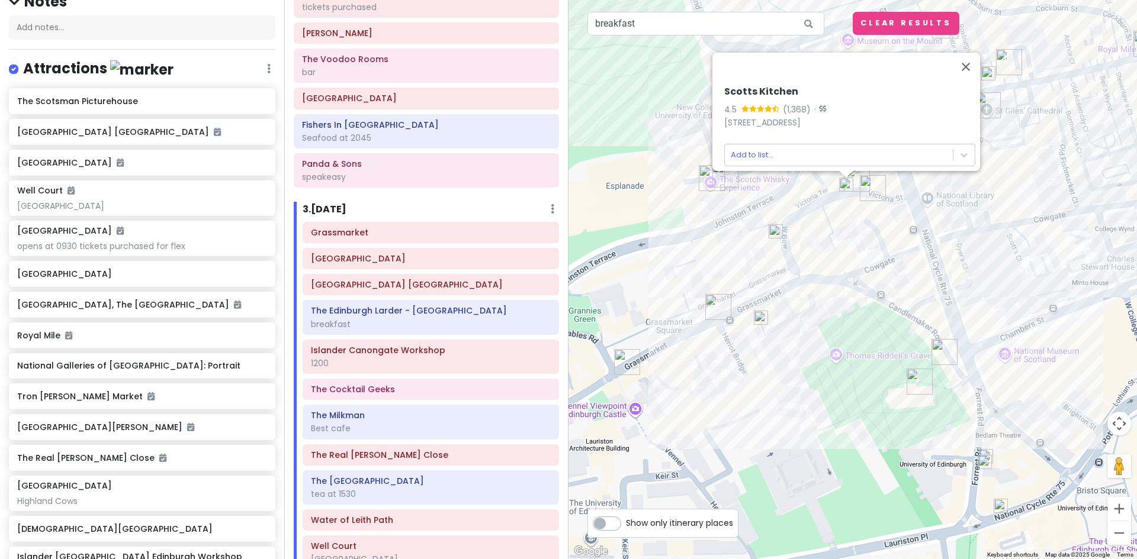
drag, startPoint x: 777, startPoint y: 379, endPoint x: 810, endPoint y: 382, distance: 33.3
click at [810, 382] on div "Scotts Kitchen 4.5 (1,368) · [STREET_ADDRESS] Add to list..." at bounding box center [852, 279] width 568 height 559
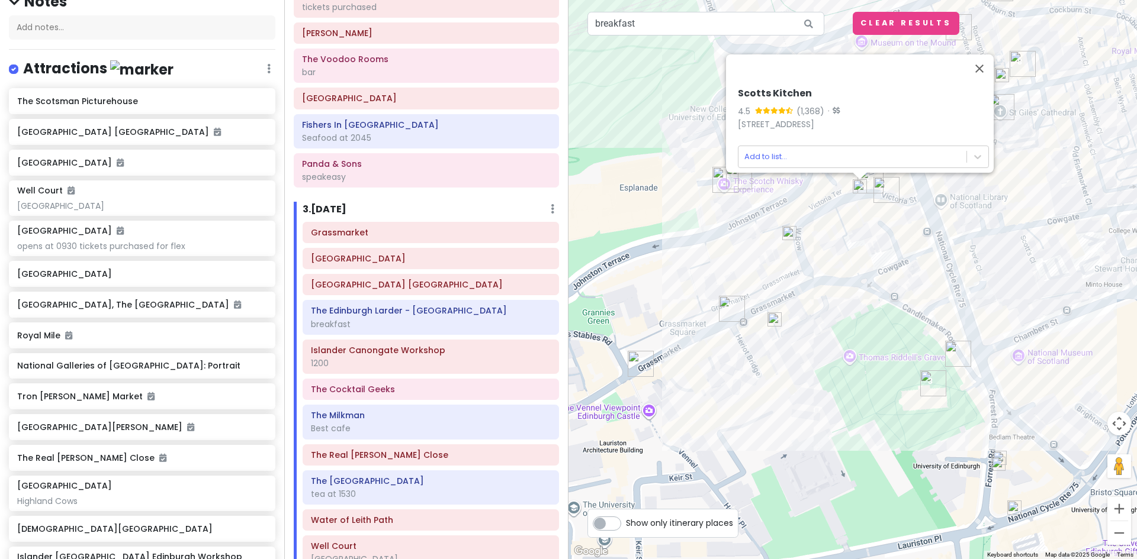
click at [776, 316] on img at bounding box center [774, 320] width 24 height 24
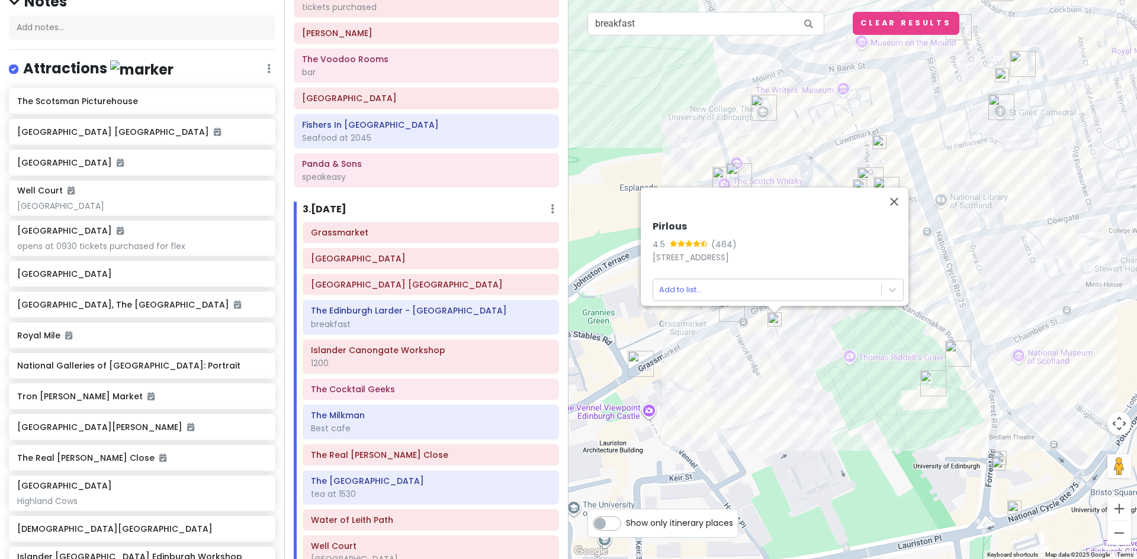
click at [683, 221] on h6 "Pirlous" at bounding box center [777, 227] width 251 height 12
click at [652, 221] on h6 "Pirlous" at bounding box center [777, 227] width 251 height 12
drag, startPoint x: 647, startPoint y: 217, endPoint x: 683, endPoint y: 217, distance: 35.5
click at [684, 221] on h6 "Pirlous" at bounding box center [777, 227] width 251 height 12
copy h6 "Pirlous"
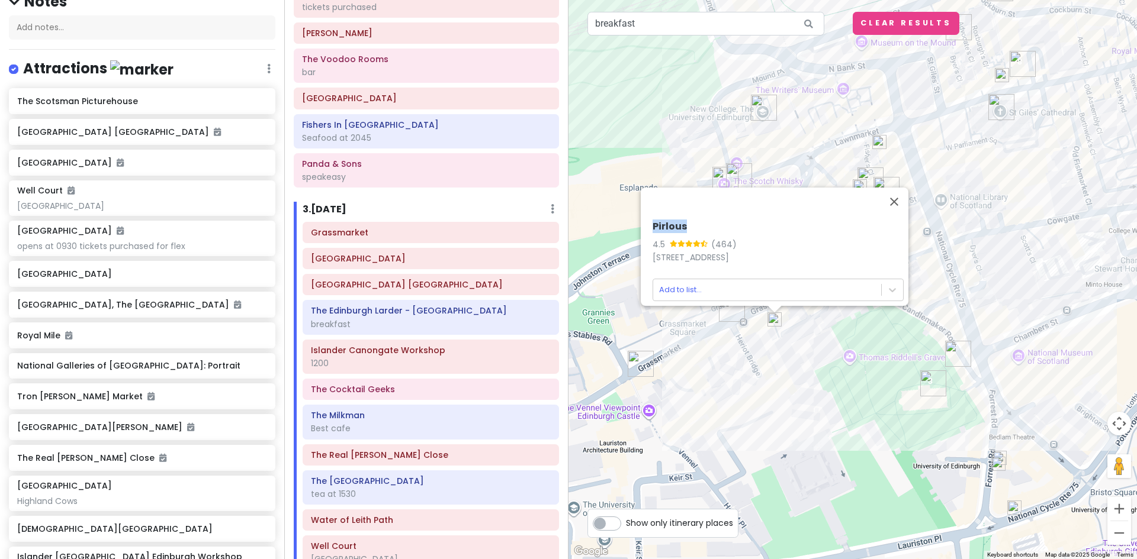
copy h6 "Pirlous"
click at [896, 191] on button "Close" at bounding box center [894, 202] width 28 height 28
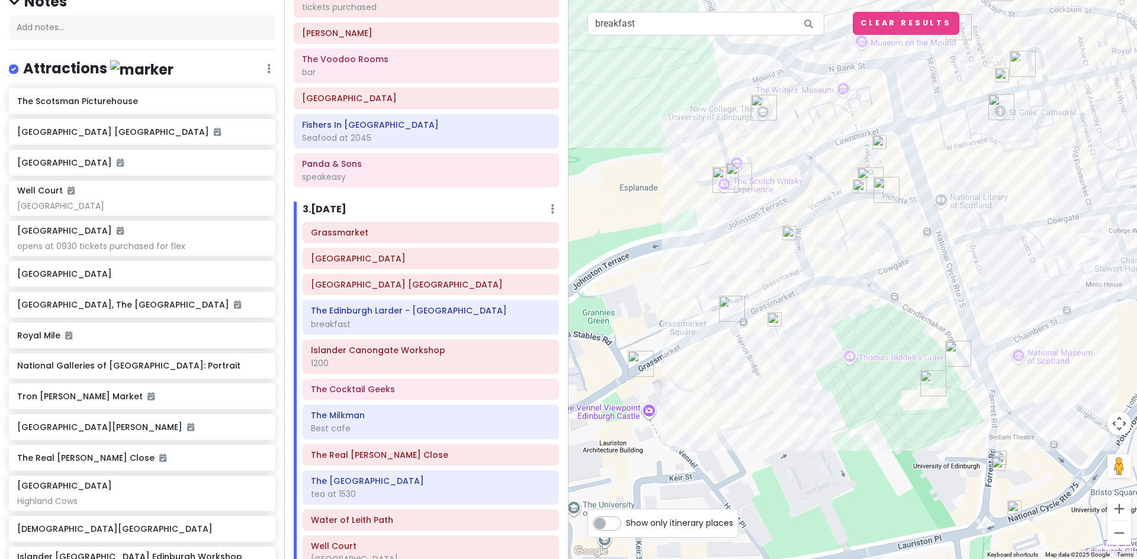
click at [787, 233] on img at bounding box center [789, 233] width 24 height 24
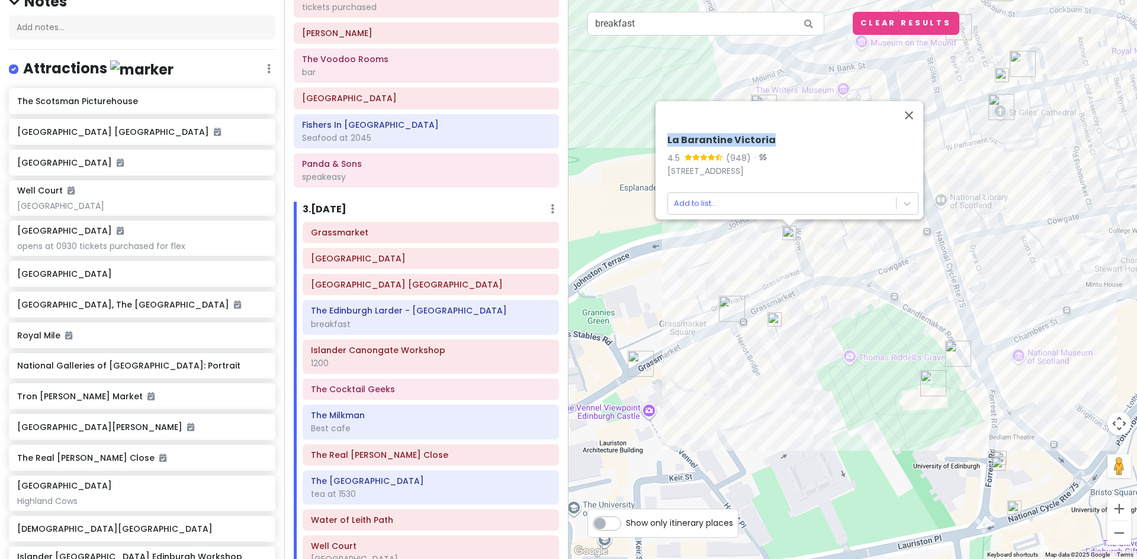
drag, startPoint x: 661, startPoint y: 131, endPoint x: 765, endPoint y: 131, distance: 103.6
click at [765, 131] on div "La Barantine Victoria 4.5 (948) · [STREET_ADDRESS] Add to list..." at bounding box center [792, 175] width 260 height 90
copy h6 "La Barantine Victoria"
click at [913, 110] on button "Close" at bounding box center [908, 115] width 28 height 28
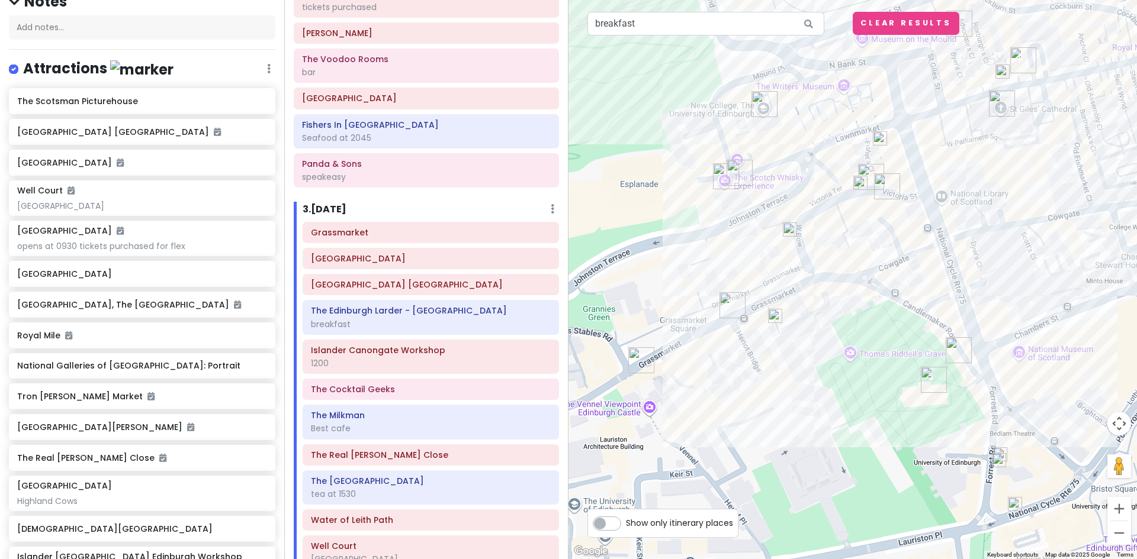
drag, startPoint x: 682, startPoint y: 385, endPoint x: 675, endPoint y: 387, distance: 7.5
click at [675, 387] on div at bounding box center [852, 279] width 568 height 559
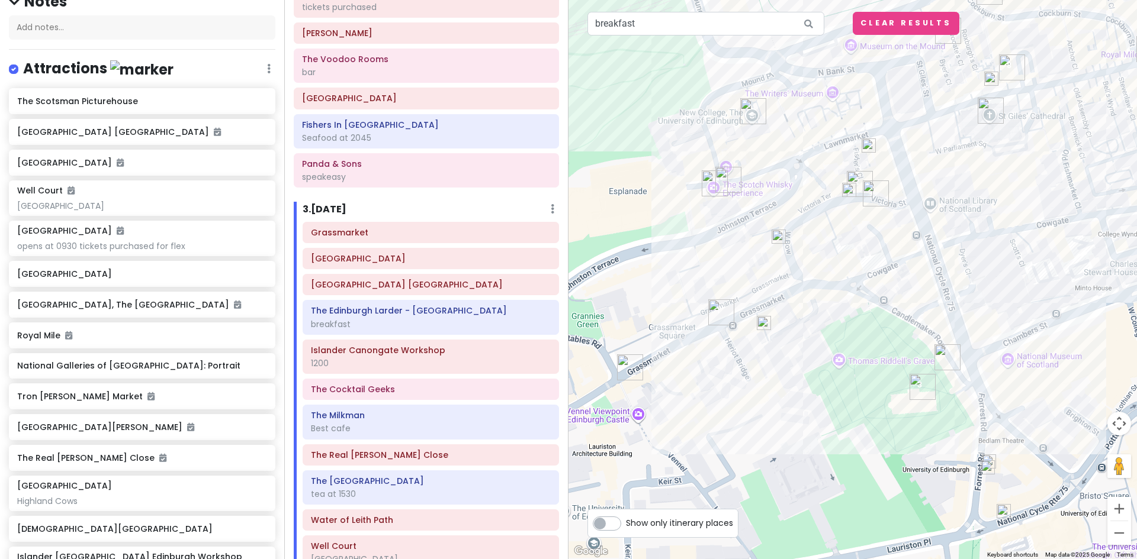
click at [847, 189] on img at bounding box center [849, 190] width 24 height 24
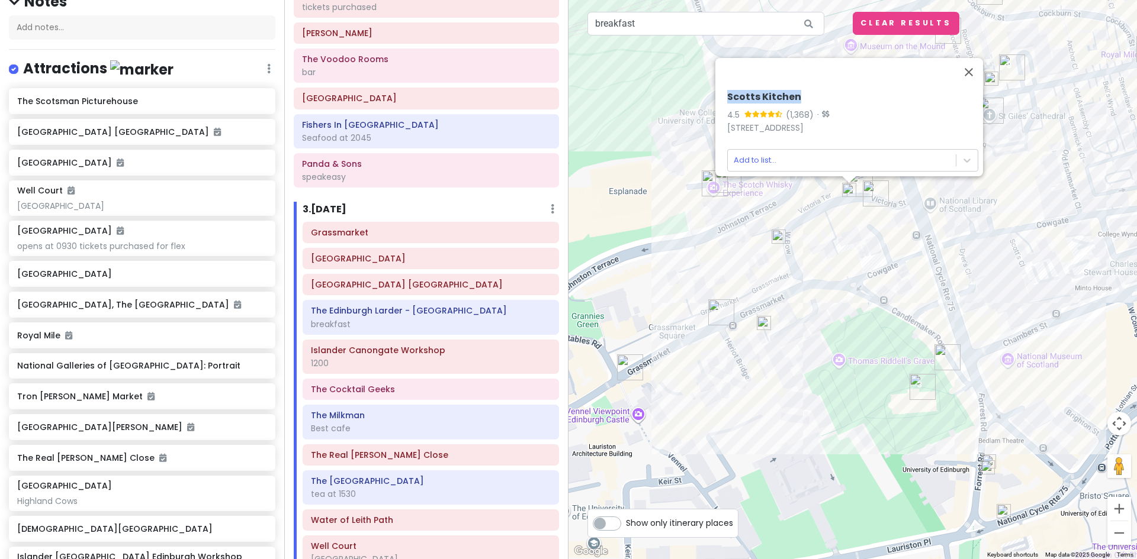
drag, startPoint x: 796, startPoint y: 88, endPoint x: 721, endPoint y: 88, distance: 75.2
click at [722, 88] on div "Scotts Kitchen 4.5 (1,368) · [STREET_ADDRESS] Add to list..." at bounding box center [852, 131] width 260 height 90
copy h6 "Scotts Kitchen"
click at [778, 236] on img at bounding box center [779, 237] width 24 height 24
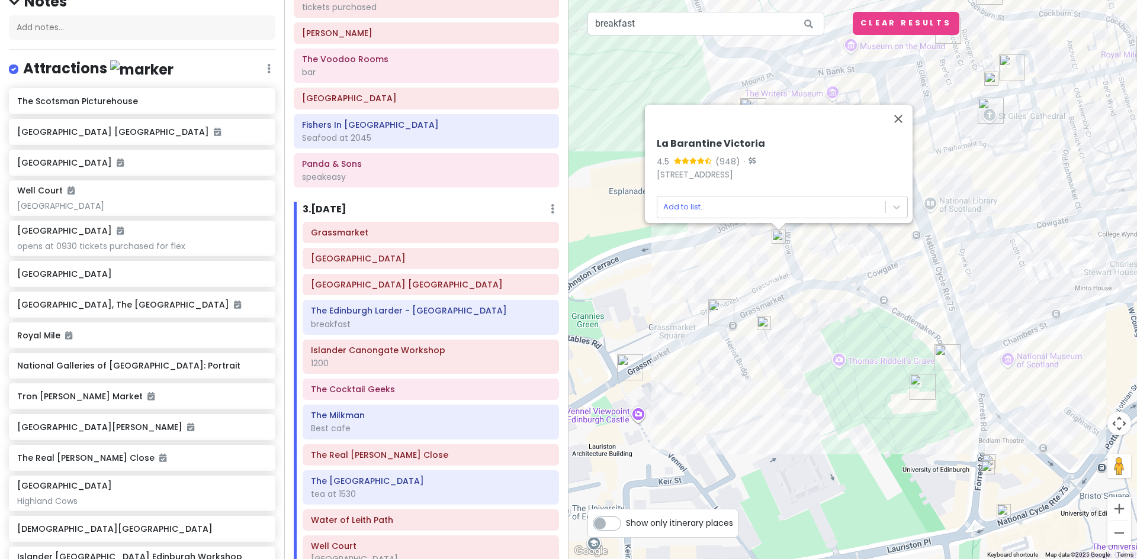
click at [765, 324] on img at bounding box center [764, 323] width 24 height 24
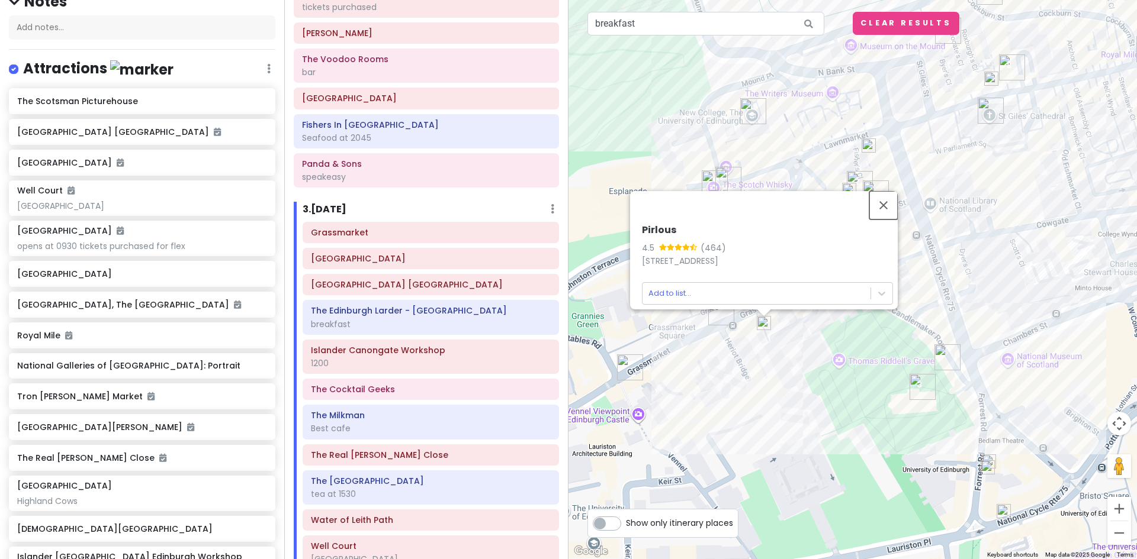
click at [890, 194] on button "Close" at bounding box center [883, 205] width 28 height 28
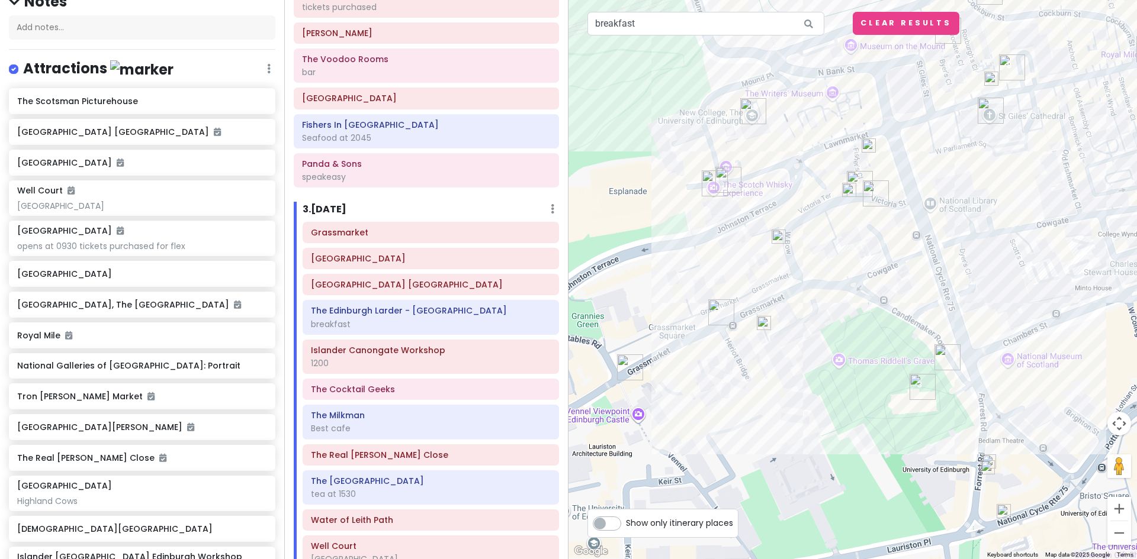
click at [775, 234] on img at bounding box center [779, 237] width 24 height 24
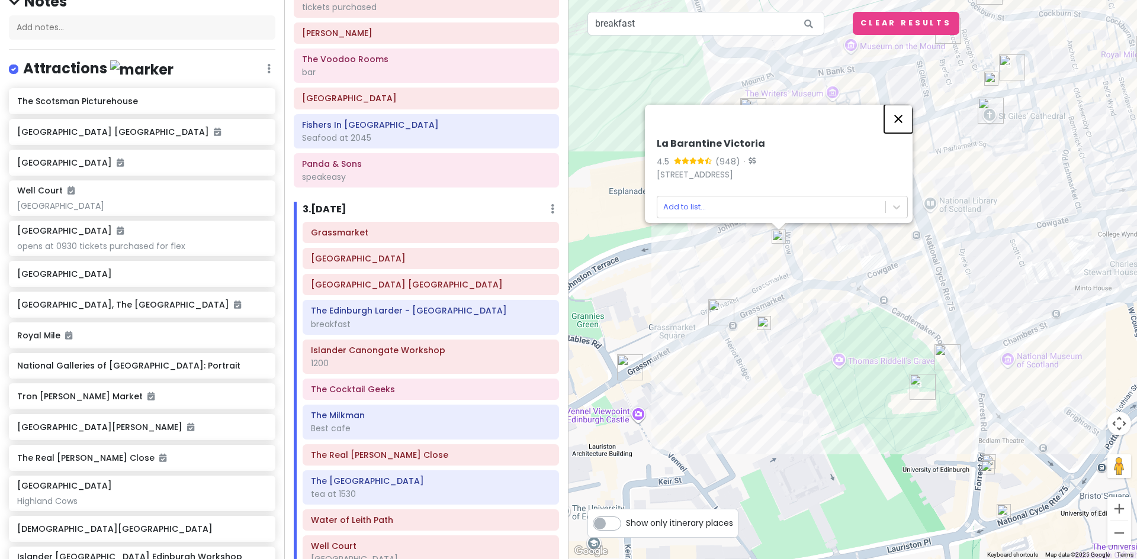
click at [906, 112] on button "Close" at bounding box center [898, 119] width 28 height 28
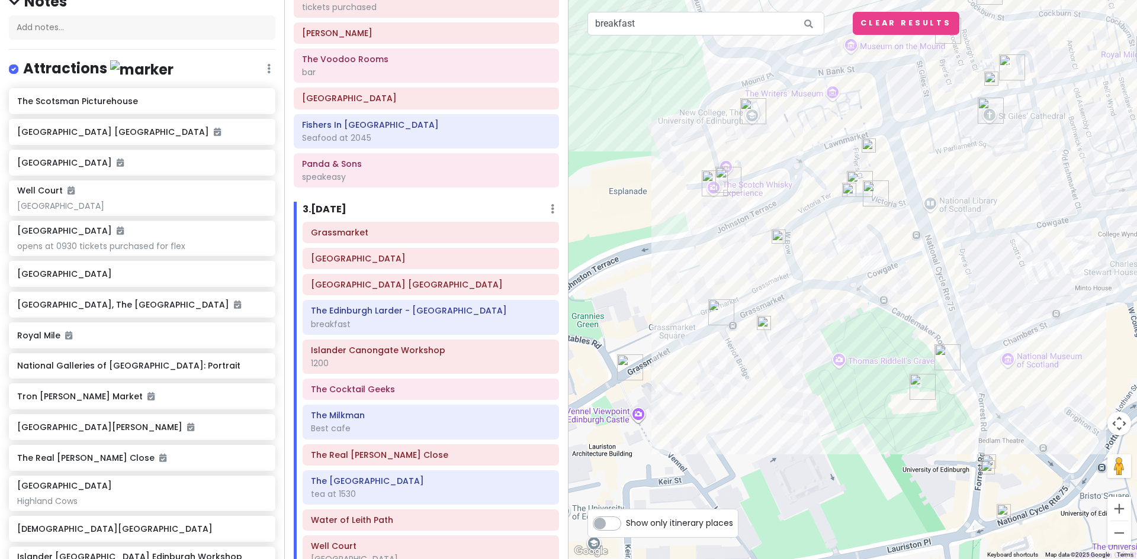
click at [850, 189] on img at bounding box center [849, 190] width 24 height 24
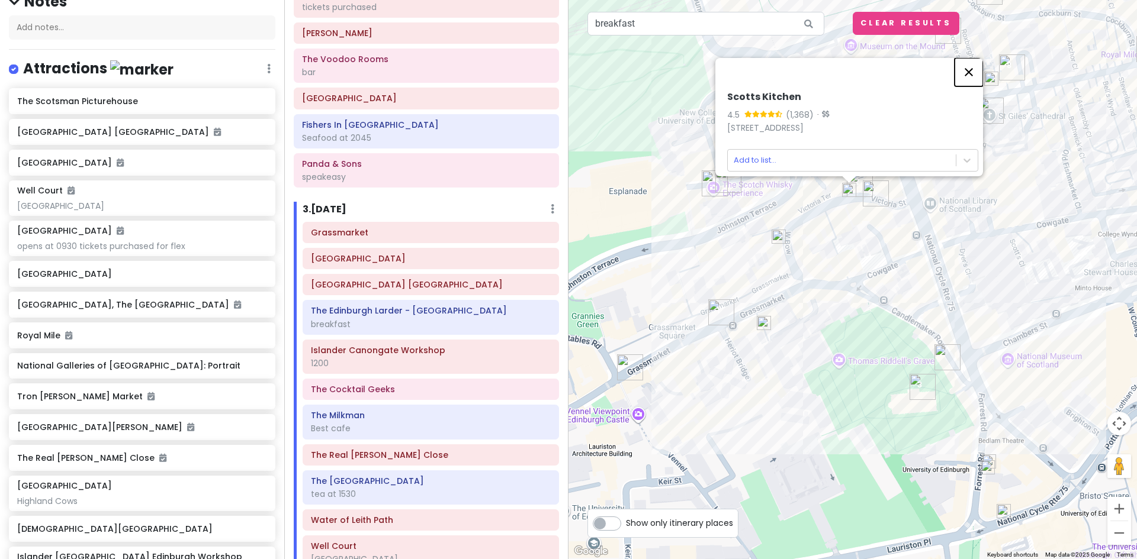
click at [975, 62] on button "Close" at bounding box center [968, 72] width 28 height 28
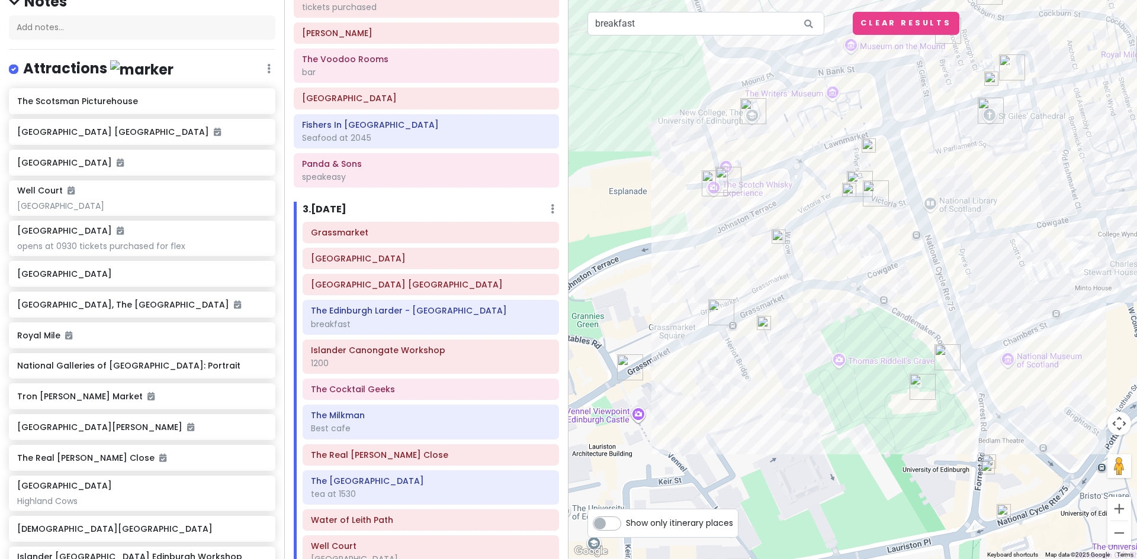
click at [765, 324] on img at bounding box center [764, 323] width 24 height 24
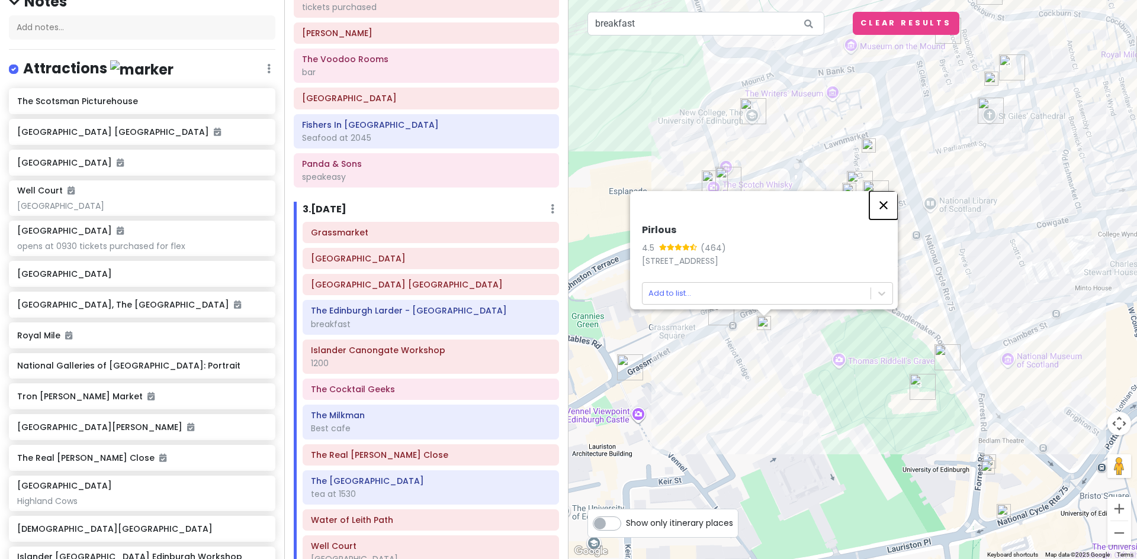
click at [887, 195] on button "Close" at bounding box center [883, 205] width 28 height 28
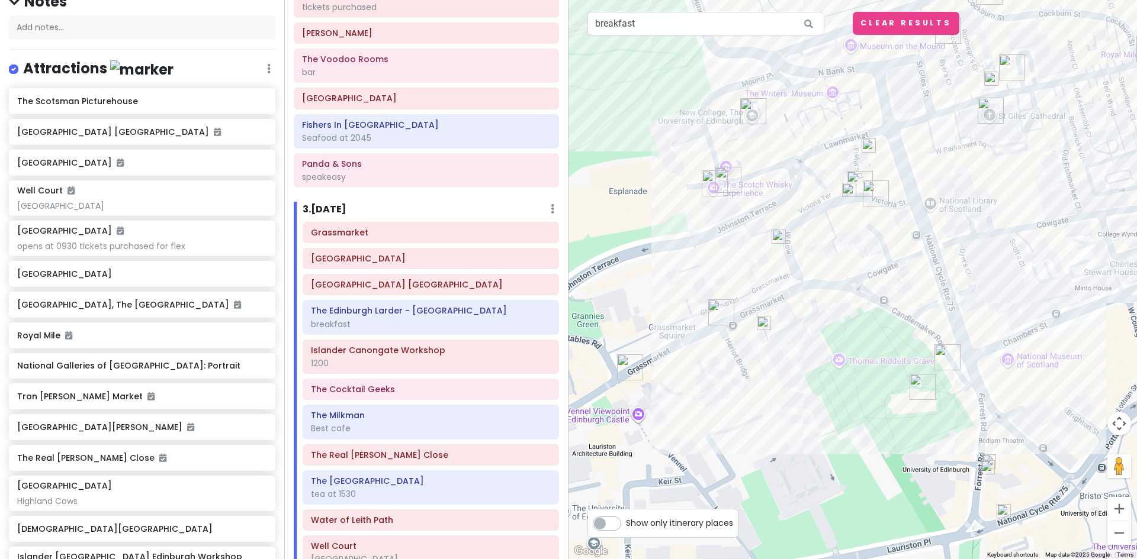
click at [775, 240] on img at bounding box center [779, 237] width 24 height 24
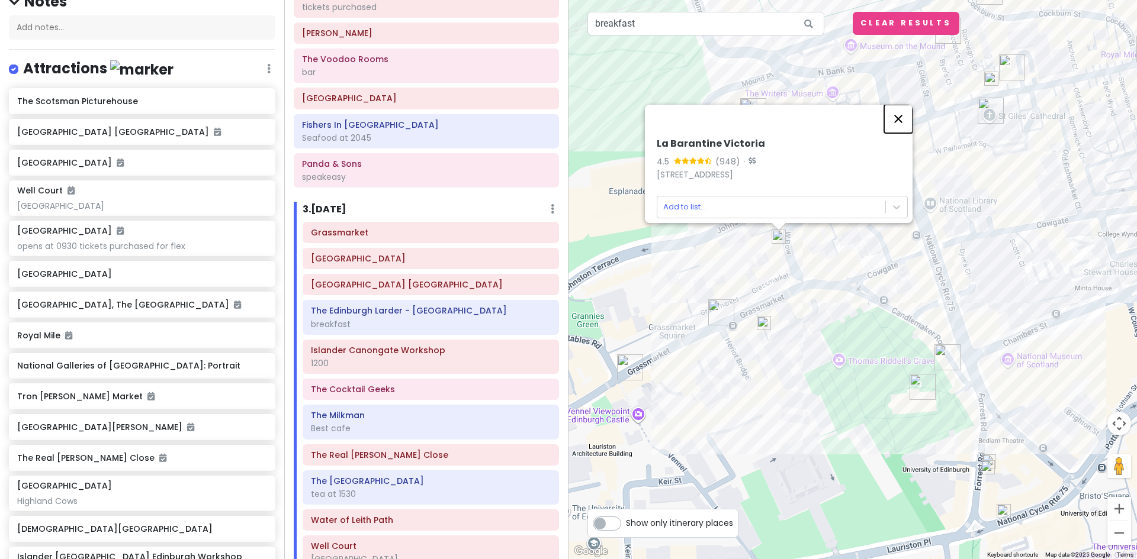
click at [905, 112] on button "Close" at bounding box center [898, 119] width 28 height 28
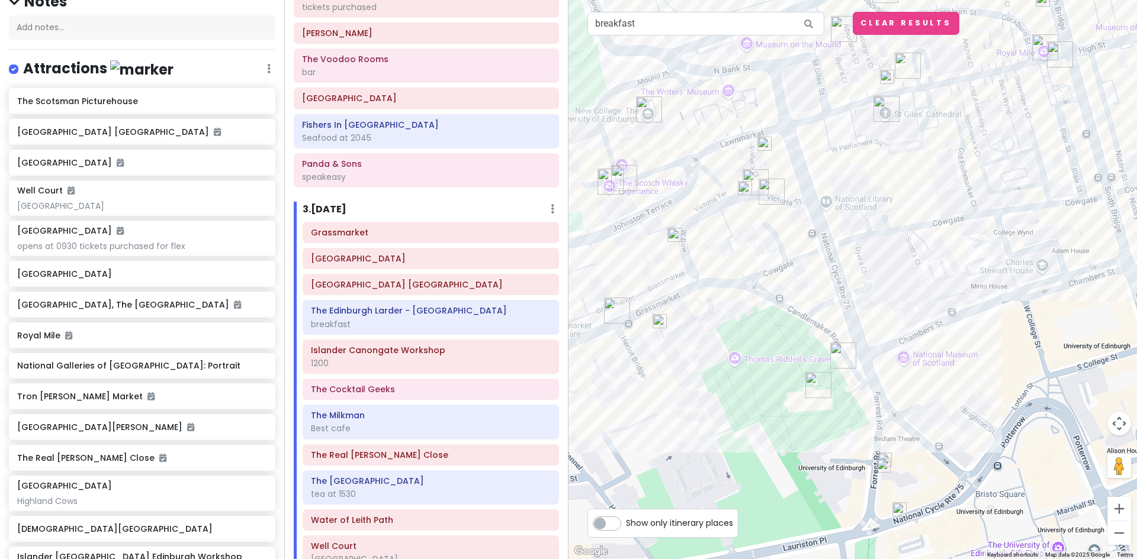
drag, startPoint x: 866, startPoint y: 421, endPoint x: 760, endPoint y: 419, distance: 106.0
click at [760, 419] on div at bounding box center [852, 279] width 568 height 559
click at [881, 468] on img at bounding box center [883, 466] width 24 height 24
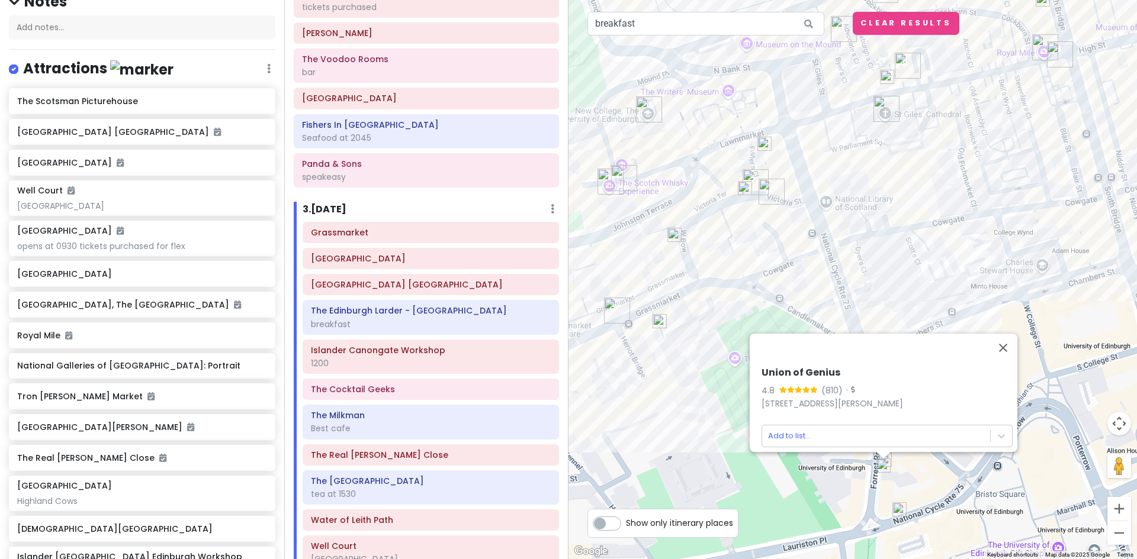
click at [900, 511] on img at bounding box center [899, 510] width 24 height 24
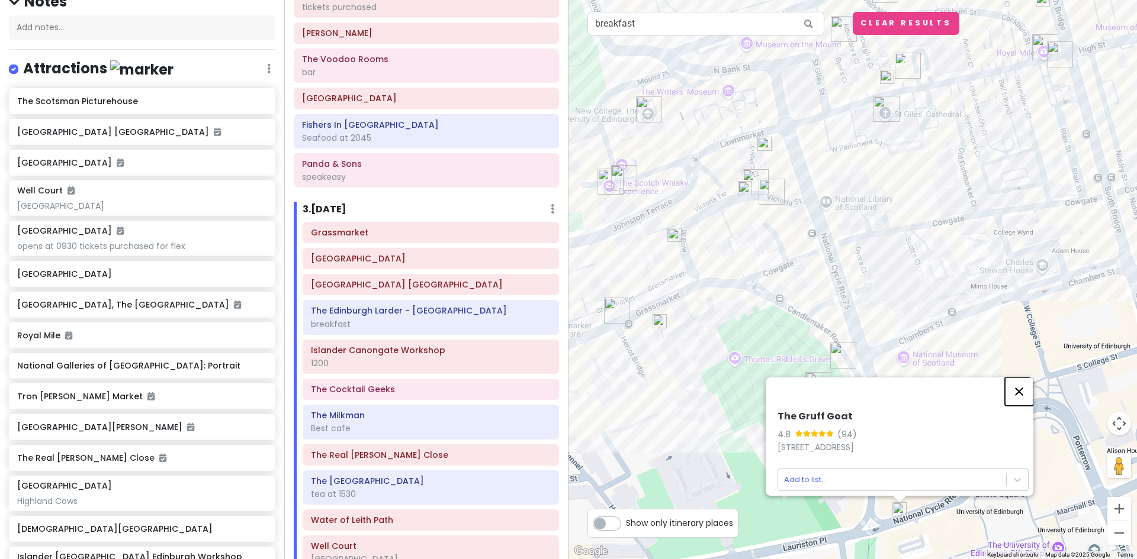
click at [1022, 381] on button "Close" at bounding box center [1019, 392] width 28 height 28
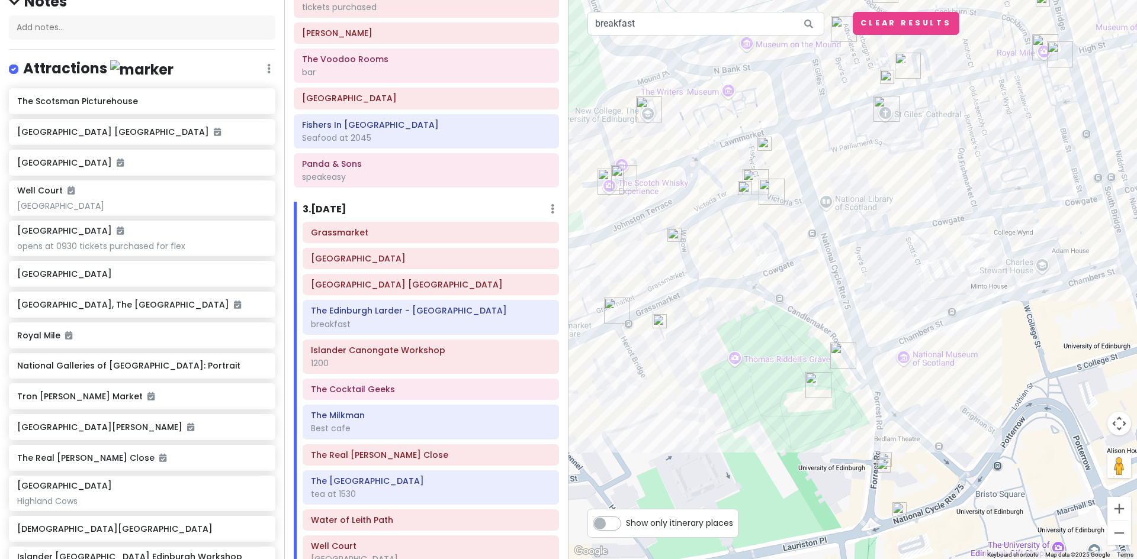
click at [887, 458] on img at bounding box center [883, 466] width 24 height 24
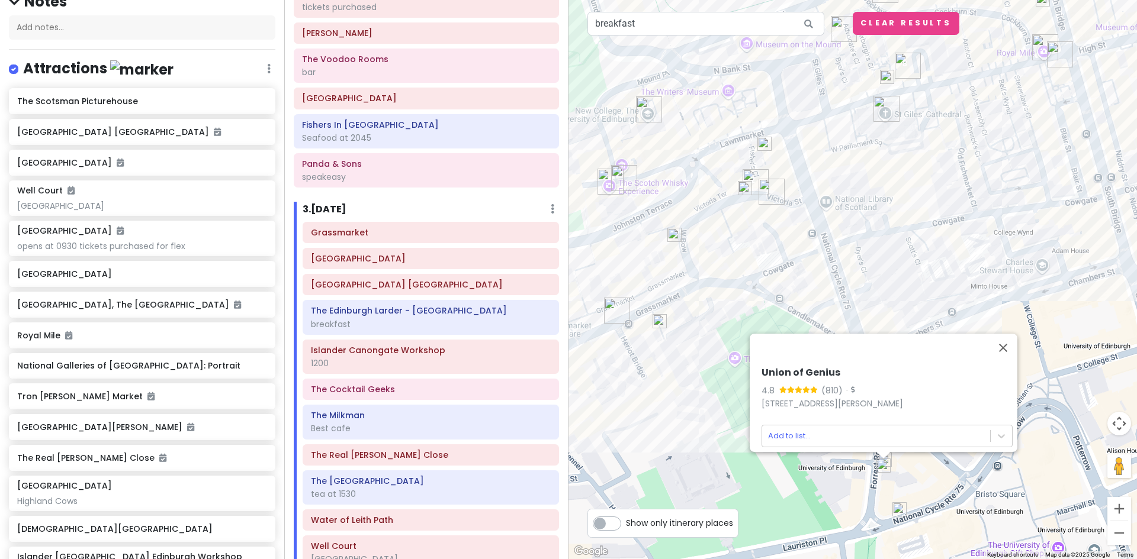
click at [881, 466] on img at bounding box center [883, 466] width 24 height 24
click at [1006, 341] on button "Close" at bounding box center [1003, 348] width 28 height 28
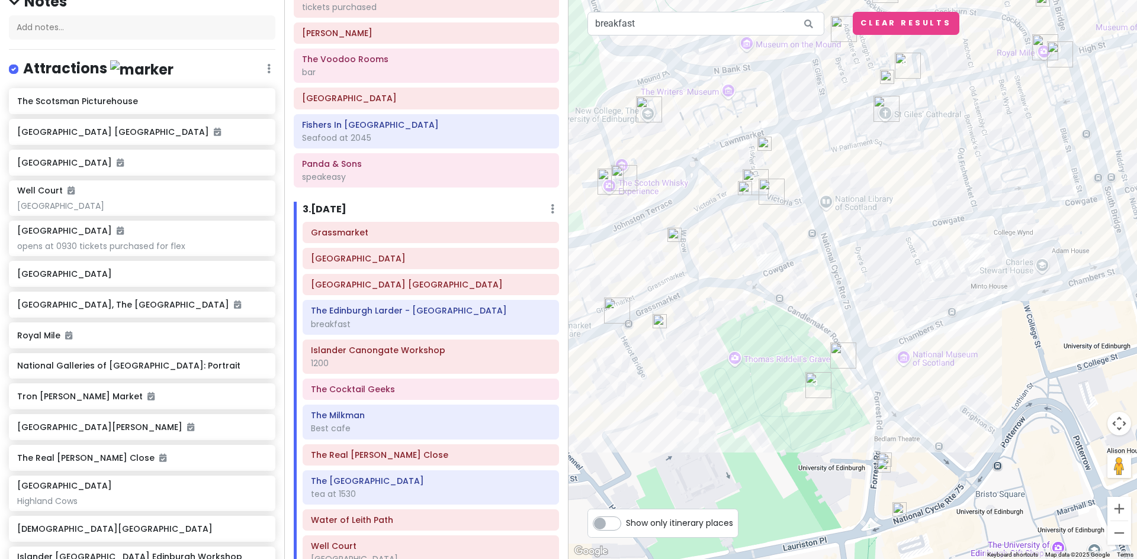
click at [883, 466] on img at bounding box center [883, 466] width 24 height 24
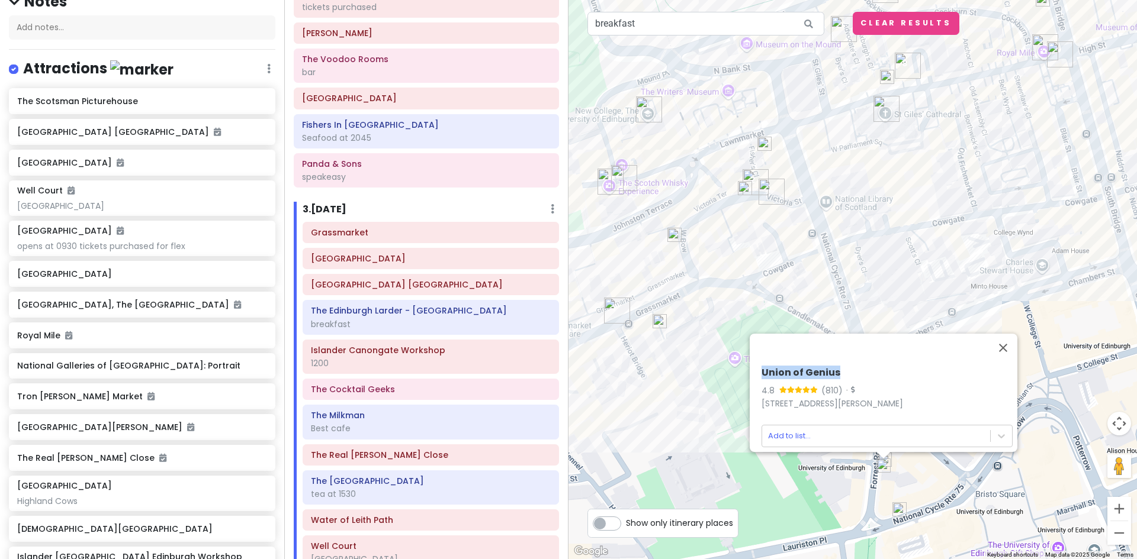
drag, startPoint x: 841, startPoint y: 363, endPoint x: 739, endPoint y: 363, distance: 101.8
click at [739, 363] on div "Union of Genius 4.8 (810) · [STREET_ADDRESS][PERSON_NAME] Add to list..." at bounding box center [852, 279] width 568 height 559
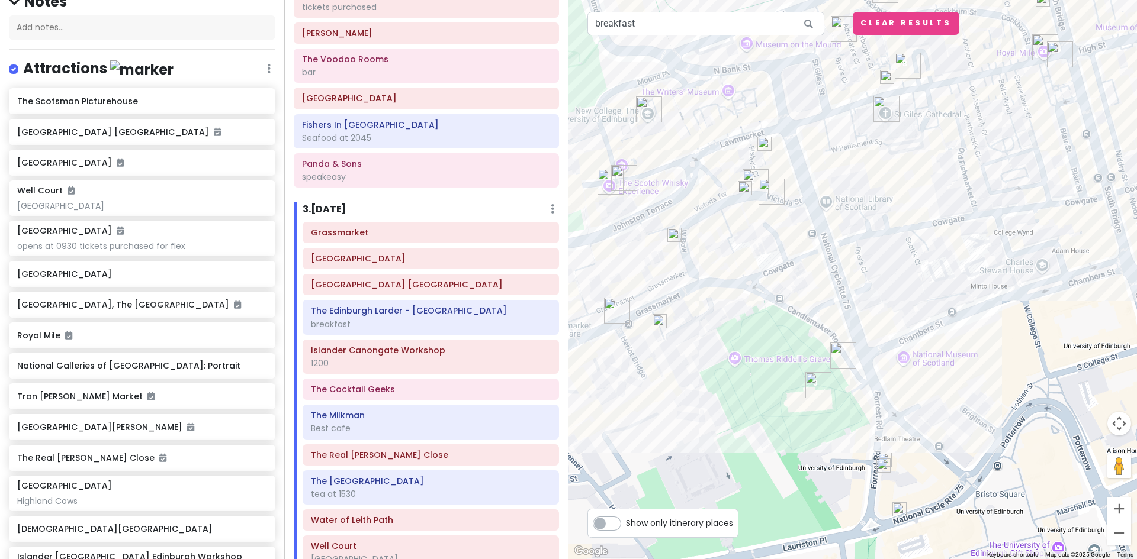
click at [881, 465] on img at bounding box center [883, 466] width 24 height 24
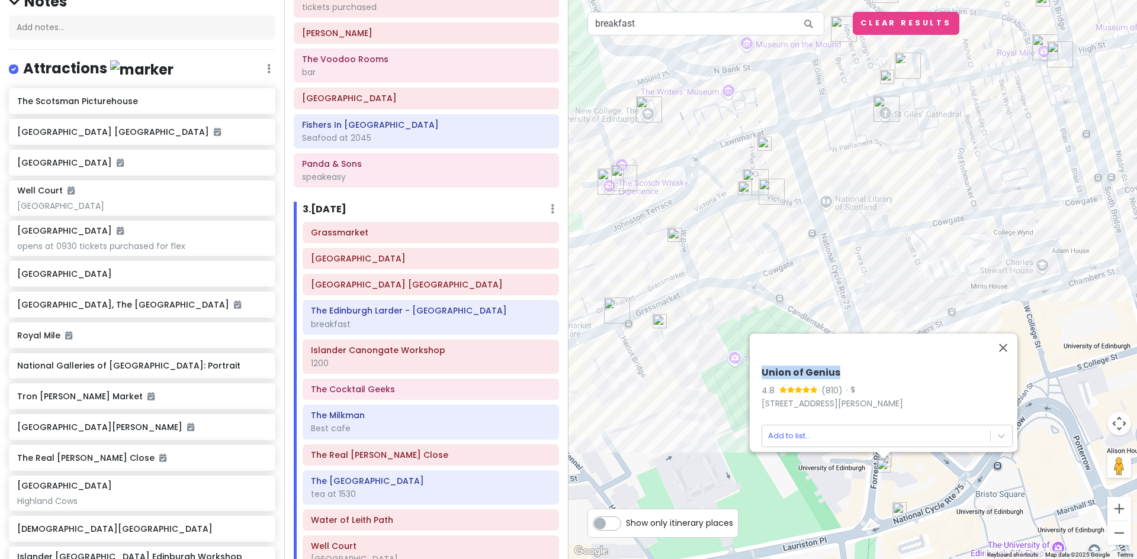
drag, startPoint x: 838, startPoint y: 362, endPoint x: 756, endPoint y: 363, distance: 81.7
click at [761, 367] on h6 "Union of Genius" at bounding box center [886, 373] width 251 height 12
copy h6 "Union of Genius"
click at [899, 510] on img at bounding box center [899, 510] width 24 height 24
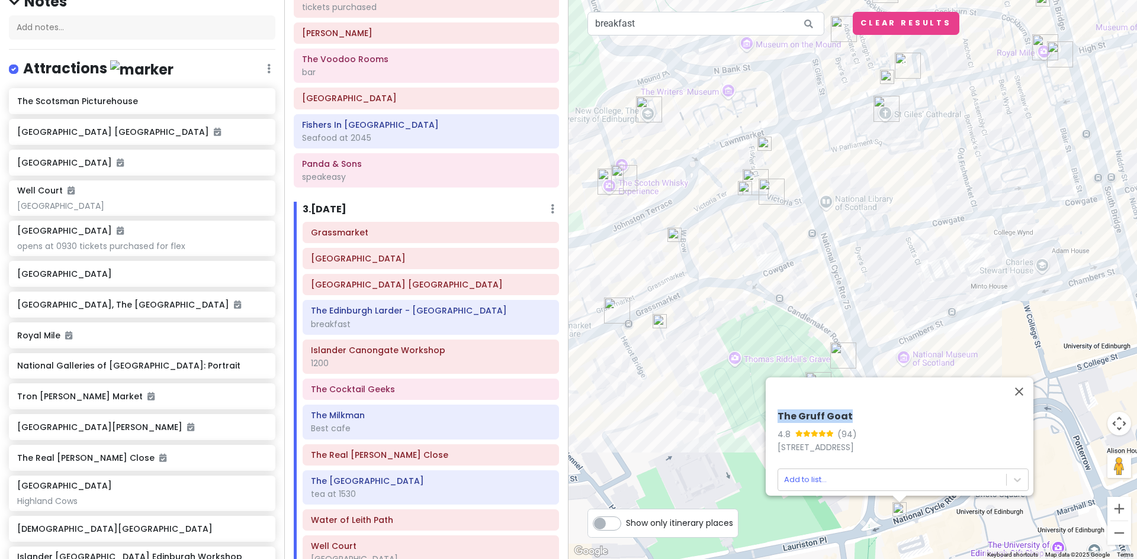
drag, startPoint x: 849, startPoint y: 404, endPoint x: 764, endPoint y: 401, distance: 85.3
click at [765, 401] on div "The Gruff Goat 4.8 (94) [STREET_ADDRESS] Add to list..." at bounding box center [899, 437] width 268 height 118
copy h6 "The Gruff Goat"
click at [1026, 387] on button "Close" at bounding box center [1019, 392] width 28 height 28
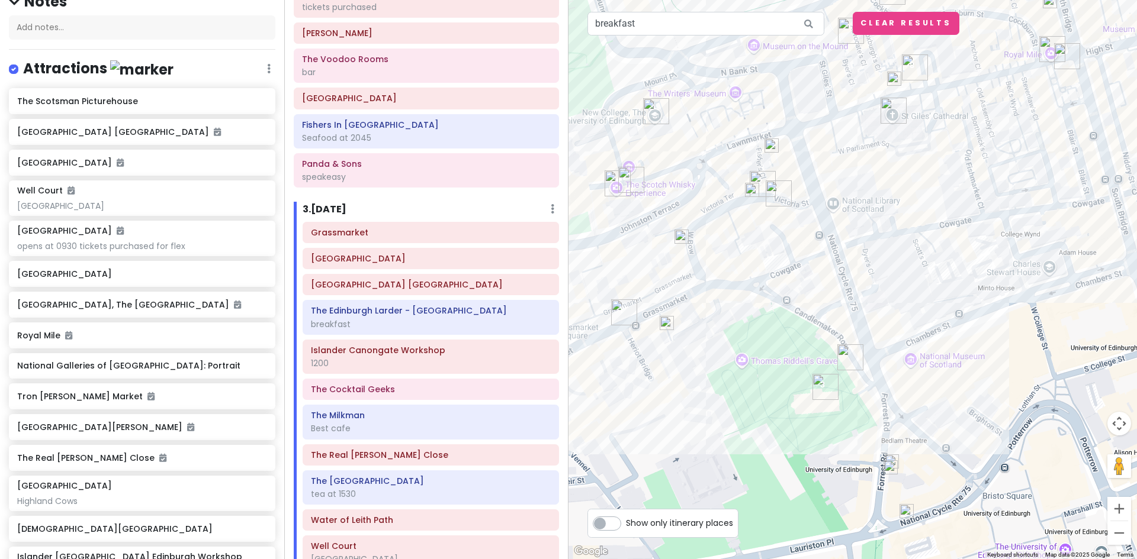
drag, startPoint x: 1057, startPoint y: 329, endPoint x: 1064, endPoint y: 332, distance: 7.2
click at [1064, 332] on div at bounding box center [852, 279] width 568 height 559
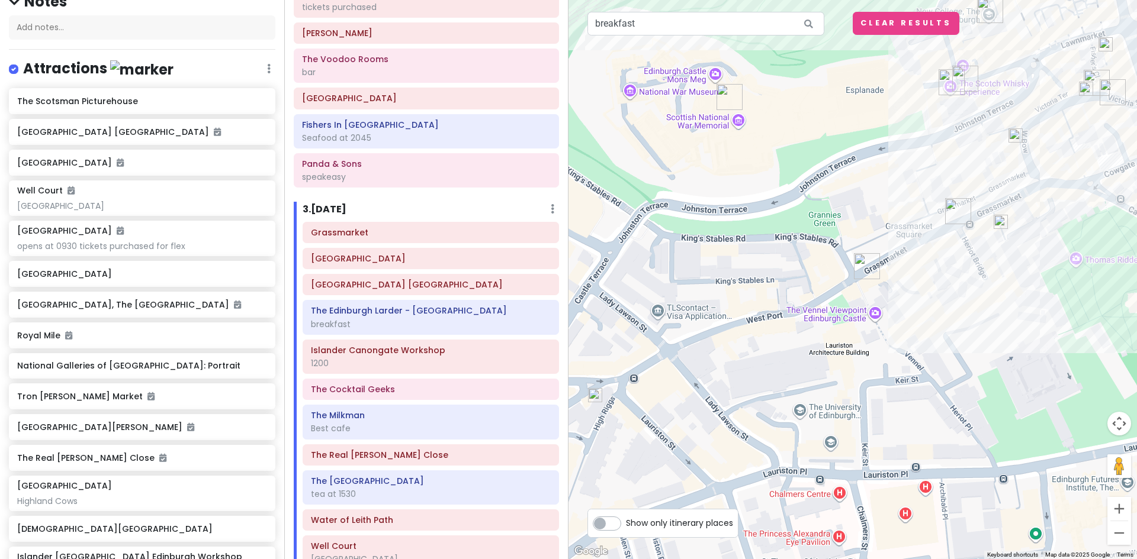
drag, startPoint x: 629, startPoint y: 339, endPoint x: 950, endPoint y: 245, distance: 333.6
click at [950, 245] on div at bounding box center [852, 279] width 568 height 559
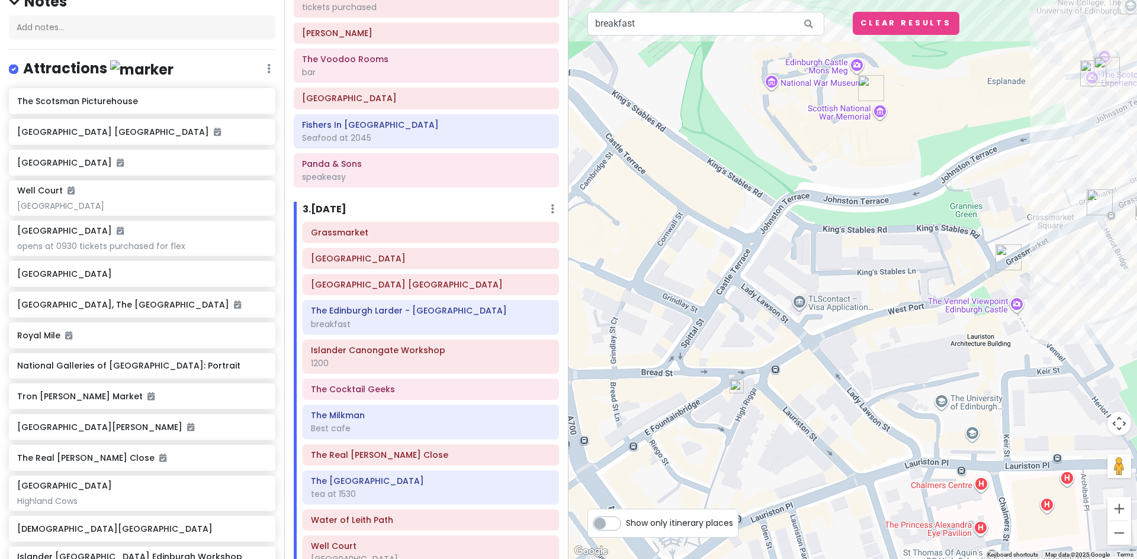
drag, startPoint x: 661, startPoint y: 404, endPoint x: 793, endPoint y: 396, distance: 132.2
click at [793, 396] on div at bounding box center [852, 279] width 568 height 559
click at [737, 382] on img at bounding box center [737, 387] width 24 height 24
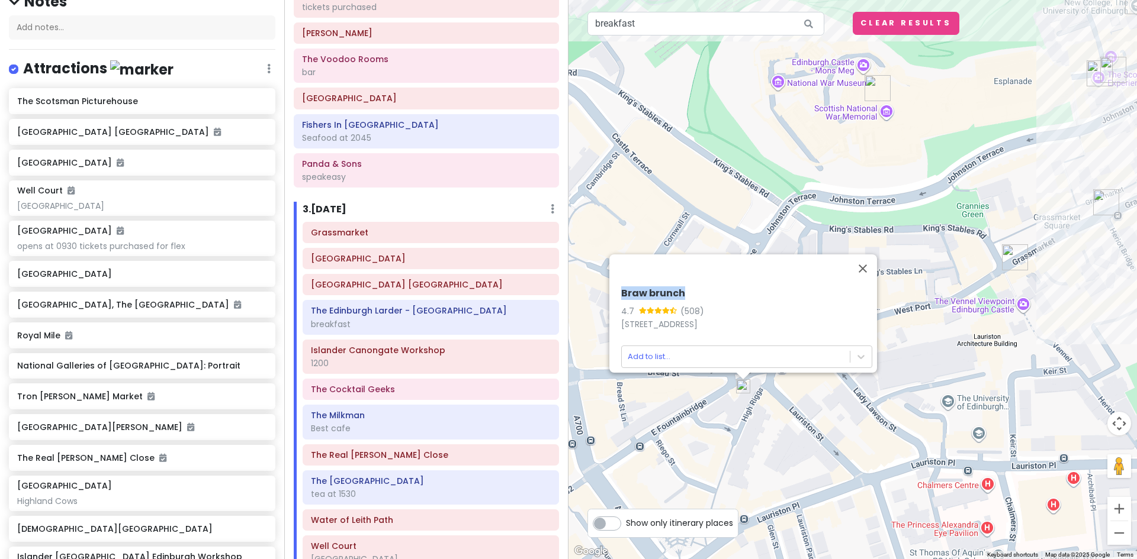
drag, startPoint x: 683, startPoint y: 281, endPoint x: 600, endPoint y: 283, distance: 82.9
click at [600, 283] on div "Braw brunch 4.7 (508) [STREET_ADDRESS] Add to list..." at bounding box center [852, 279] width 568 height 559
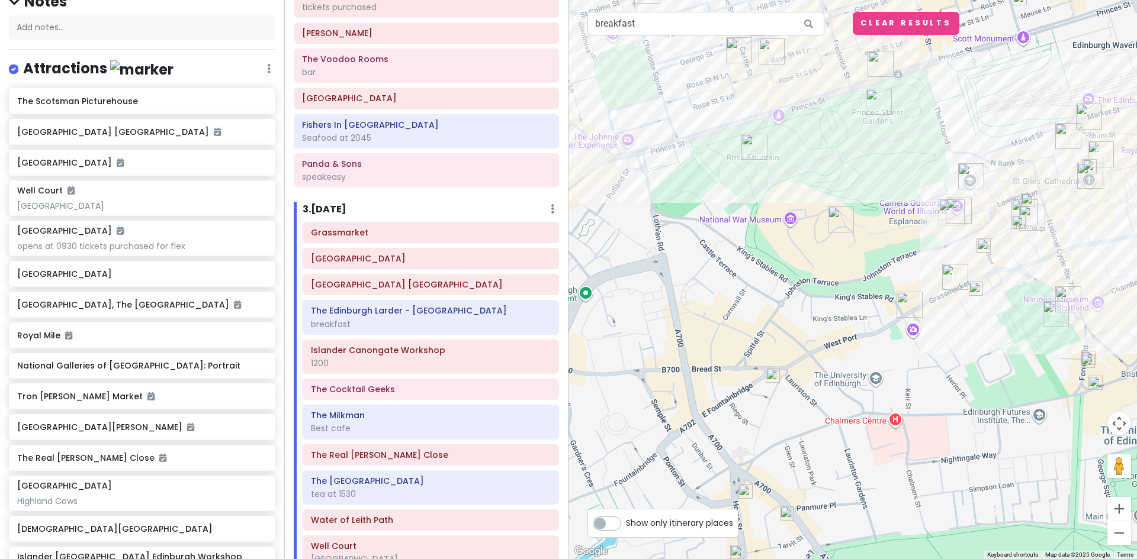
drag, startPoint x: 696, startPoint y: 344, endPoint x: 708, endPoint y: 332, distance: 17.2
click at [708, 332] on div at bounding box center [852, 279] width 568 height 559
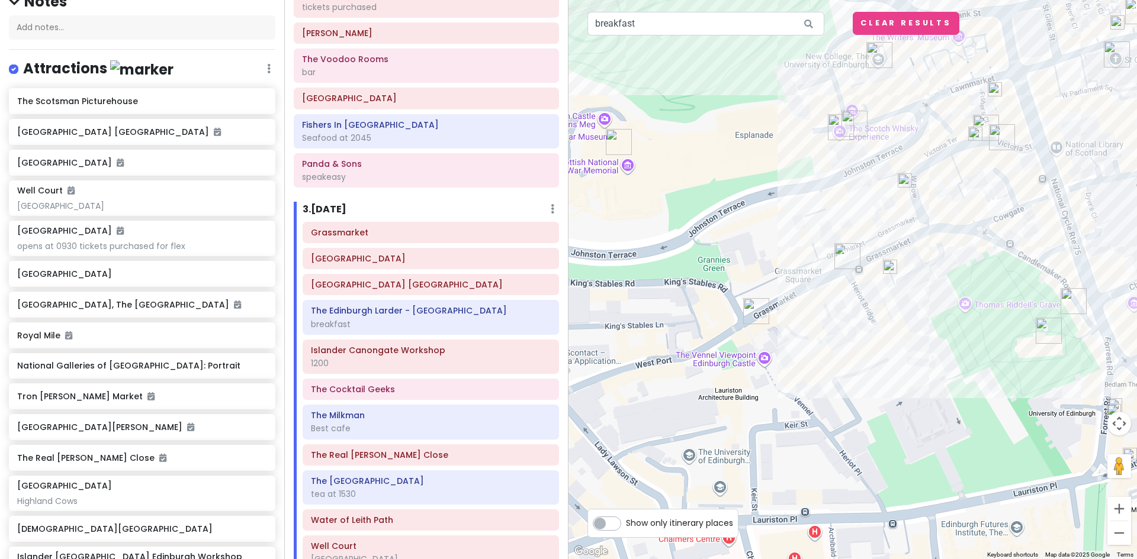
drag, startPoint x: 955, startPoint y: 354, endPoint x: 789, endPoint y: 419, distance: 179.2
click at [789, 419] on div at bounding box center [852, 279] width 568 height 559
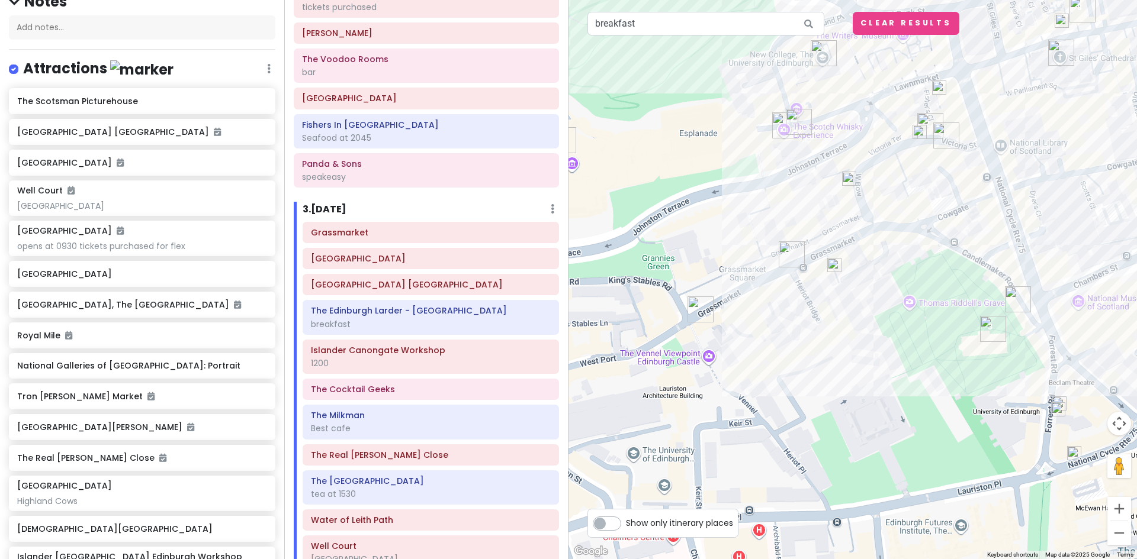
drag, startPoint x: 679, startPoint y: 404, endPoint x: 619, endPoint y: 403, distance: 59.8
click at [619, 403] on div at bounding box center [852, 279] width 568 height 559
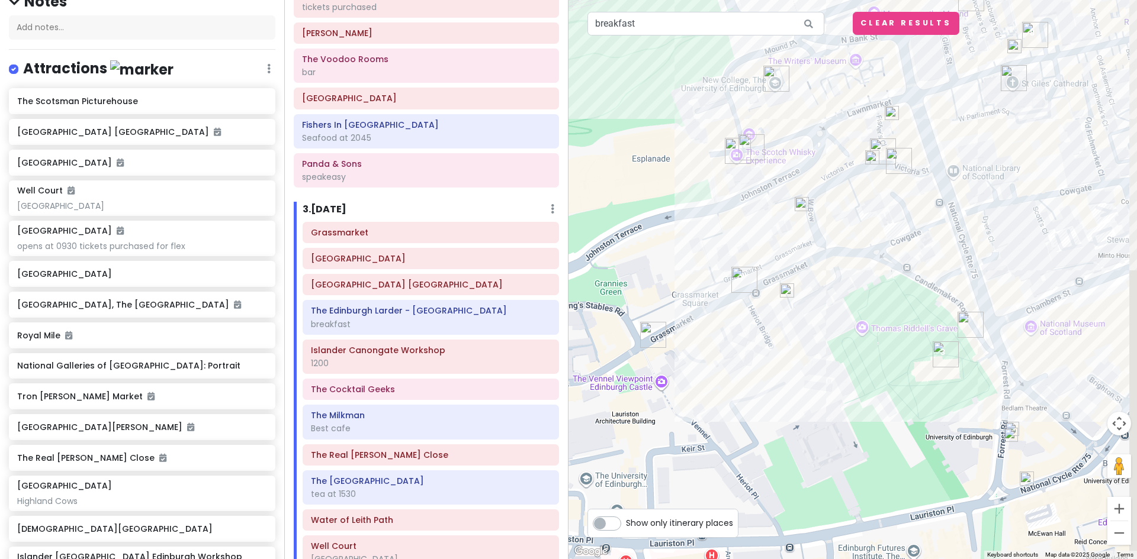
drag, startPoint x: 775, startPoint y: 357, endPoint x: 720, endPoint y: 387, distance: 62.3
click at [720, 387] on div at bounding box center [852, 279] width 568 height 559
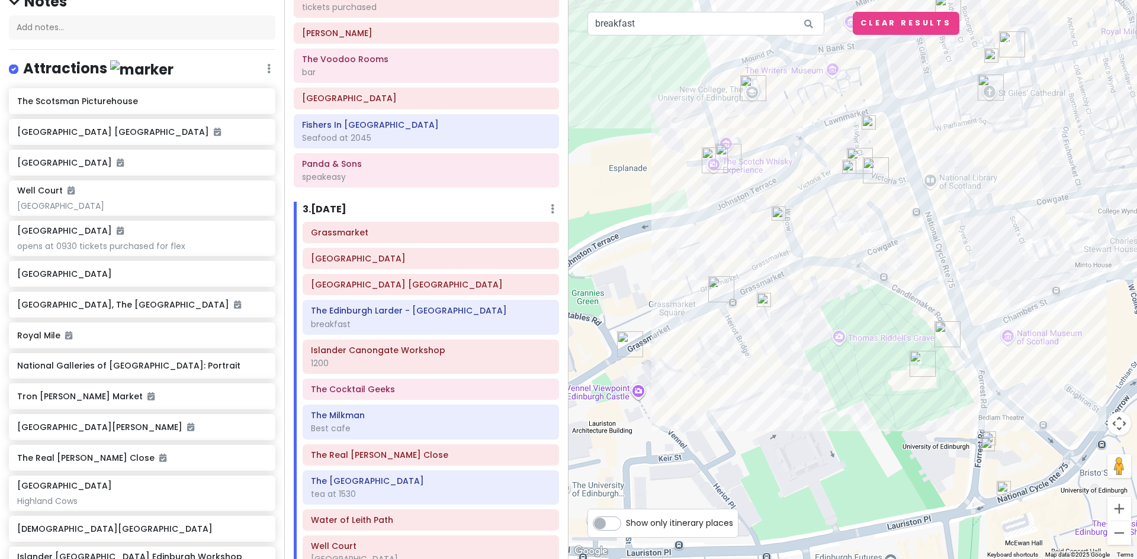
click at [765, 300] on img at bounding box center [764, 300] width 24 height 24
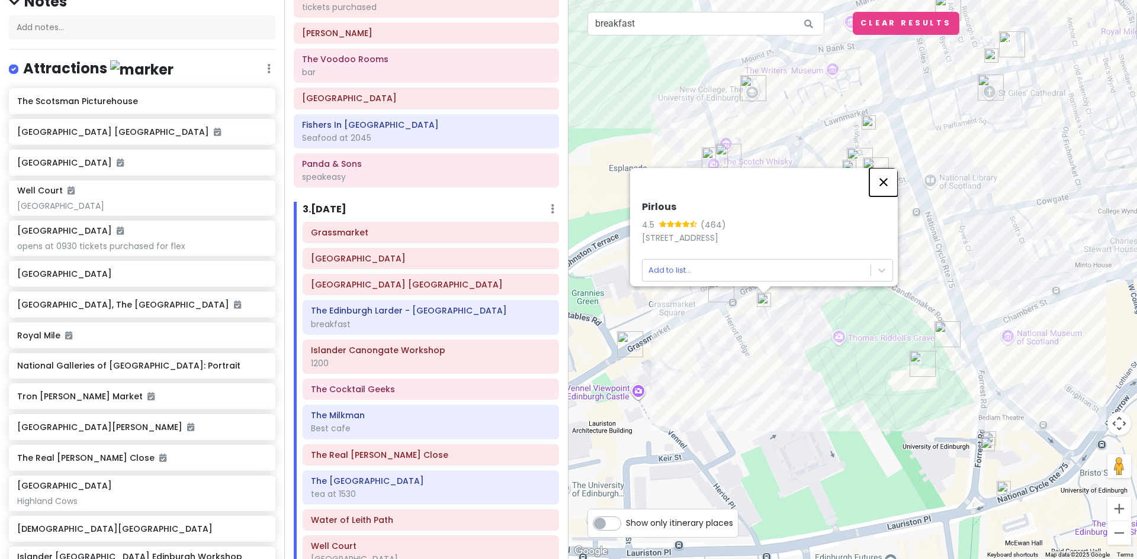
click at [886, 173] on button "Close" at bounding box center [883, 182] width 28 height 28
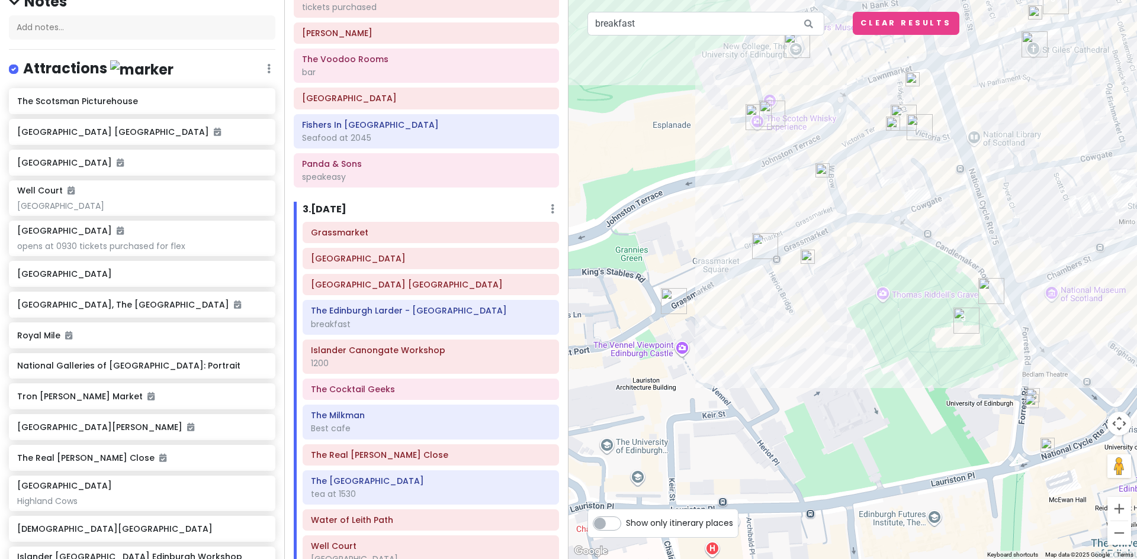
drag, startPoint x: 753, startPoint y: 362, endPoint x: 745, endPoint y: 336, distance: 27.2
click at [745, 336] on div at bounding box center [852, 279] width 568 height 559
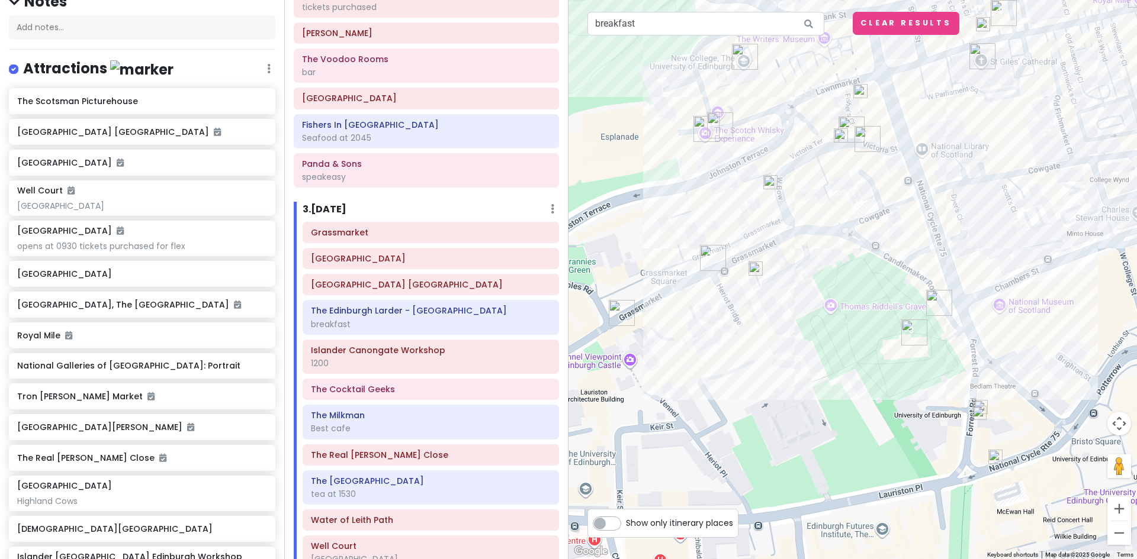
drag, startPoint x: 752, startPoint y: 306, endPoint x: 698, endPoint y: 318, distance: 55.3
click at [698, 318] on div at bounding box center [852, 279] width 568 height 559
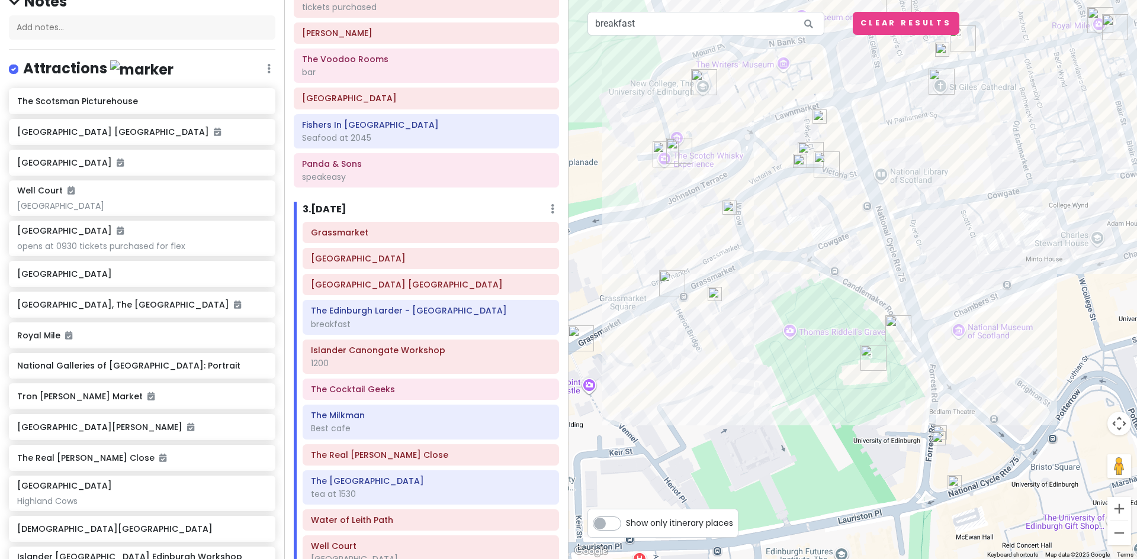
drag, startPoint x: 813, startPoint y: 313, endPoint x: 741, endPoint y: 346, distance: 80.3
click at [741, 346] on div at bounding box center [852, 279] width 568 height 559
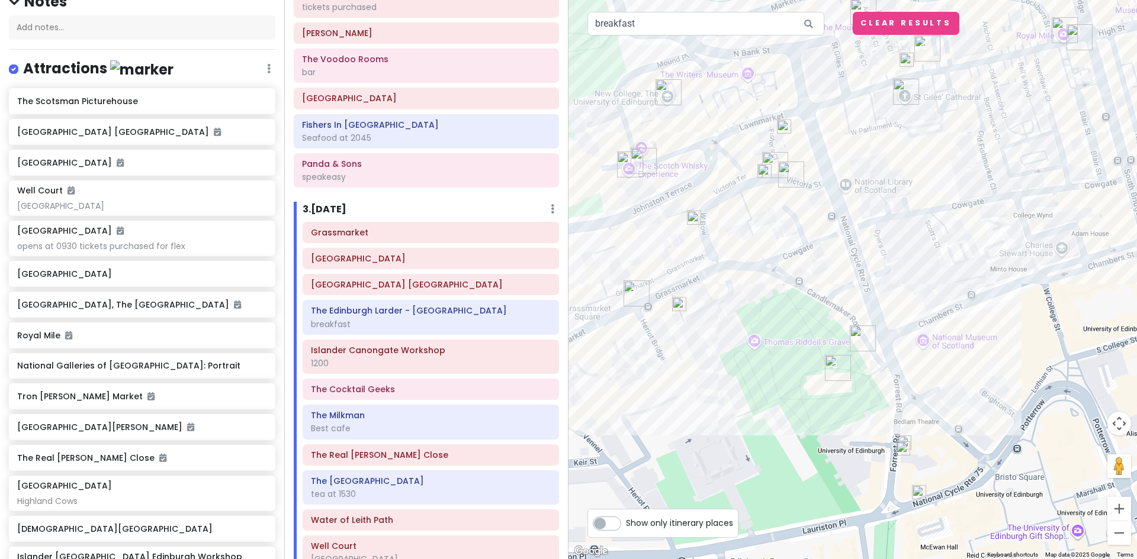
click at [903, 448] on img at bounding box center [903, 449] width 24 height 24
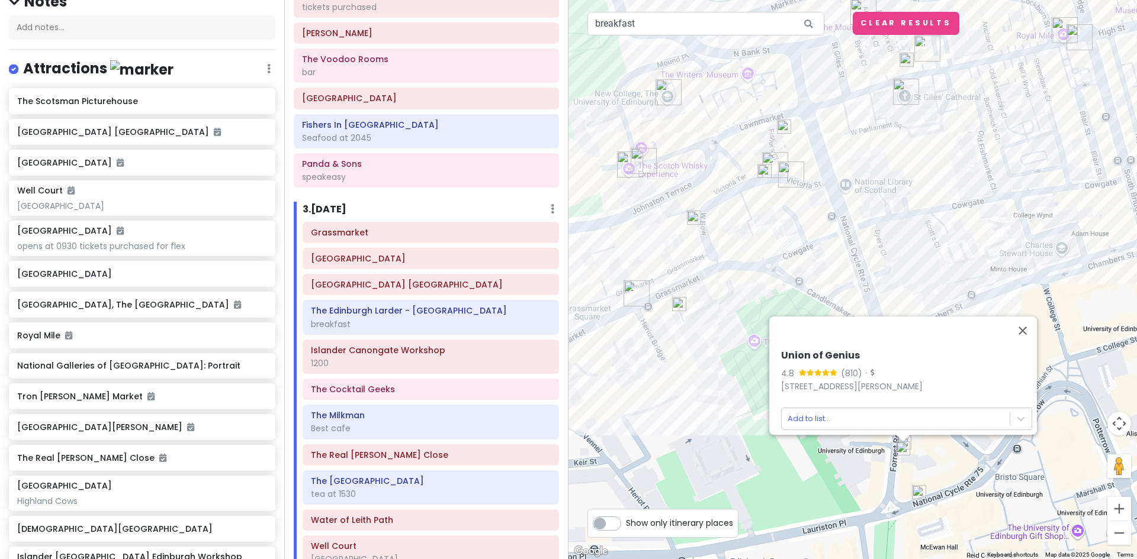
click at [920, 493] on img at bounding box center [919, 493] width 24 height 24
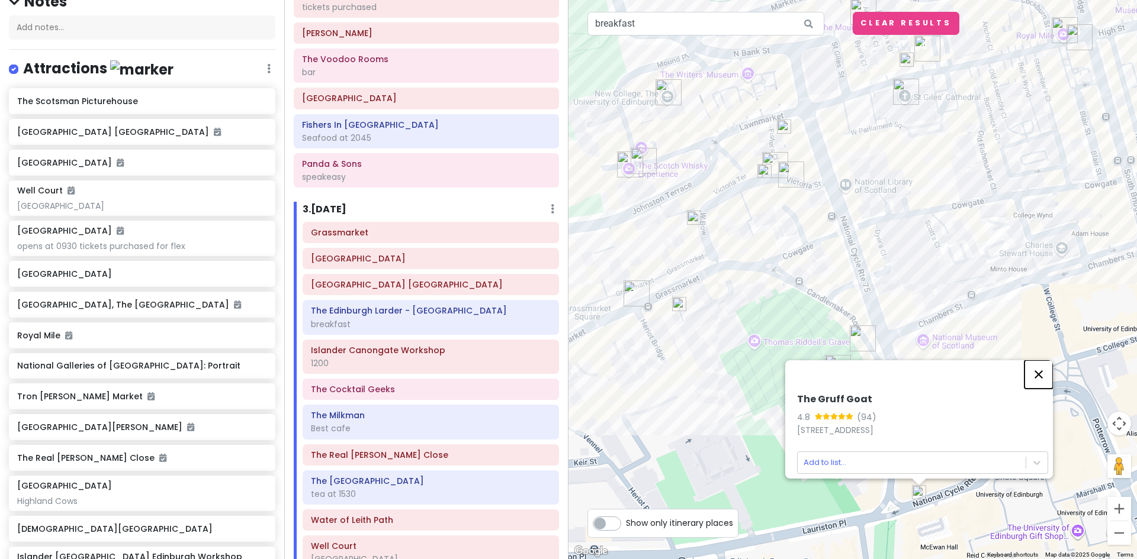
click at [1044, 369] on button "Close" at bounding box center [1038, 375] width 28 height 28
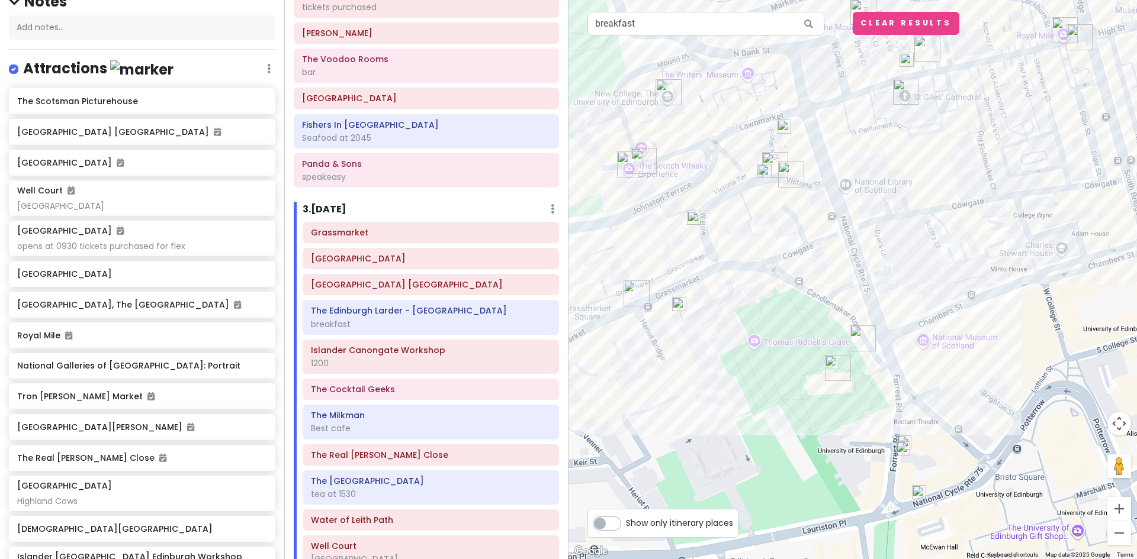
click at [919, 490] on img at bounding box center [919, 493] width 24 height 24
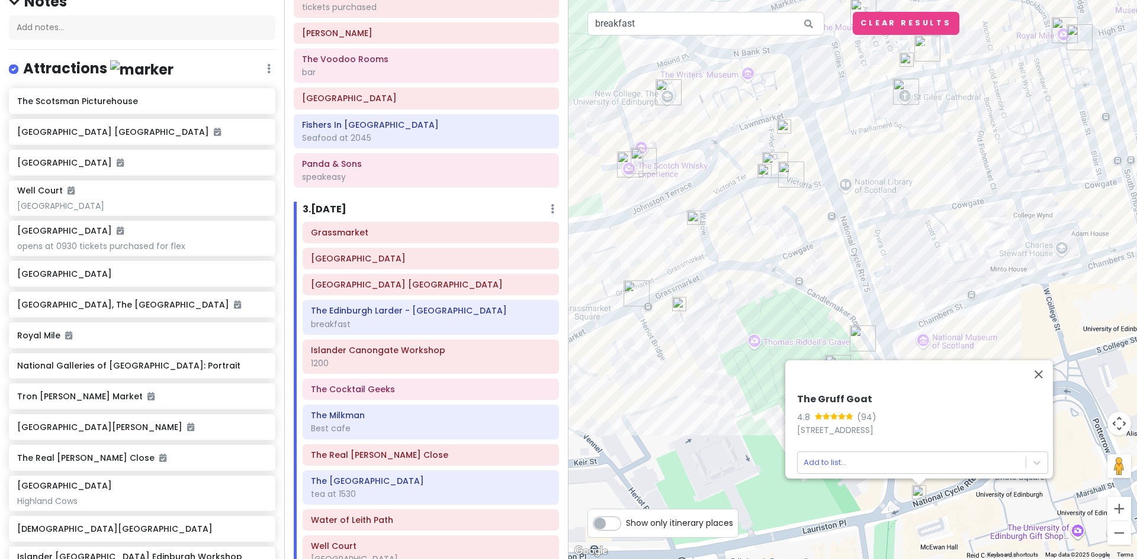
click at [677, 302] on img at bounding box center [679, 304] width 24 height 24
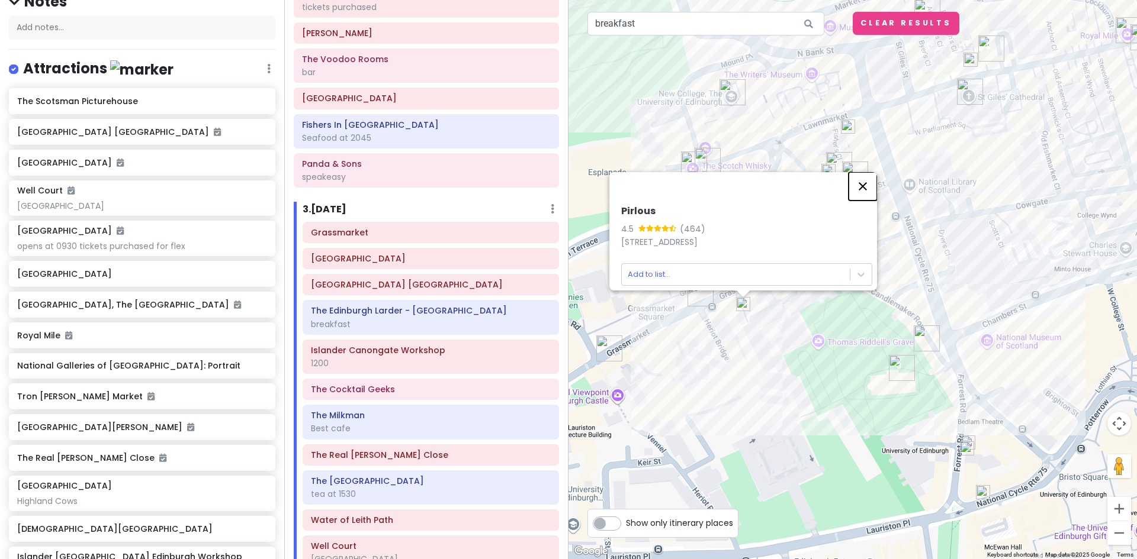
click at [871, 178] on button "Close" at bounding box center [862, 186] width 28 height 28
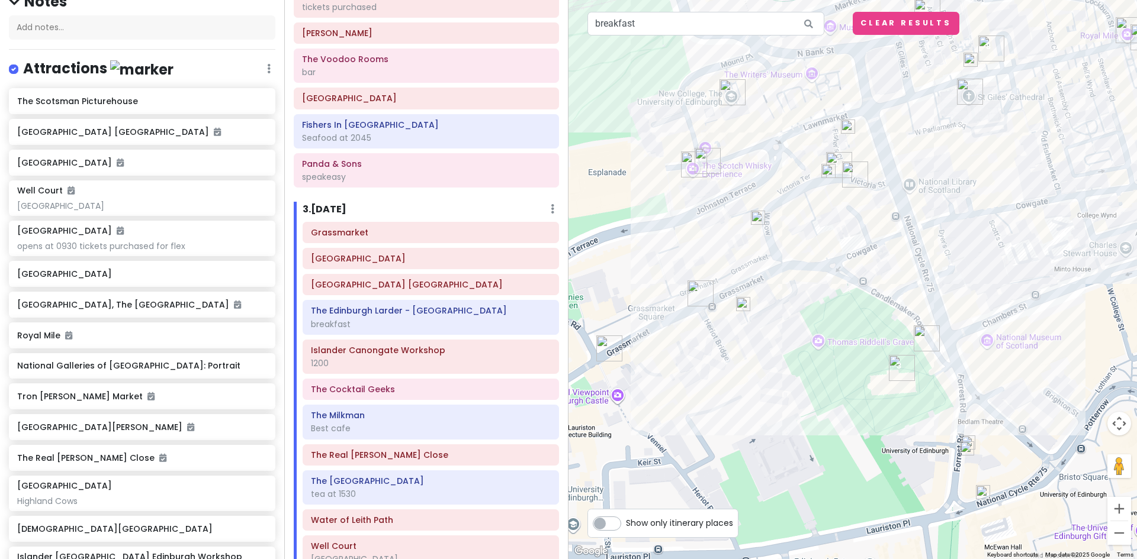
click at [758, 221] on img at bounding box center [758, 218] width 24 height 24
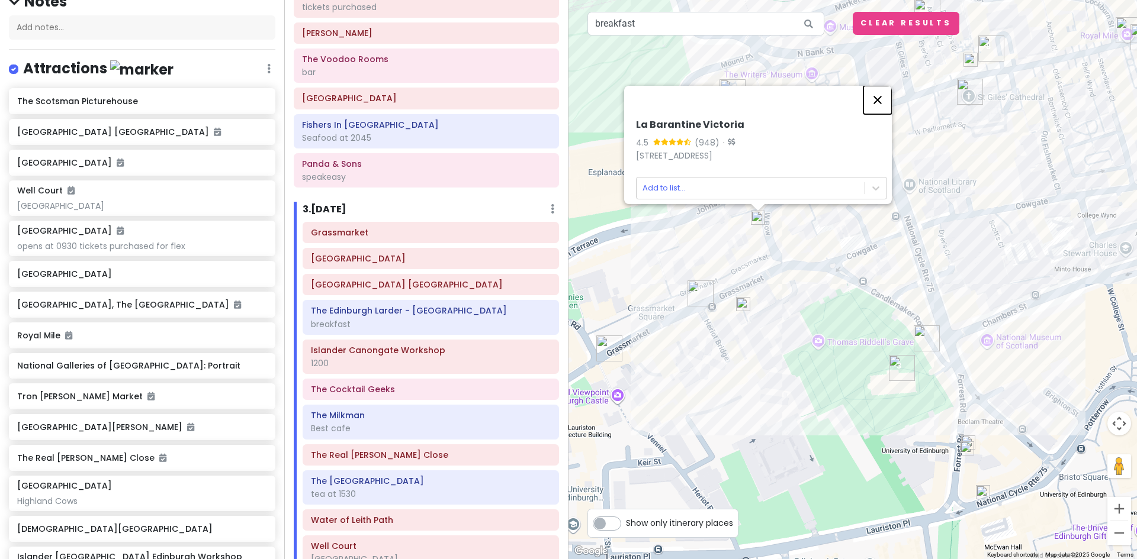
click at [886, 95] on button "Close" at bounding box center [877, 100] width 28 height 28
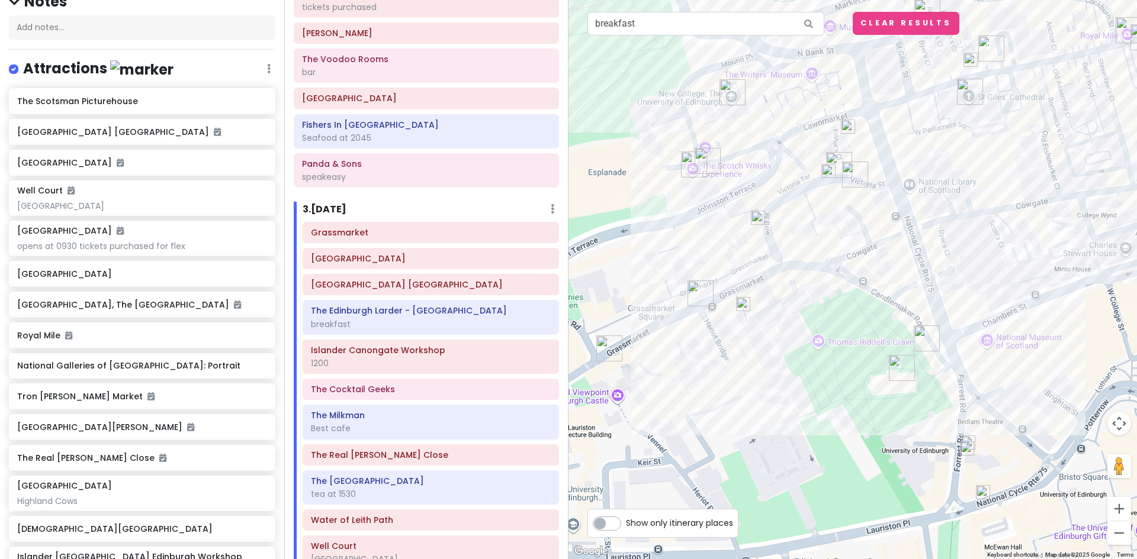
click at [826, 172] on img at bounding box center [828, 171] width 24 height 24
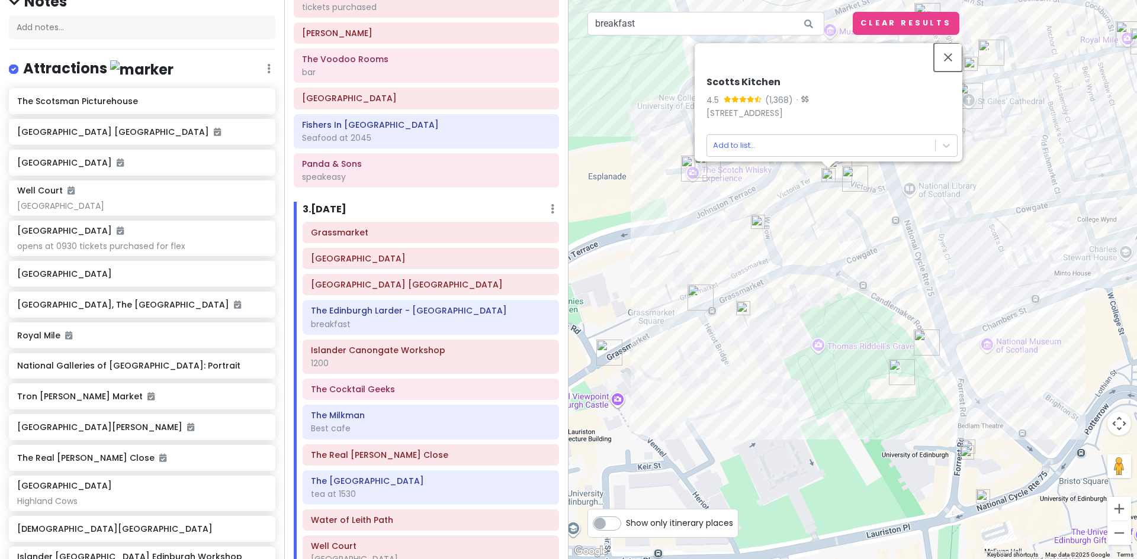
click at [956, 44] on button "Close" at bounding box center [948, 57] width 28 height 28
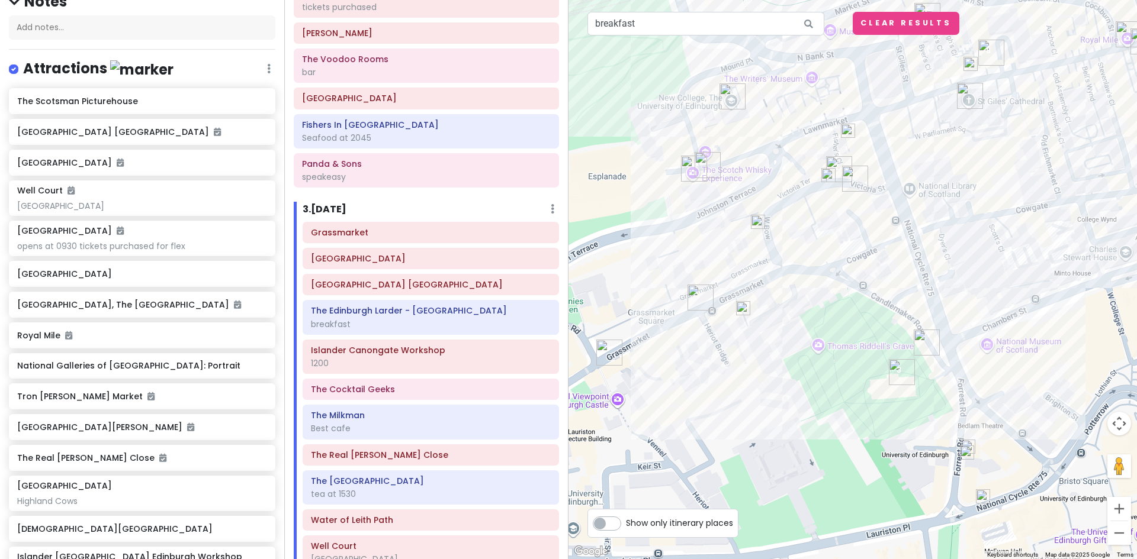
click at [845, 125] on img at bounding box center [848, 131] width 24 height 24
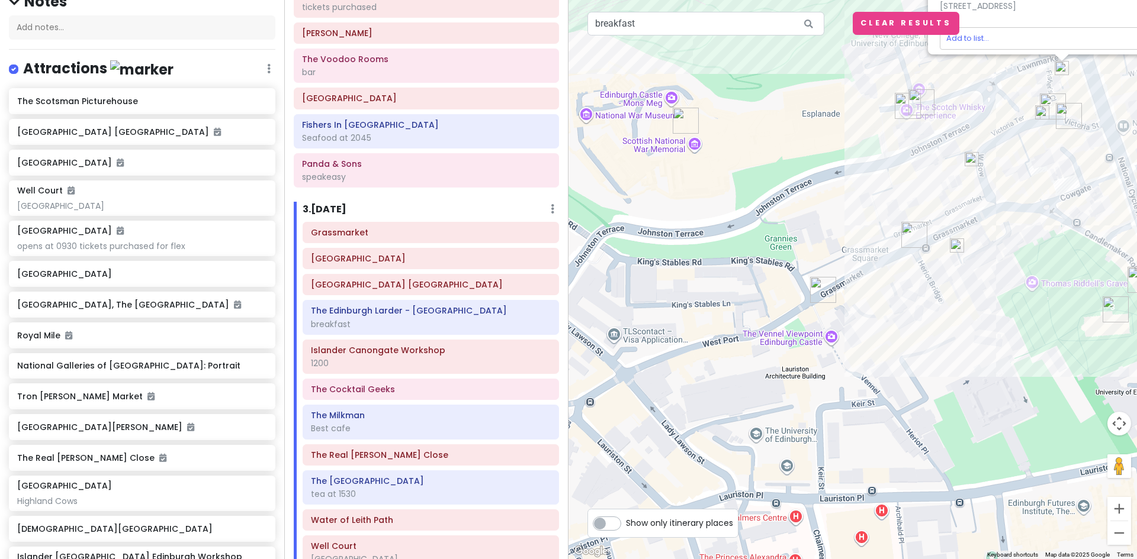
drag, startPoint x: 778, startPoint y: 351, endPoint x: 894, endPoint y: 289, distance: 131.3
click at [894, 289] on div "[PERSON_NAME]'s House Cafe 4.6 (2,100) · [STREET_ADDRESS] Add to list..." at bounding box center [852, 279] width 568 height 559
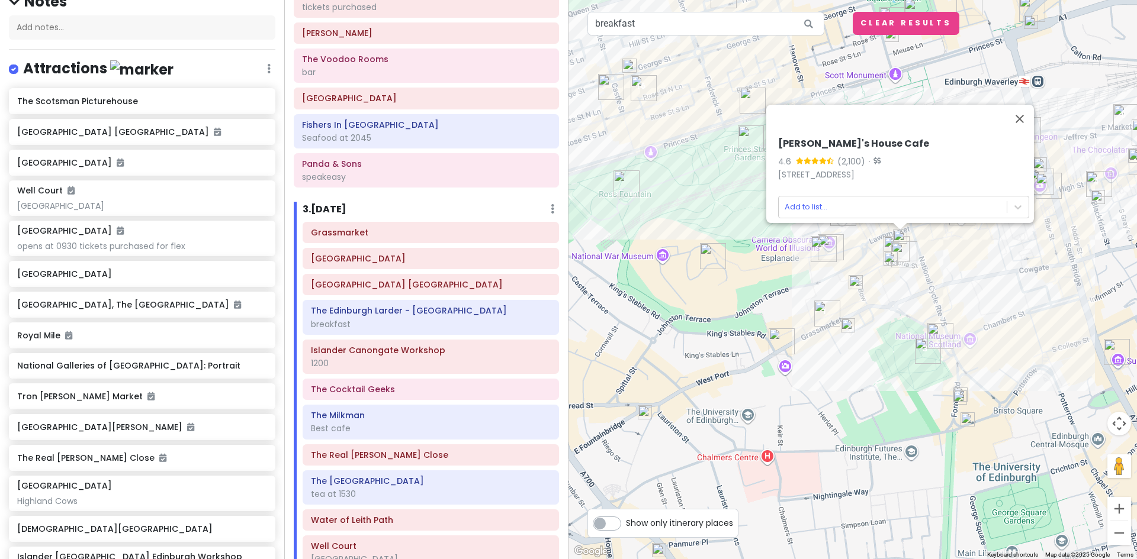
click at [645, 413] on img at bounding box center [645, 413] width 24 height 24
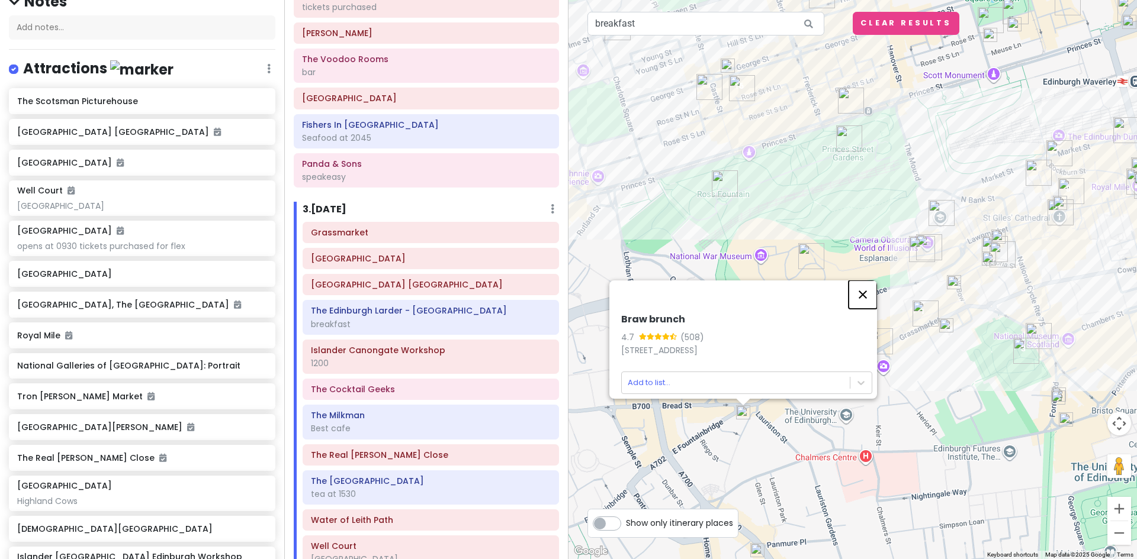
click at [867, 285] on button "Close" at bounding box center [862, 295] width 28 height 28
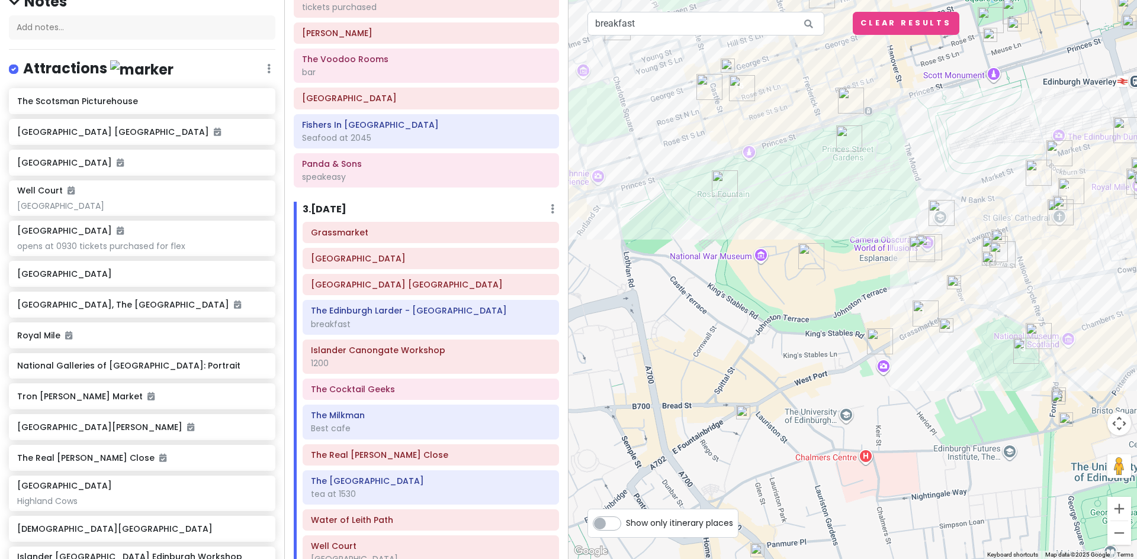
click at [945, 324] on img at bounding box center [946, 326] width 24 height 24
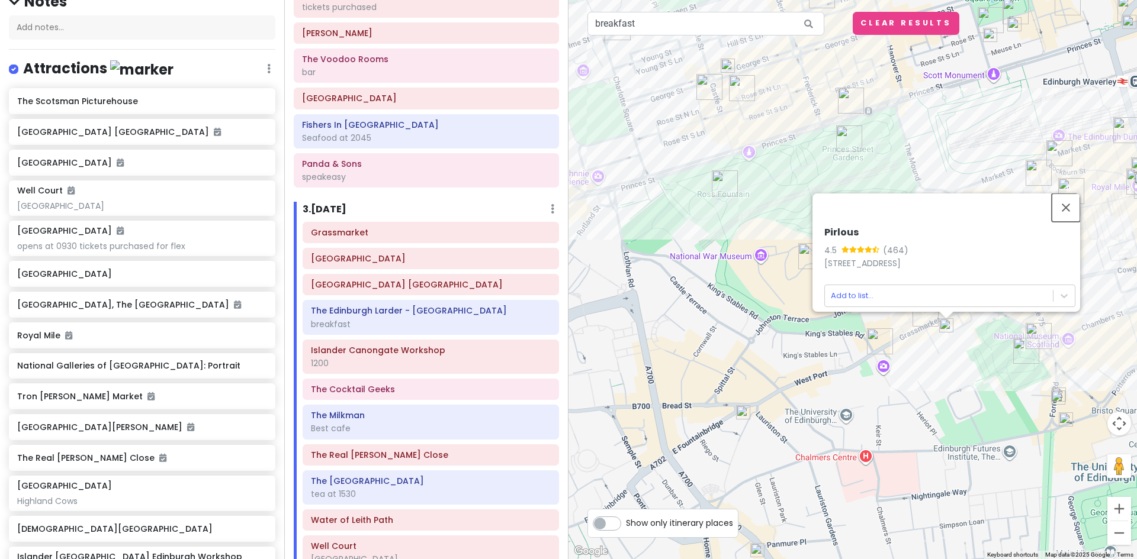
click at [1070, 199] on button "Close" at bounding box center [1065, 208] width 28 height 28
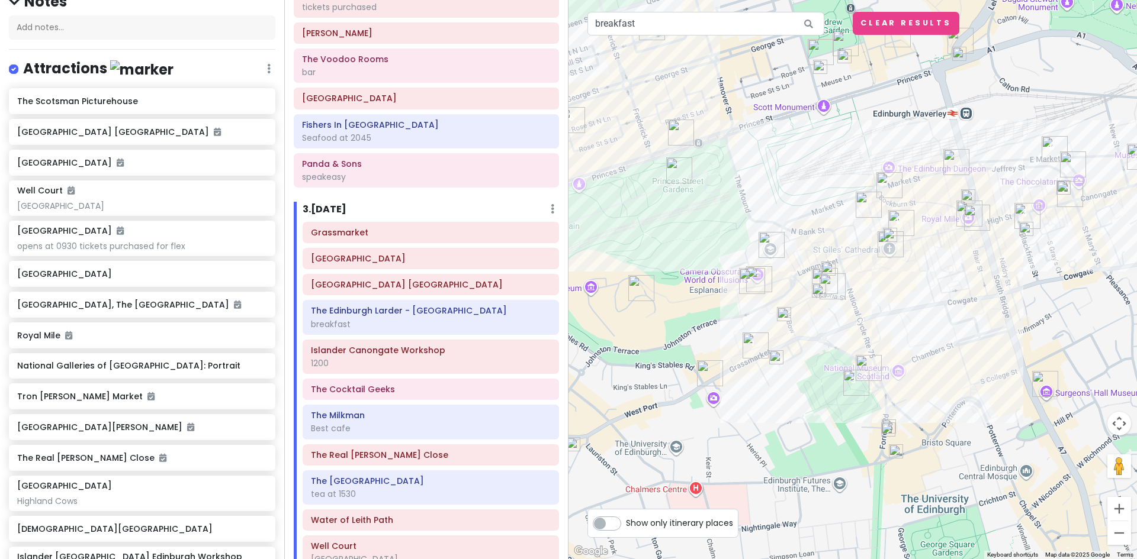
drag, startPoint x: 937, startPoint y: 396, endPoint x: 812, endPoint y: 414, distance: 126.2
click at [812, 414] on div at bounding box center [852, 279] width 568 height 559
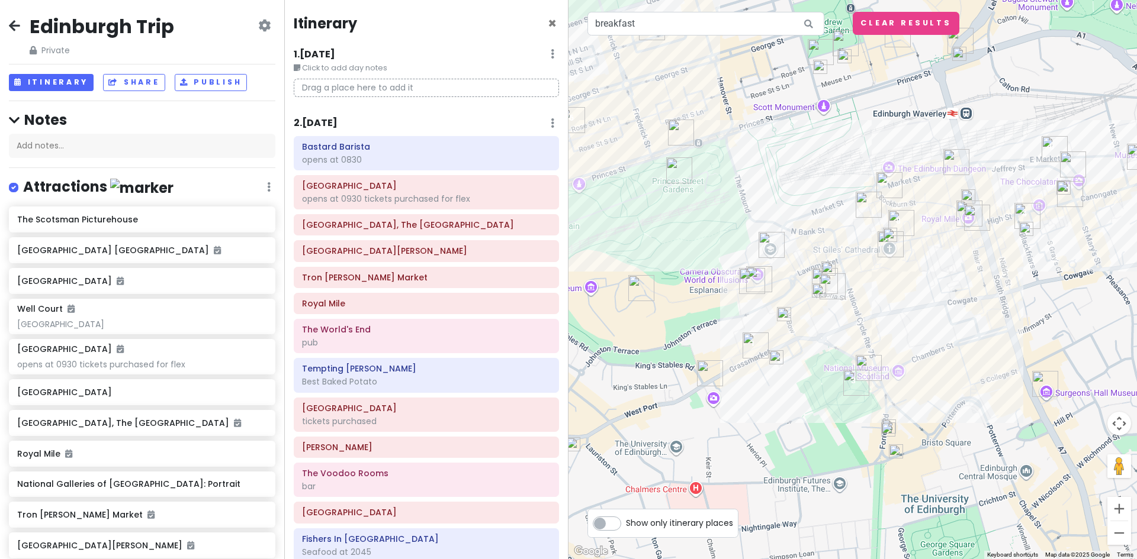
scroll to position [414, 0]
